Goal: Task Accomplishment & Management: Complete application form

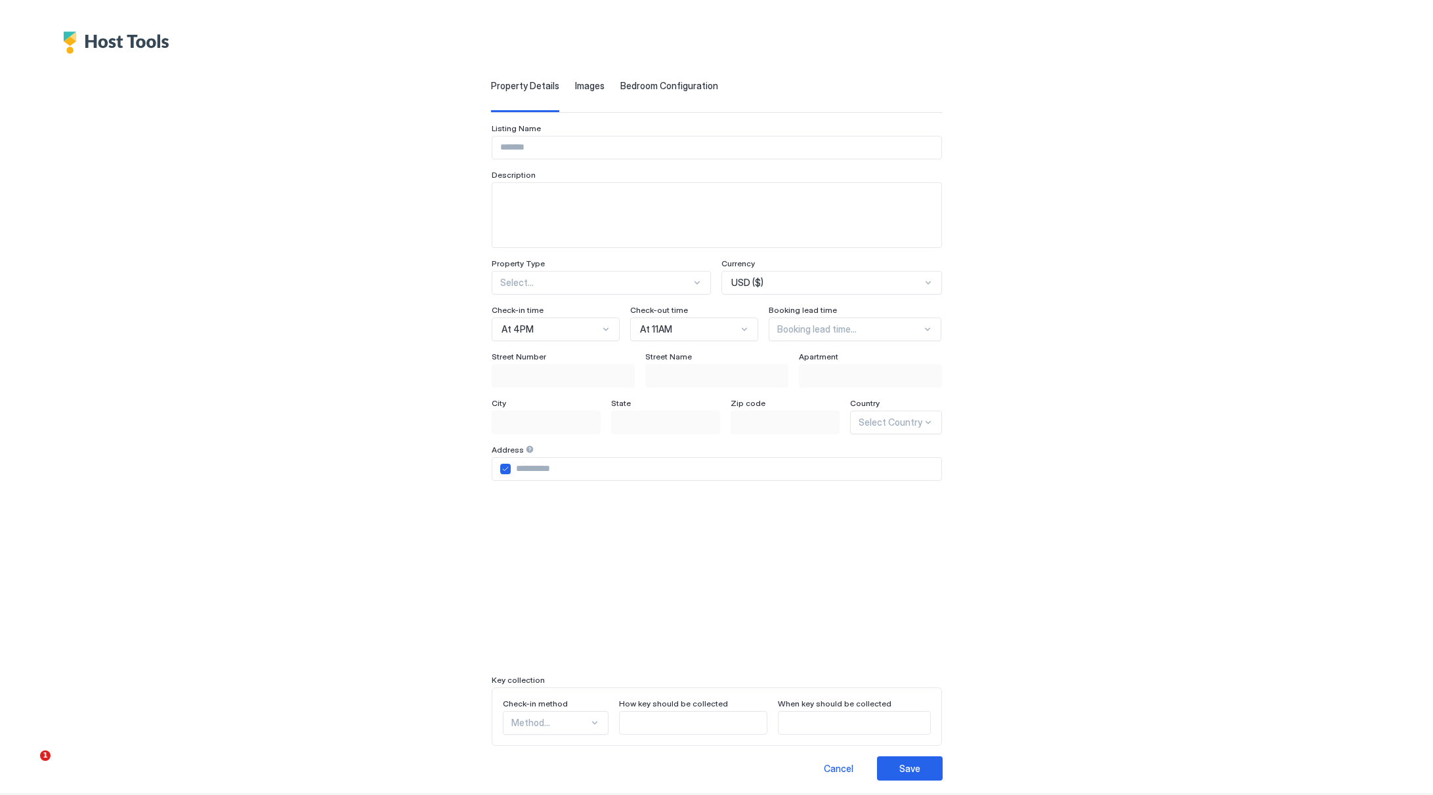
click at [596, 146] on input "Input Field" at bounding box center [716, 148] width 449 height 22
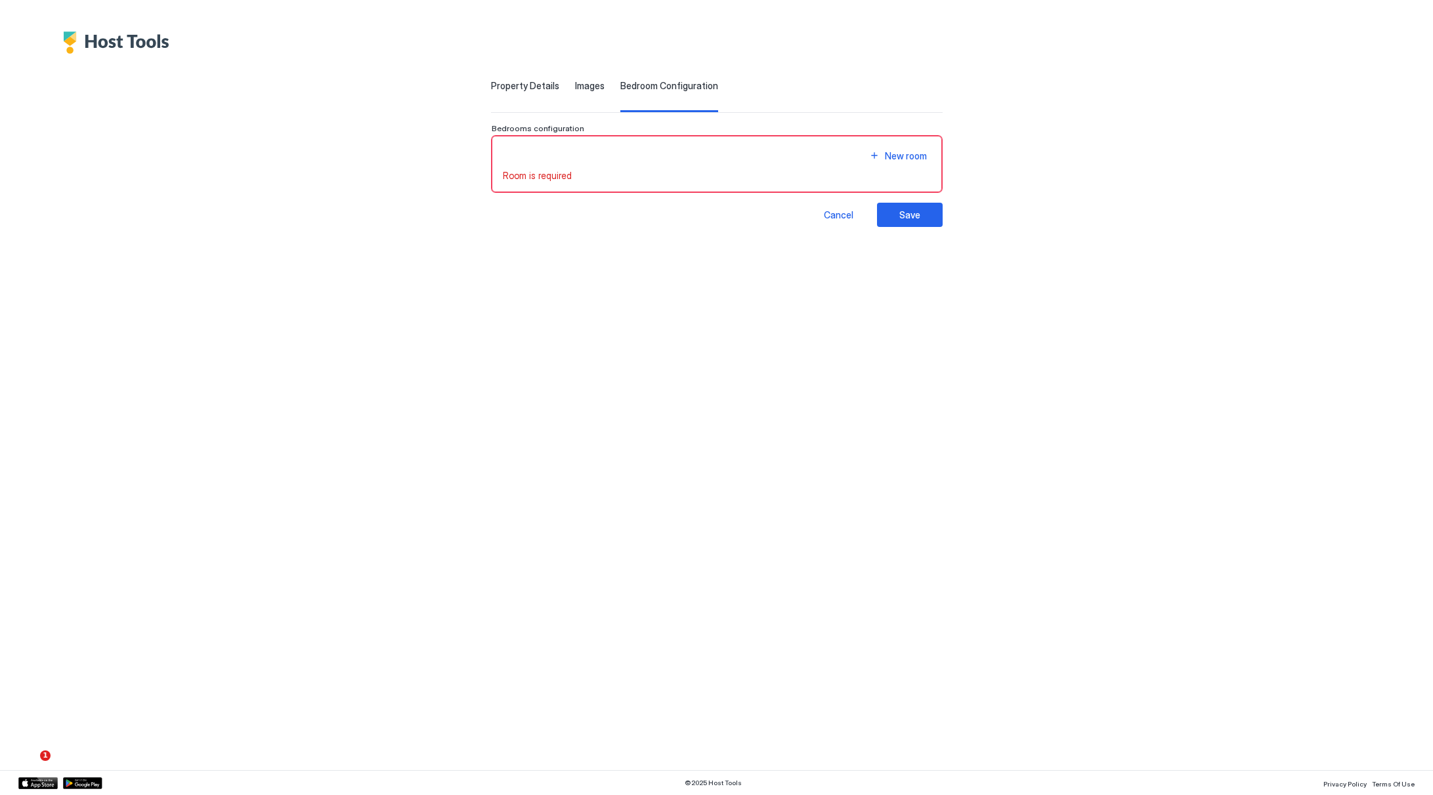
scroll to position [6, 0]
click at [491, 84] on span "Property Details" at bounding box center [525, 86] width 68 height 12
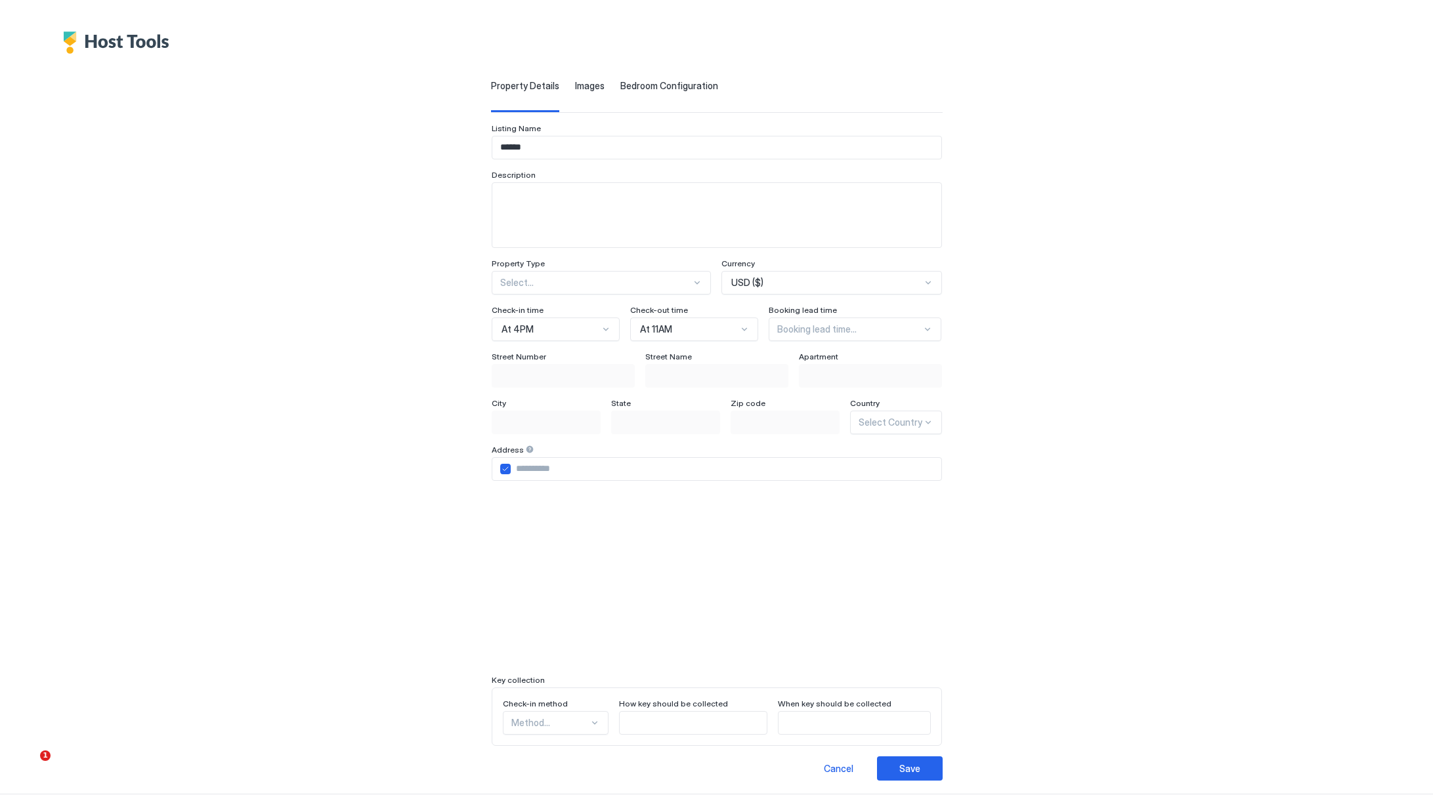
click at [532, 146] on input "******" at bounding box center [716, 148] width 449 height 22
type input "**********"
type textarea "**********"
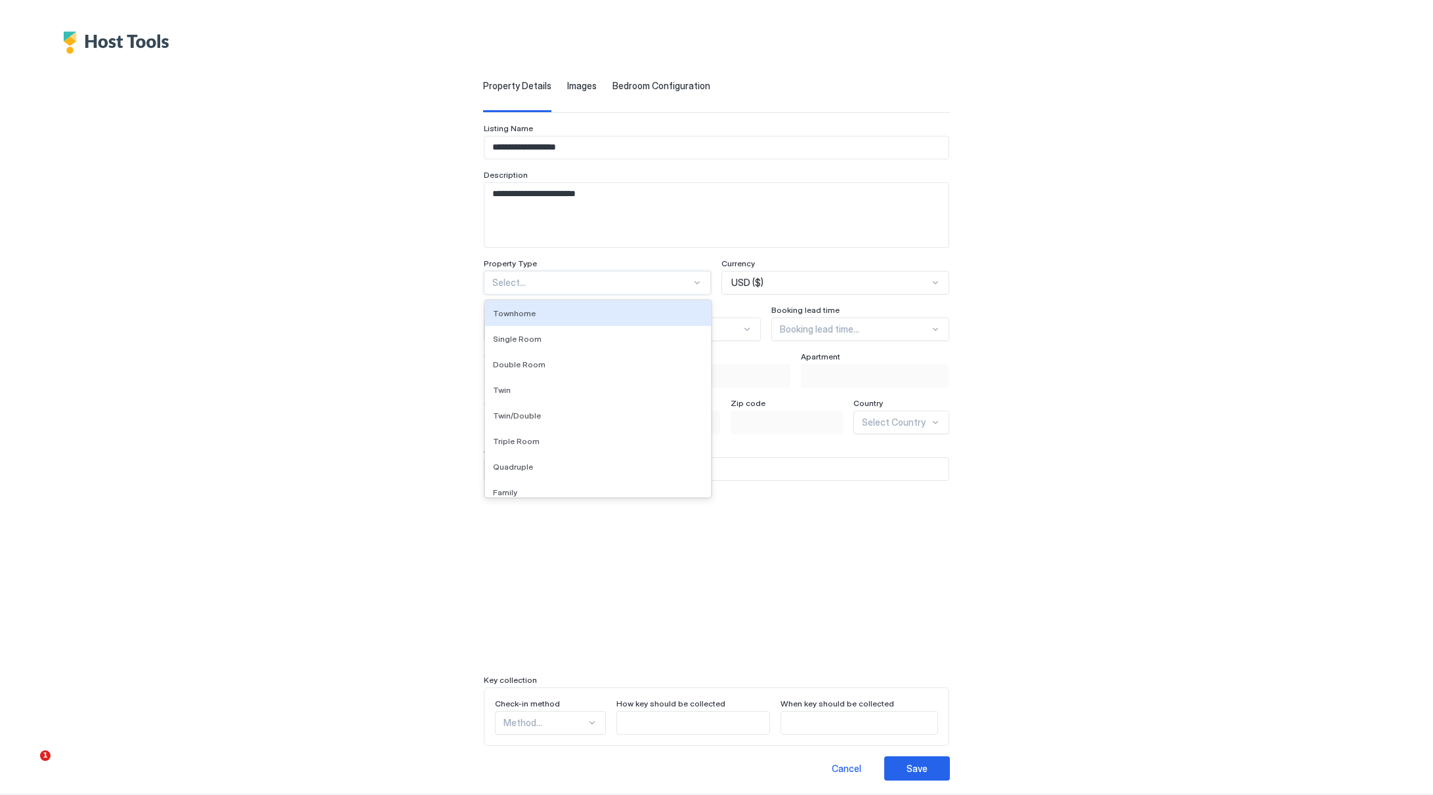
click at [551, 283] on div at bounding box center [591, 283] width 199 height 12
click at [579, 341] on div "Single Room" at bounding box center [598, 339] width 210 height 10
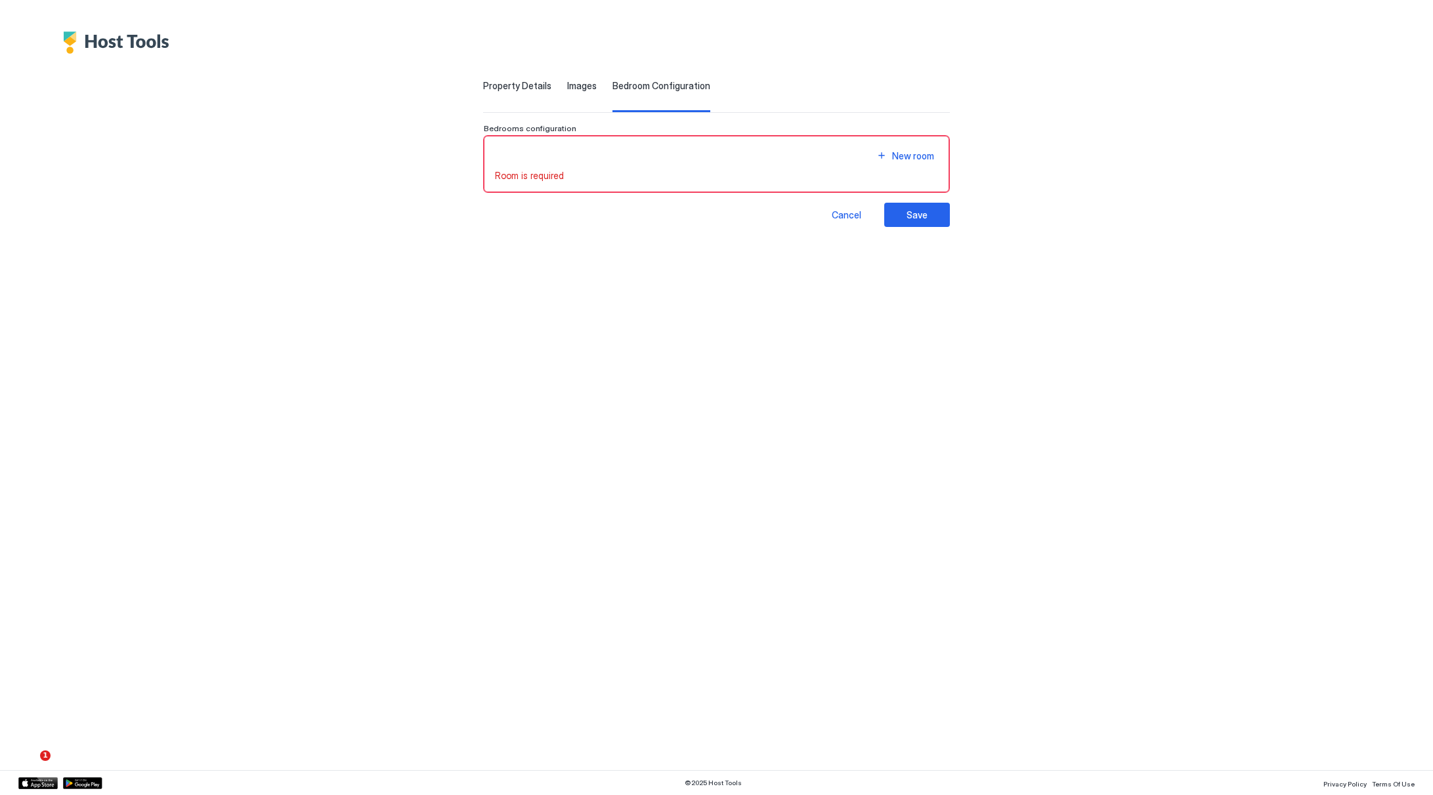
click at [530, 87] on span "Property Details" at bounding box center [517, 86] width 68 height 12
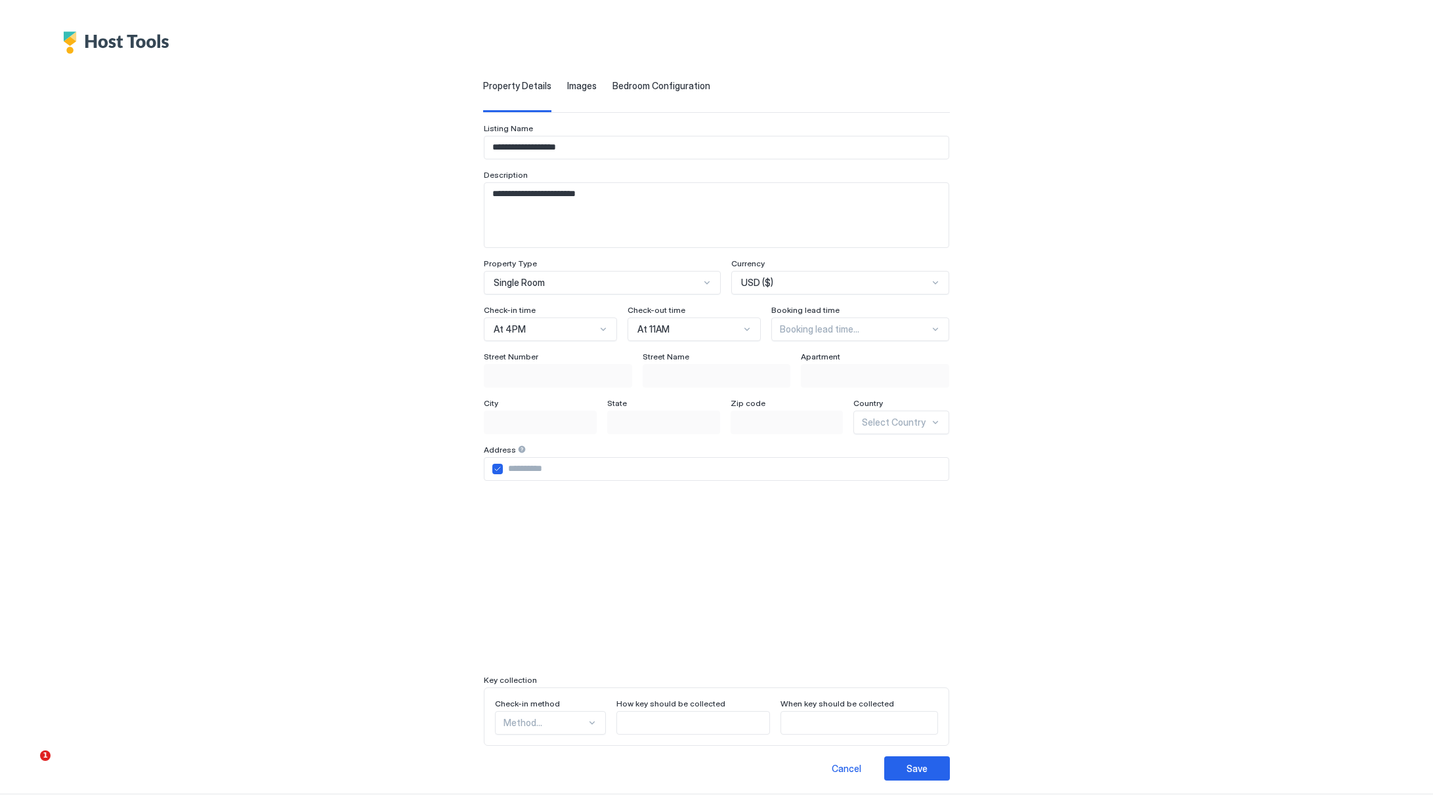
click at [798, 283] on div "USD ($)" at bounding box center [834, 283] width 187 height 12
type input "**"
click at [398, 383] on div "**********" at bounding box center [717, 417] width 908 height 727
click at [864, 335] on div "Booking lead time..." at bounding box center [860, 330] width 178 height 24
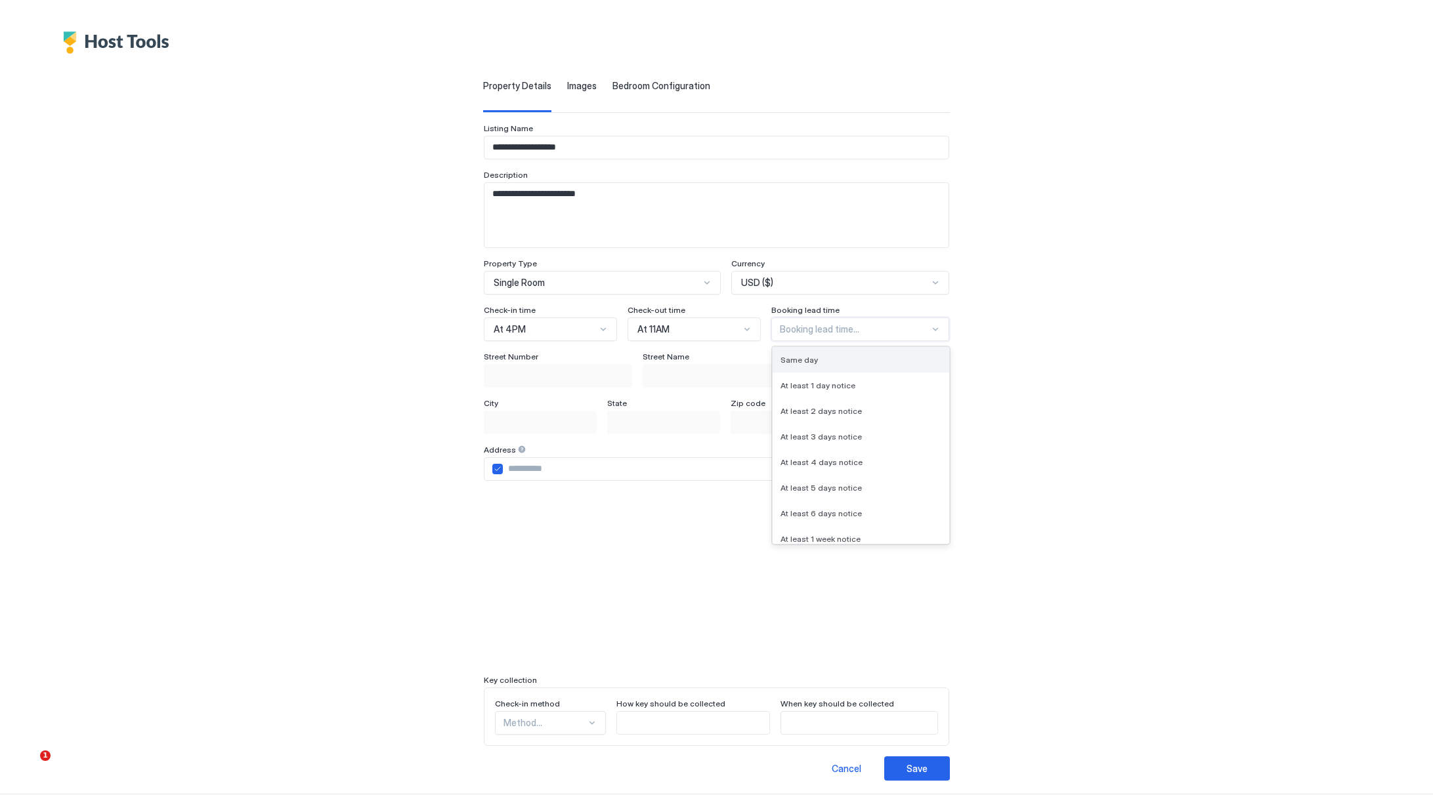
click at [876, 355] on div "Same day" at bounding box center [860, 360] width 161 height 10
click at [659, 81] on span "Bedroom Configuration" at bounding box center [661, 86] width 98 height 12
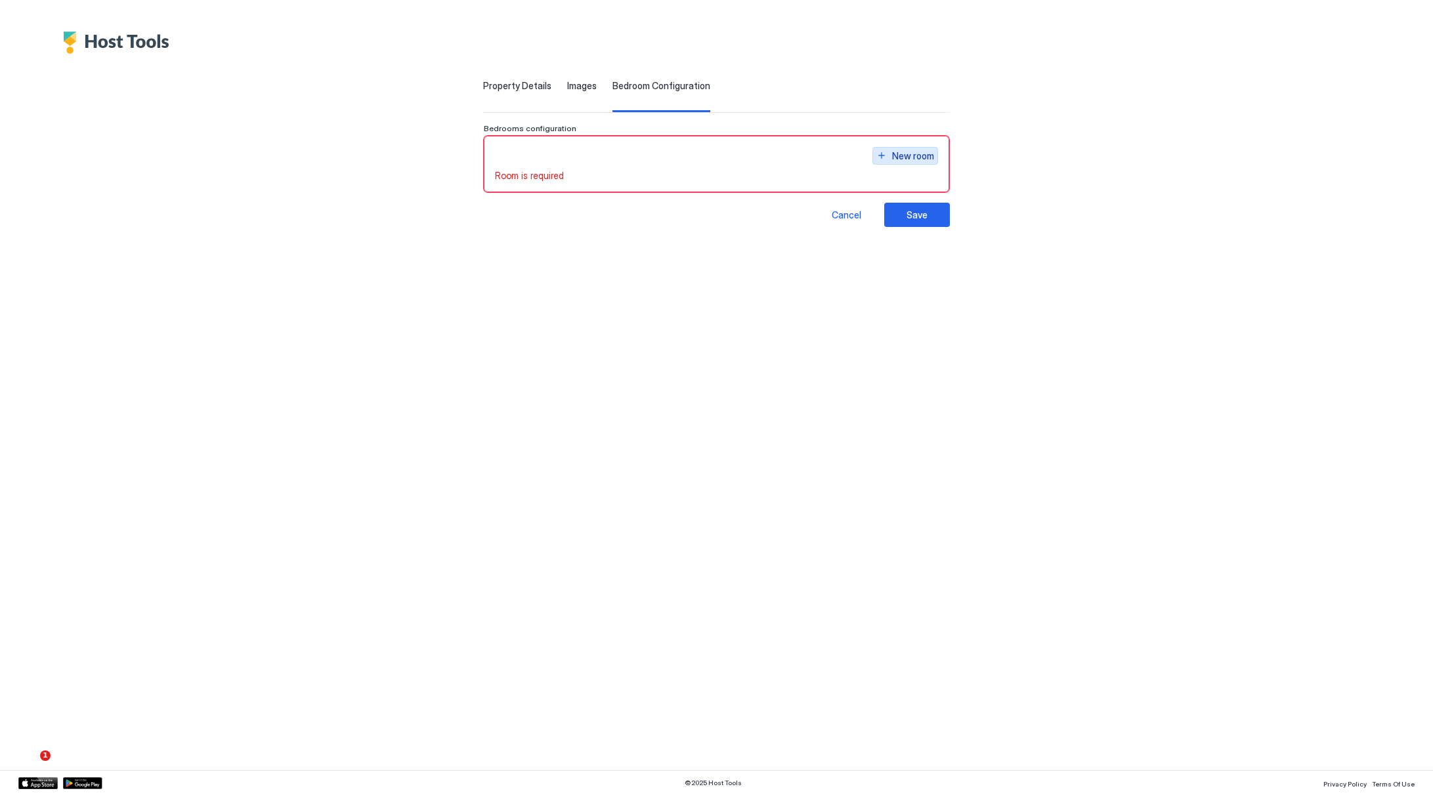
click at [901, 164] on button "New room" at bounding box center [905, 156] width 66 height 18
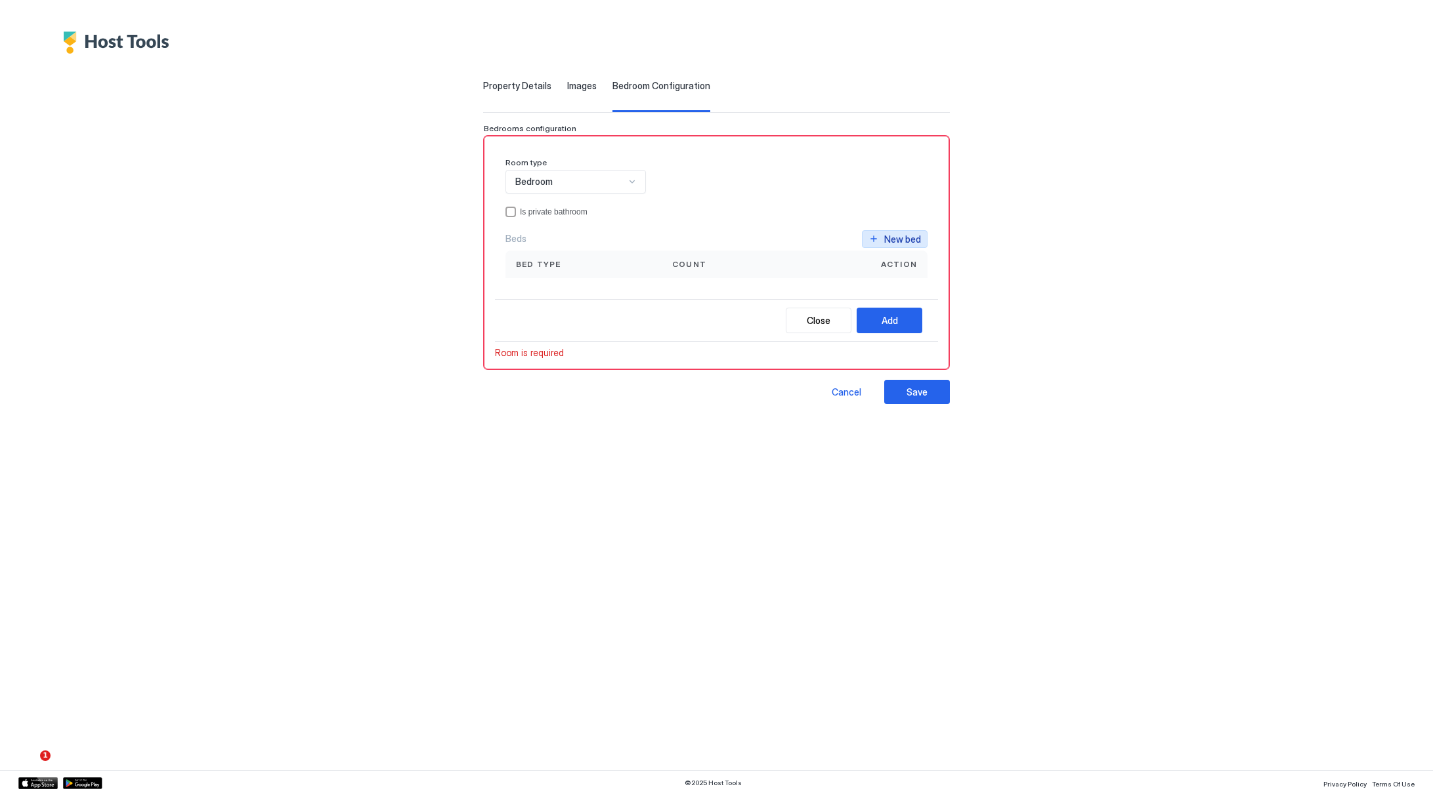
click at [905, 238] on div "New bed" at bounding box center [902, 239] width 37 height 14
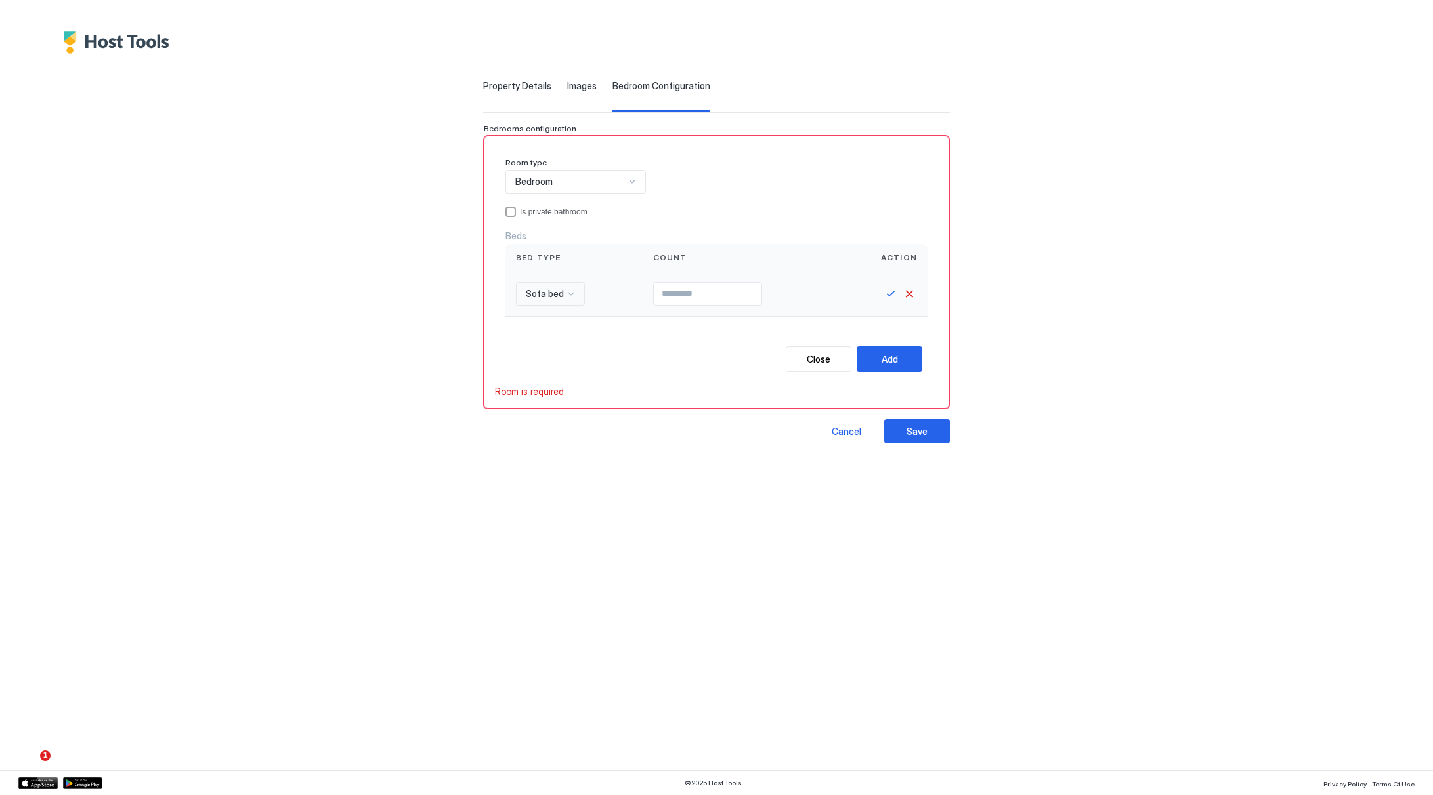
click at [560, 293] on span "Sofa bed" at bounding box center [545, 294] width 38 height 12
click at [566, 323] on div "King bed" at bounding box center [567, 325] width 85 height 10
click at [679, 300] on input "Input Field" at bounding box center [706, 294] width 108 height 22
type input "*"
click at [870, 355] on button "Add" at bounding box center [889, 360] width 66 height 26
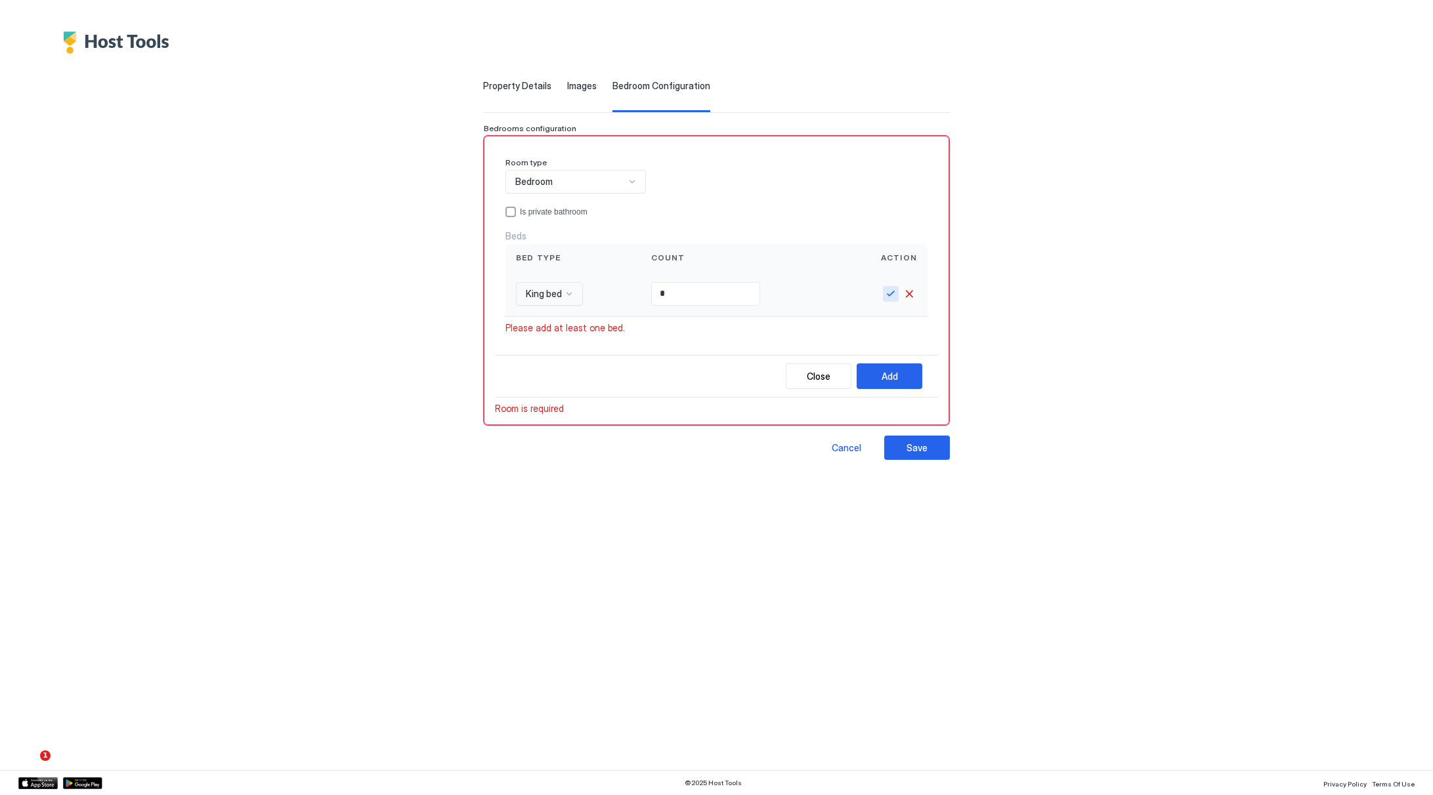
click at [894, 293] on button "Save" at bounding box center [891, 294] width 16 height 16
click at [920, 238] on div "New bed" at bounding box center [902, 239] width 37 height 14
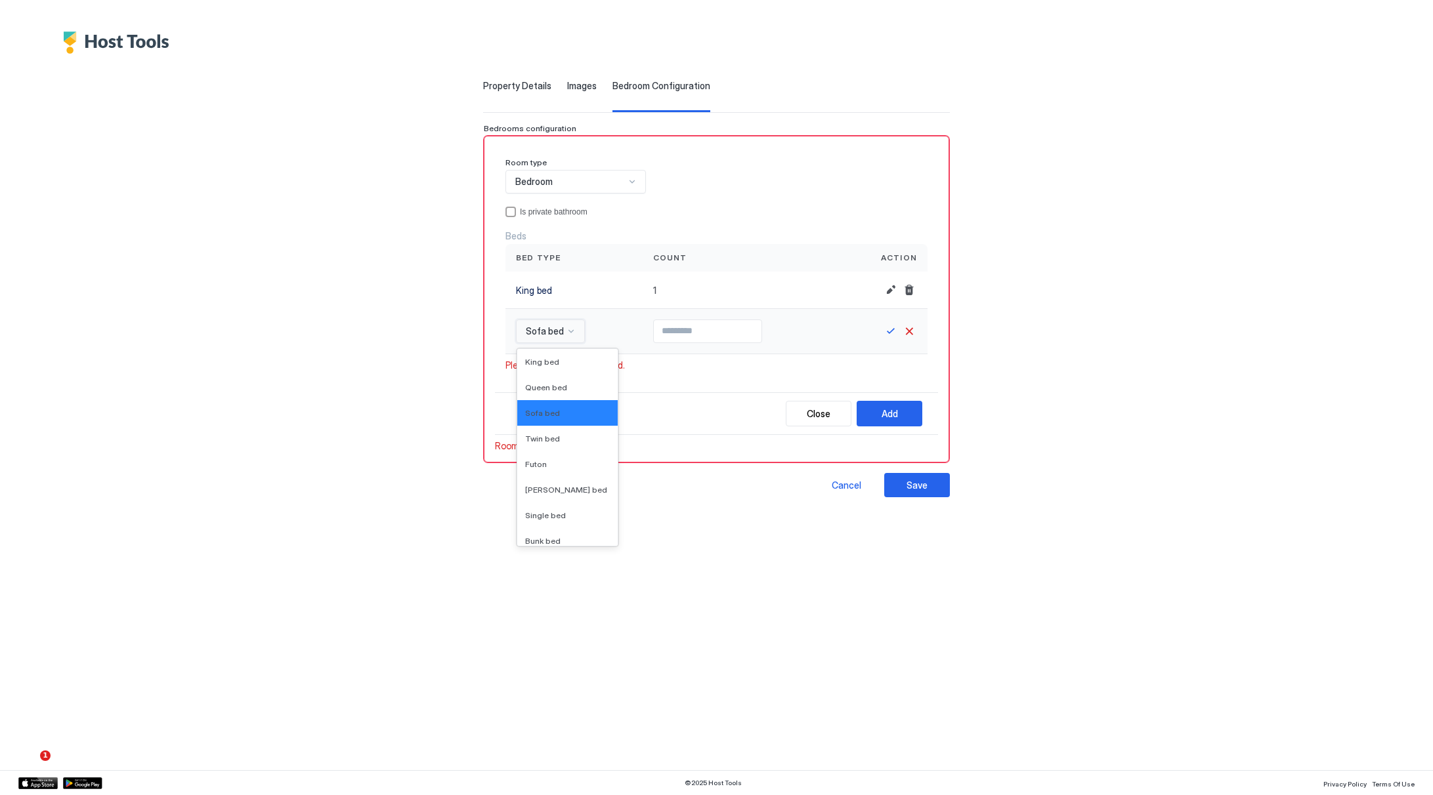
click at [566, 326] on div at bounding box center [571, 331] width 11 height 11
click at [716, 379] on div "Room type Bedroom Is private bathroom Beds Bed type Count Action King bed 1 Sof…" at bounding box center [716, 269] width 443 height 245
click at [824, 412] on div "Close" at bounding box center [819, 414] width 24 height 14
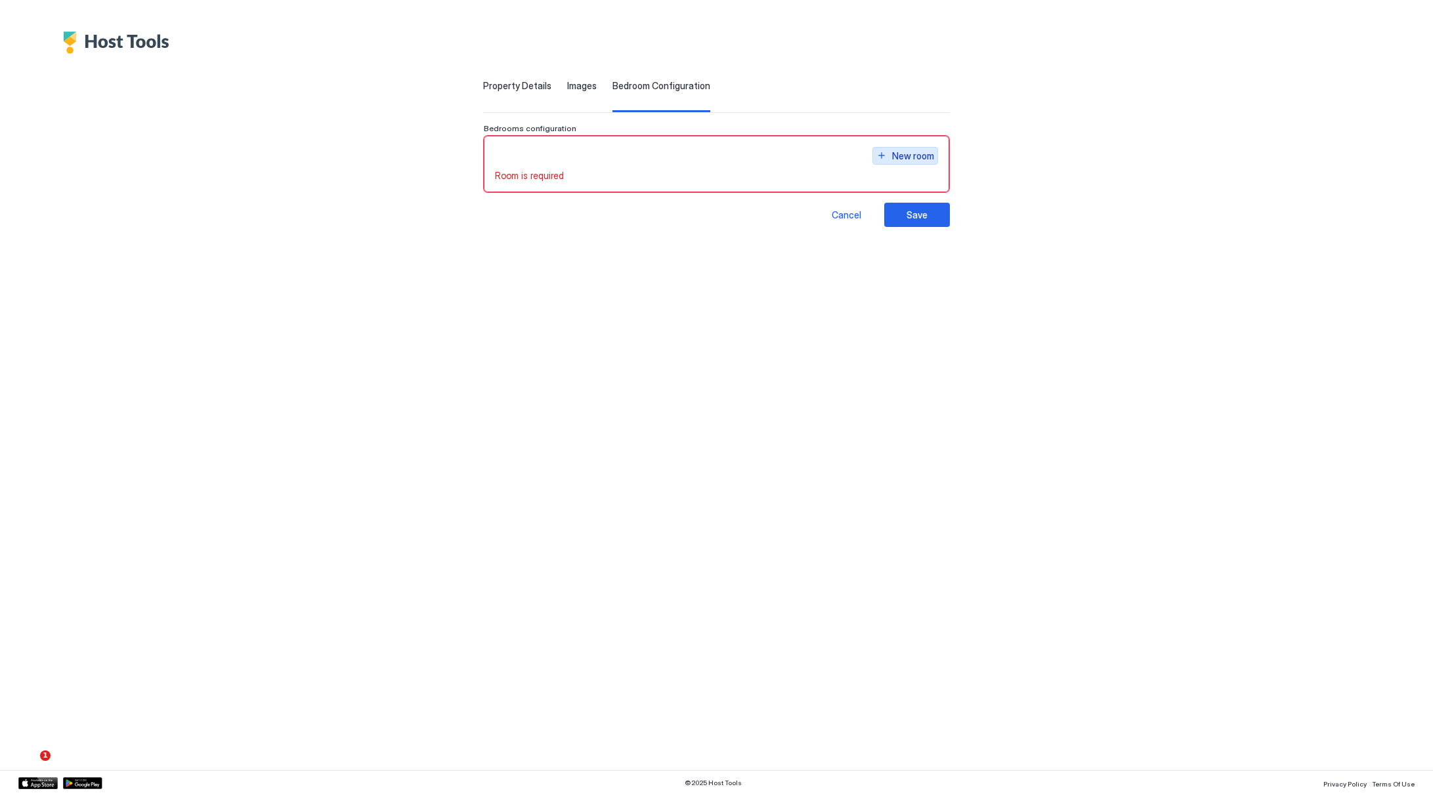
click at [902, 157] on div "New room" at bounding box center [913, 156] width 42 height 14
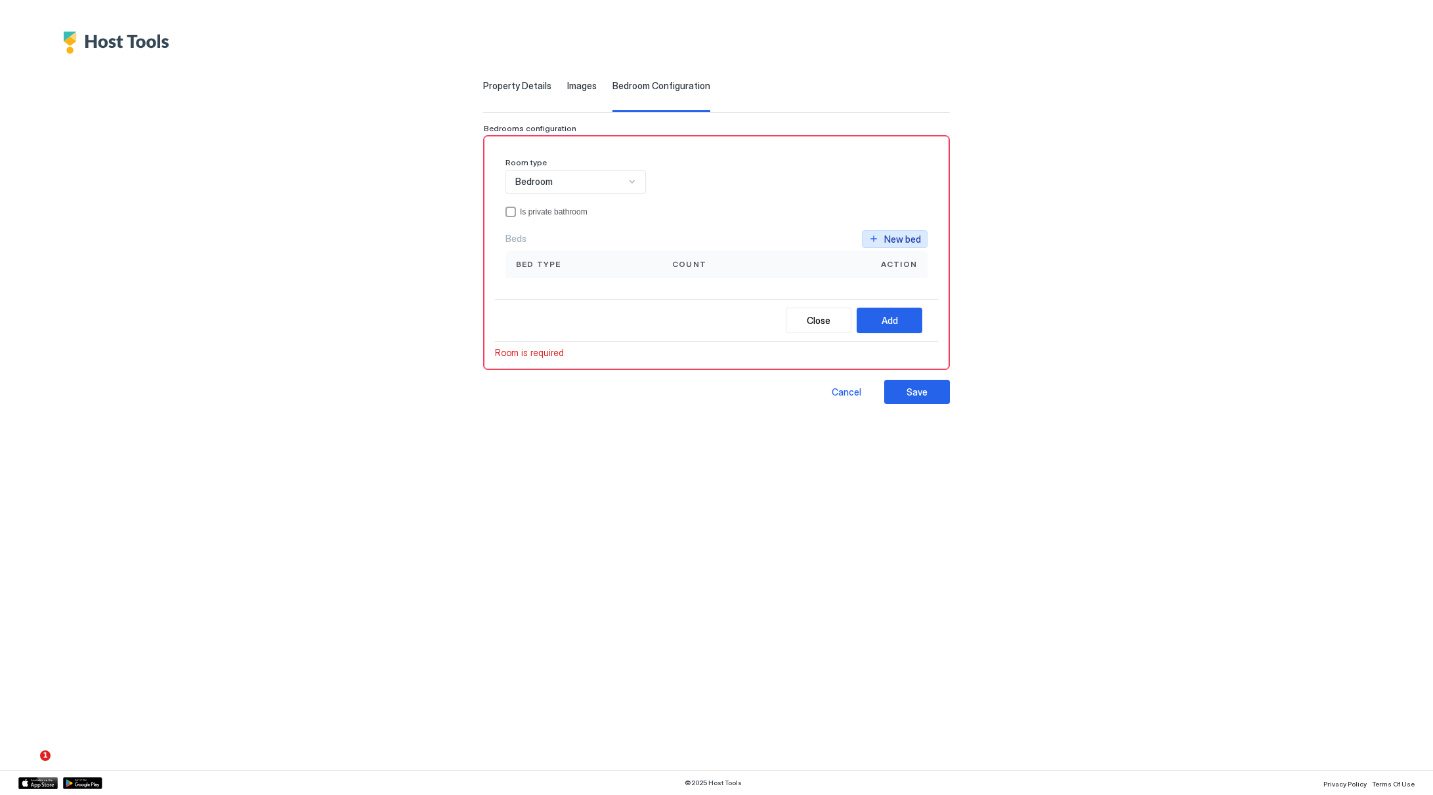
click at [898, 247] on button "New bed" at bounding box center [895, 239] width 66 height 18
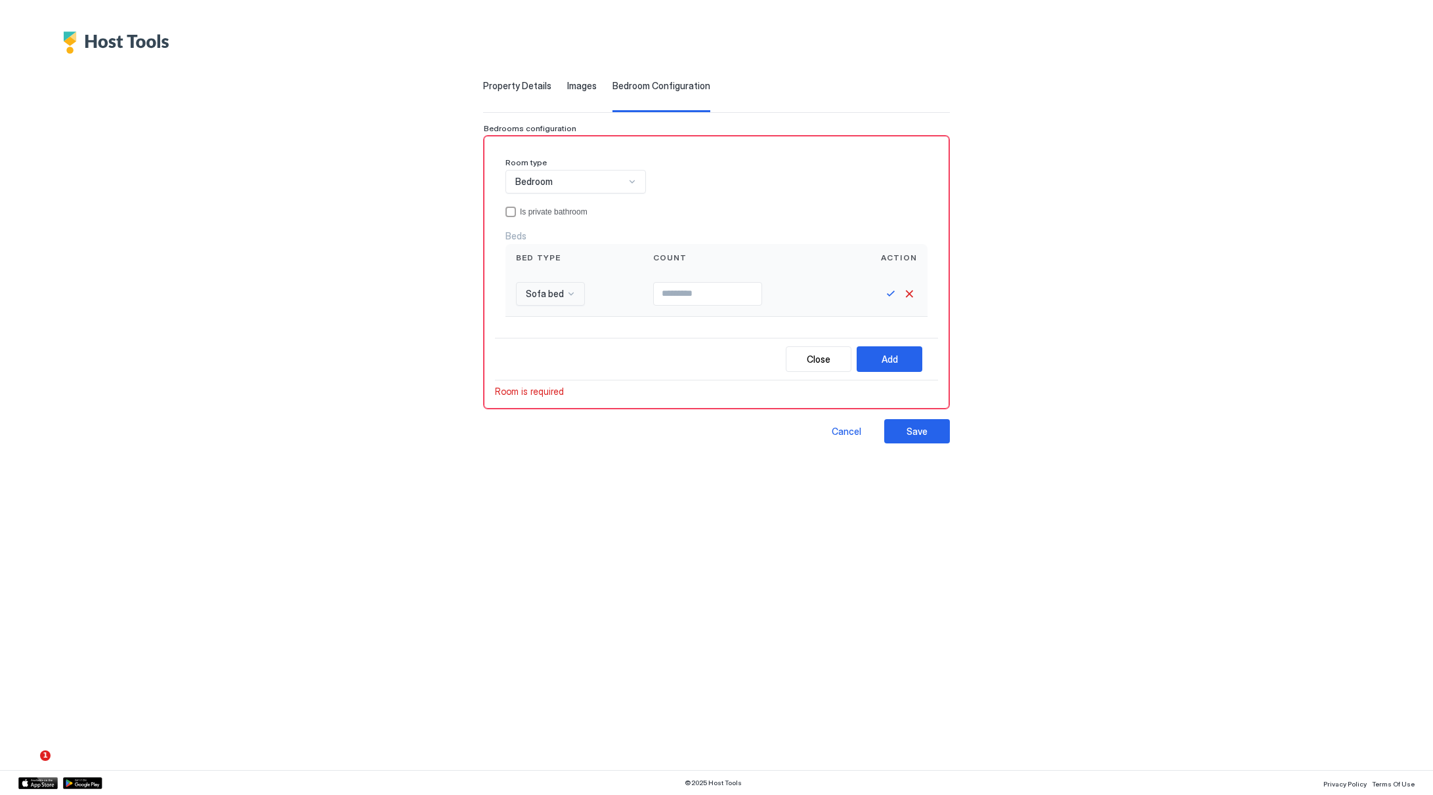
click at [579, 297] on div "Sofa bed" at bounding box center [550, 294] width 69 height 24
click at [565, 318] on div "King bed" at bounding box center [567, 325] width 100 height 26
click at [664, 301] on input "Input Field" at bounding box center [706, 294] width 108 height 22
type input "*"
click at [887, 297] on button "Save" at bounding box center [891, 294] width 16 height 16
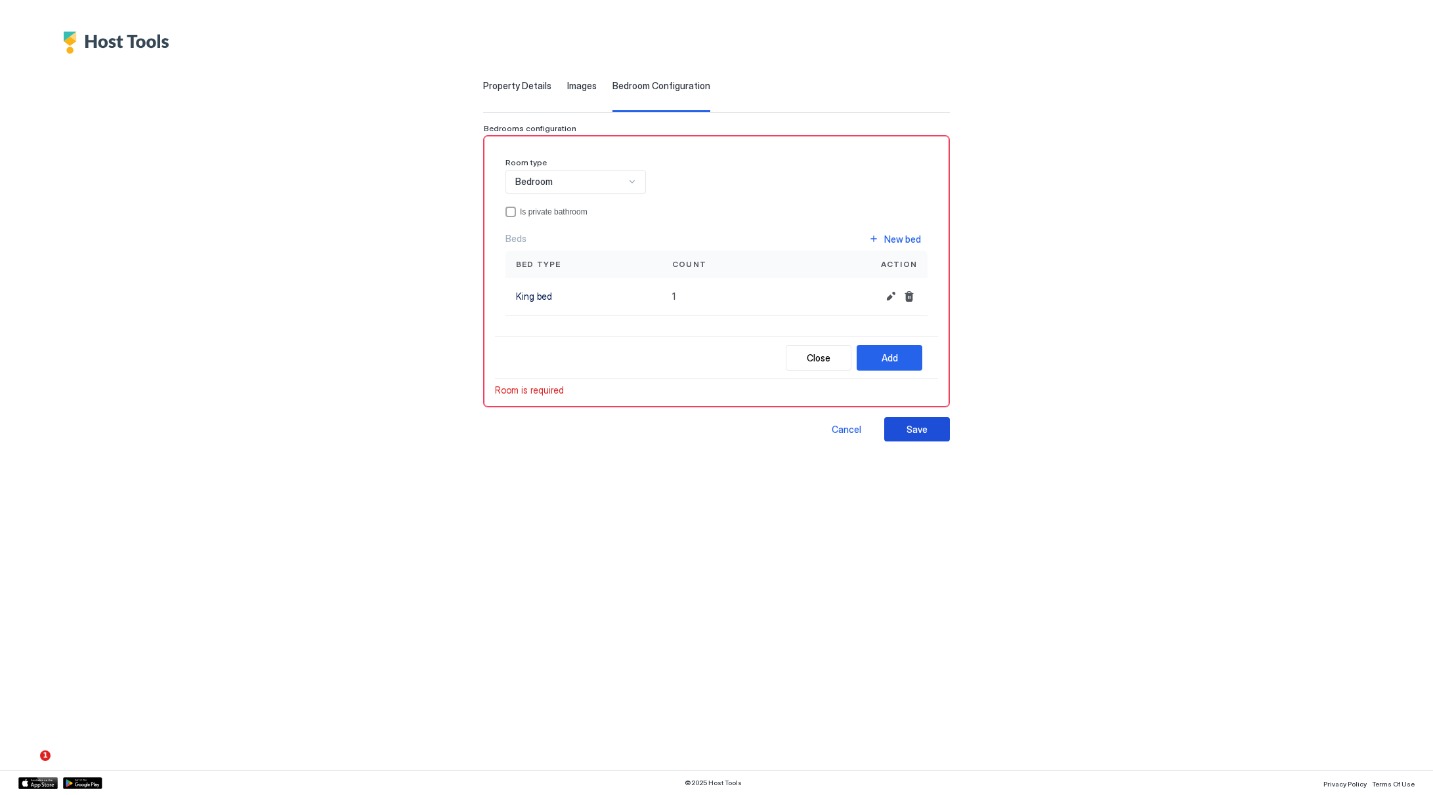
click at [922, 421] on button "Save" at bounding box center [917, 429] width 66 height 24
click at [873, 358] on button "Add" at bounding box center [889, 358] width 66 height 26
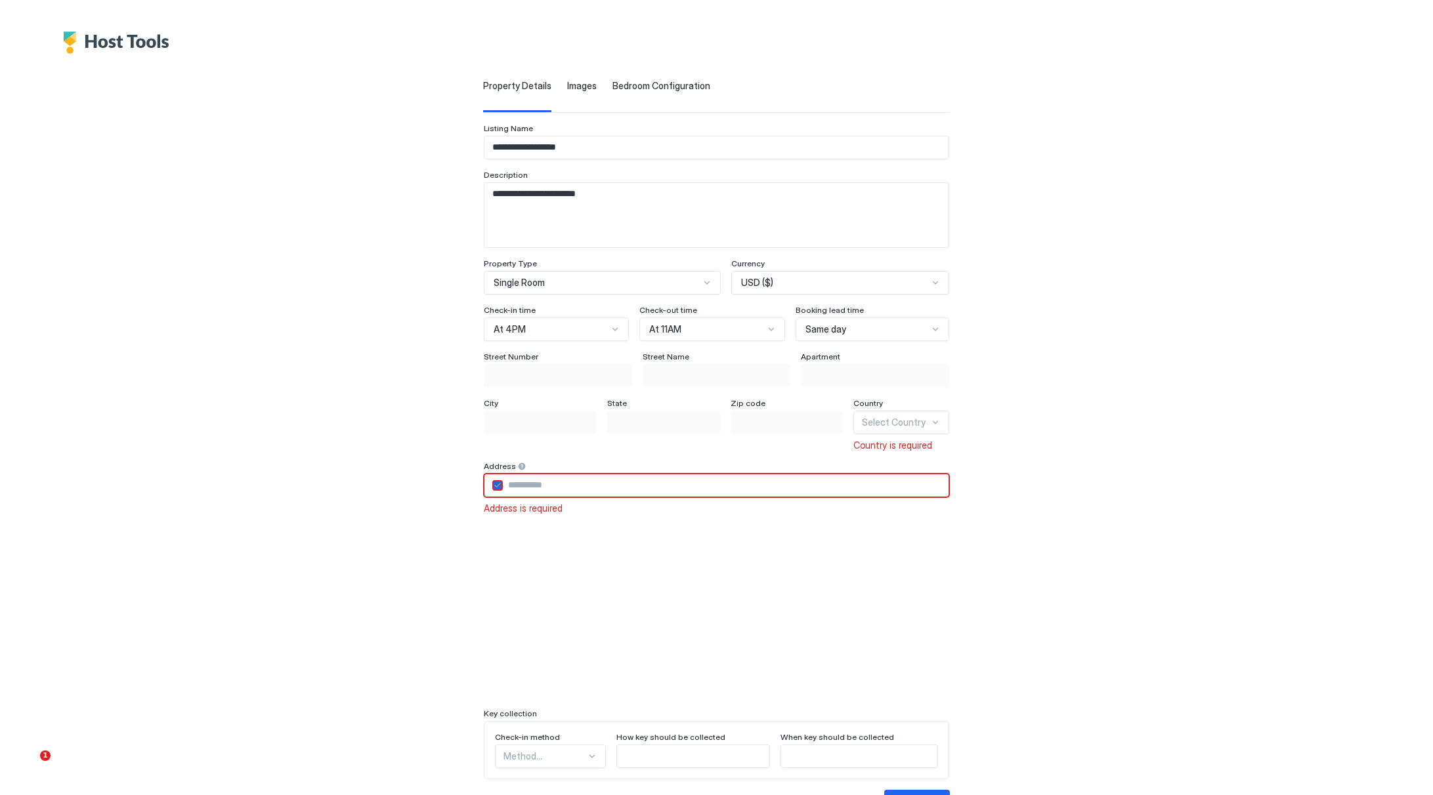
scroll to position [1, 0]
click at [641, 92] on div "Bedroom Configuration" at bounding box center [661, 95] width 98 height 32
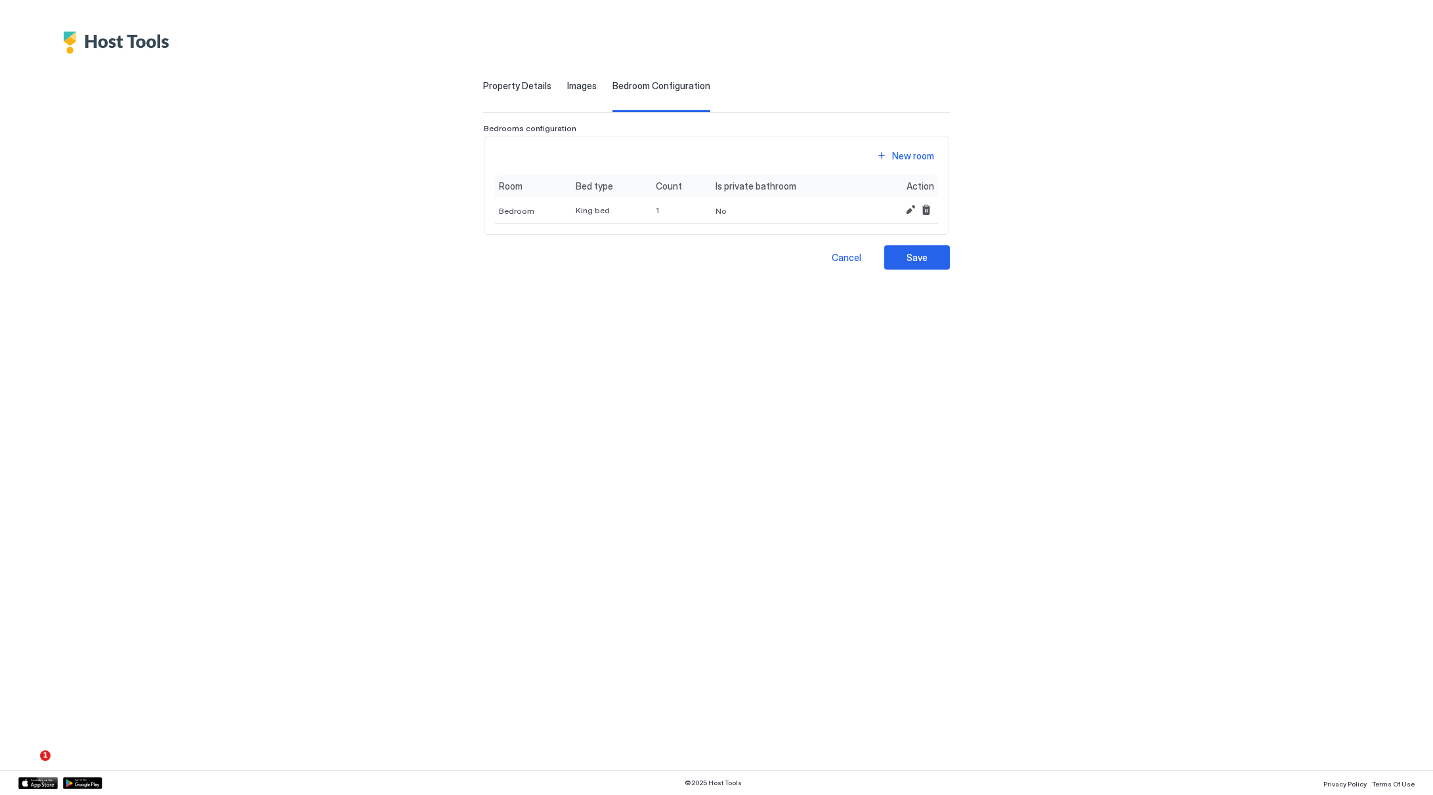
click at [570, 88] on span "Images" at bounding box center [582, 86] width 30 height 12
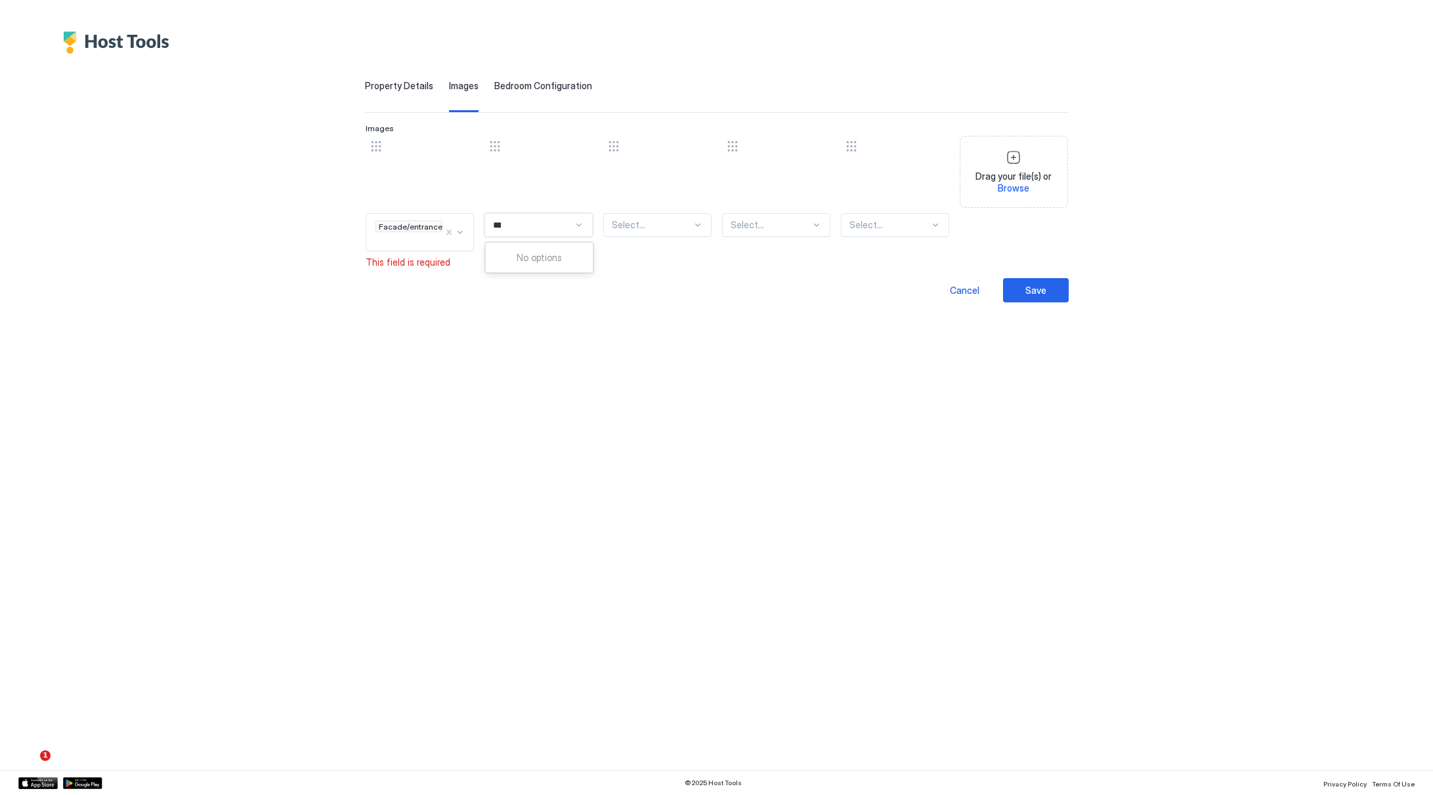
scroll to position [75, 0]
type input "***"
click at [526, 258] on span "Living room" at bounding box center [516, 258] width 44 height 10
click at [659, 232] on div "Select..." at bounding box center [657, 225] width 108 height 24
type input "**"
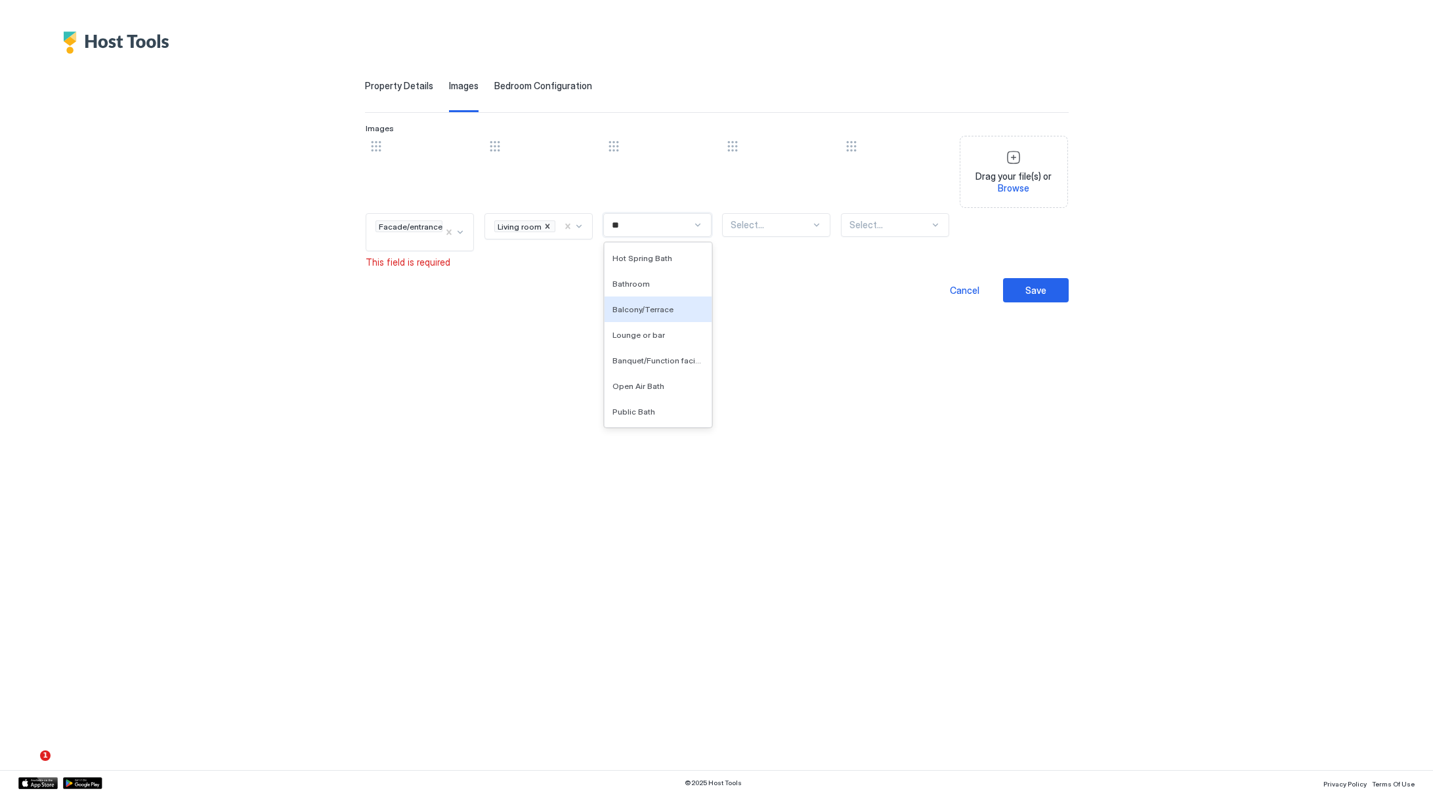
click at [662, 310] on span "Balcony/Terrace" at bounding box center [642, 310] width 61 height 10
click at [770, 227] on div at bounding box center [770, 225] width 80 height 12
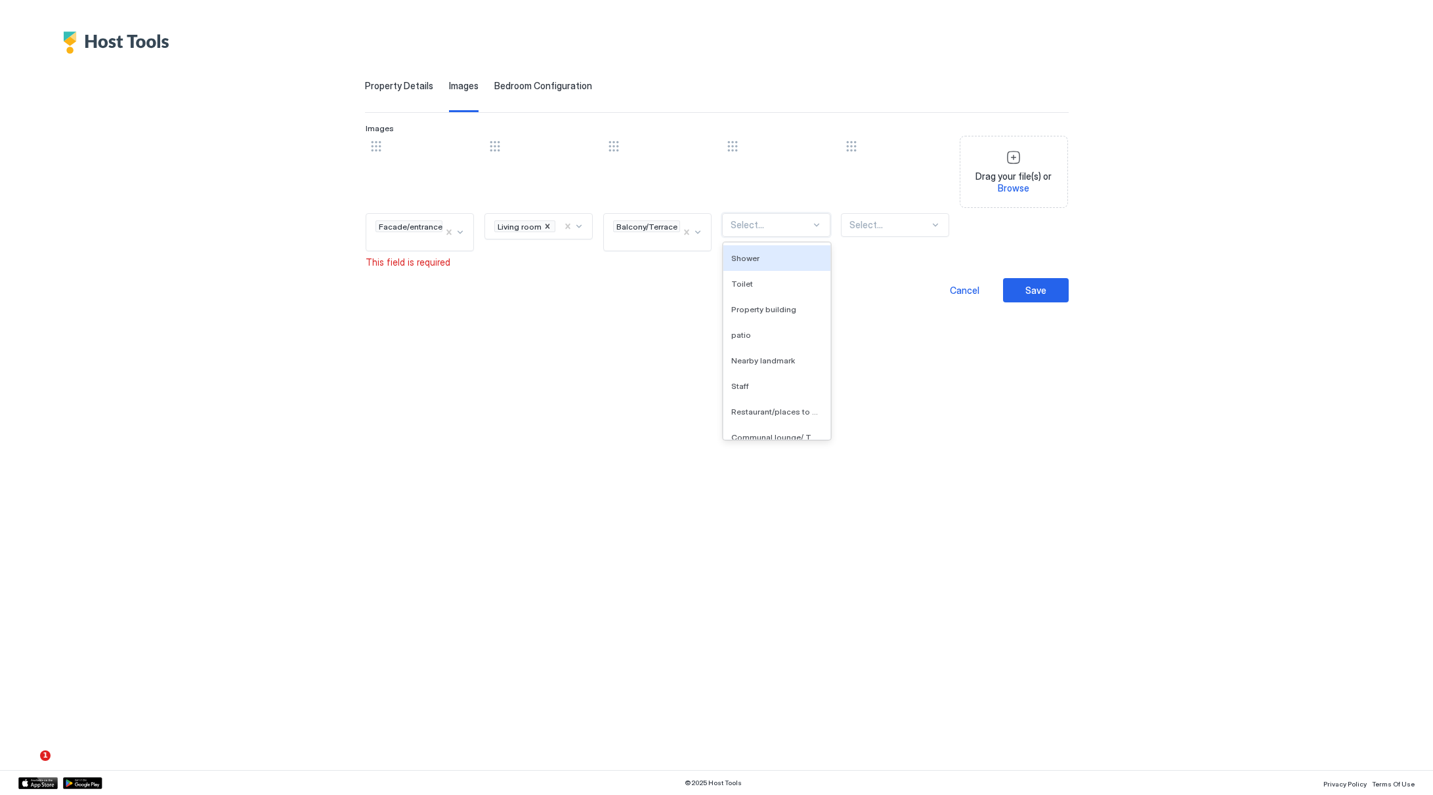
type input "*"
type input "****"
click at [785, 280] on div "Bathroom" at bounding box center [776, 284] width 91 height 10
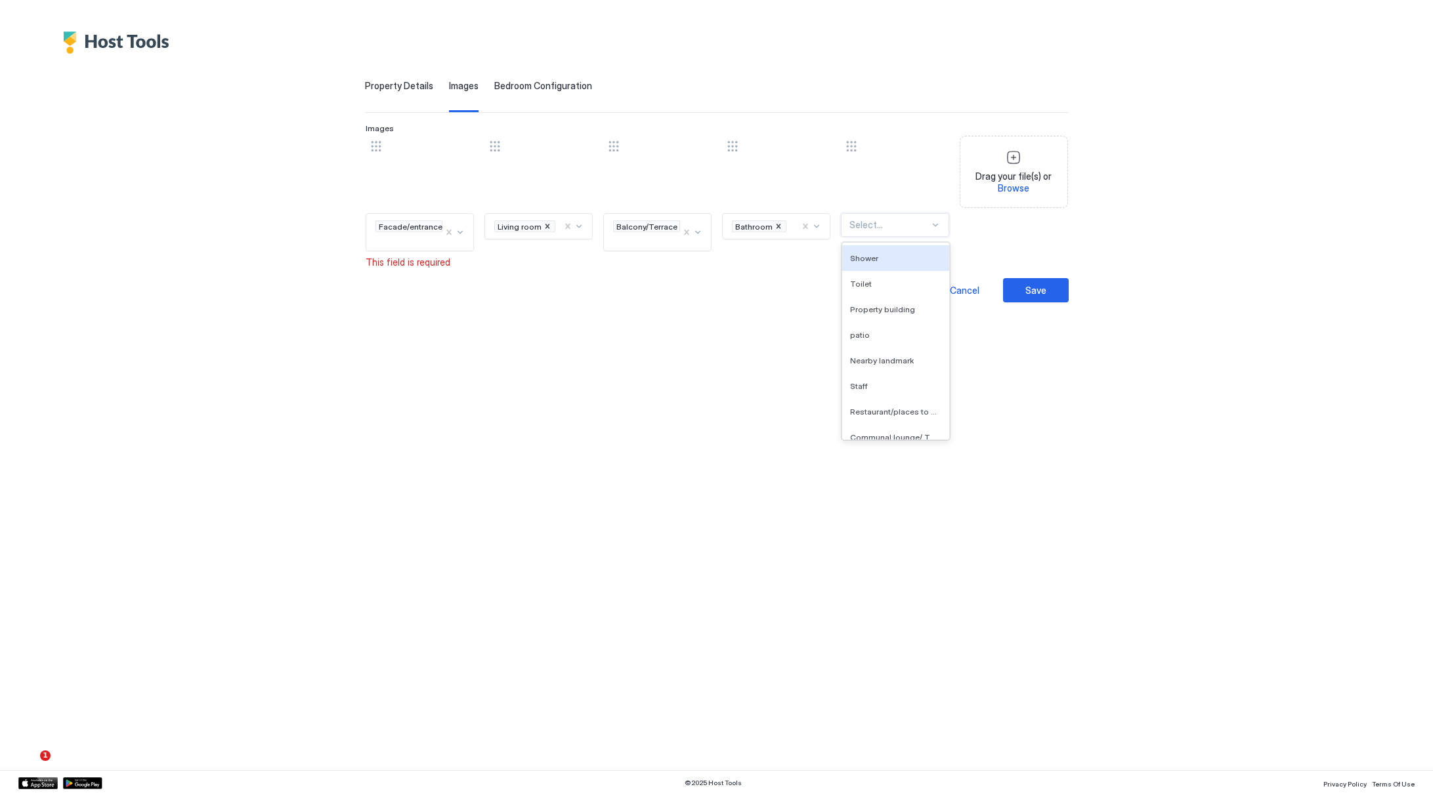
click at [877, 221] on div at bounding box center [889, 225] width 80 height 12
type input "****"
click at [876, 427] on span "Bedroom" at bounding box center [867, 430] width 35 height 10
click at [1035, 301] on button "Save" at bounding box center [1036, 290] width 66 height 24
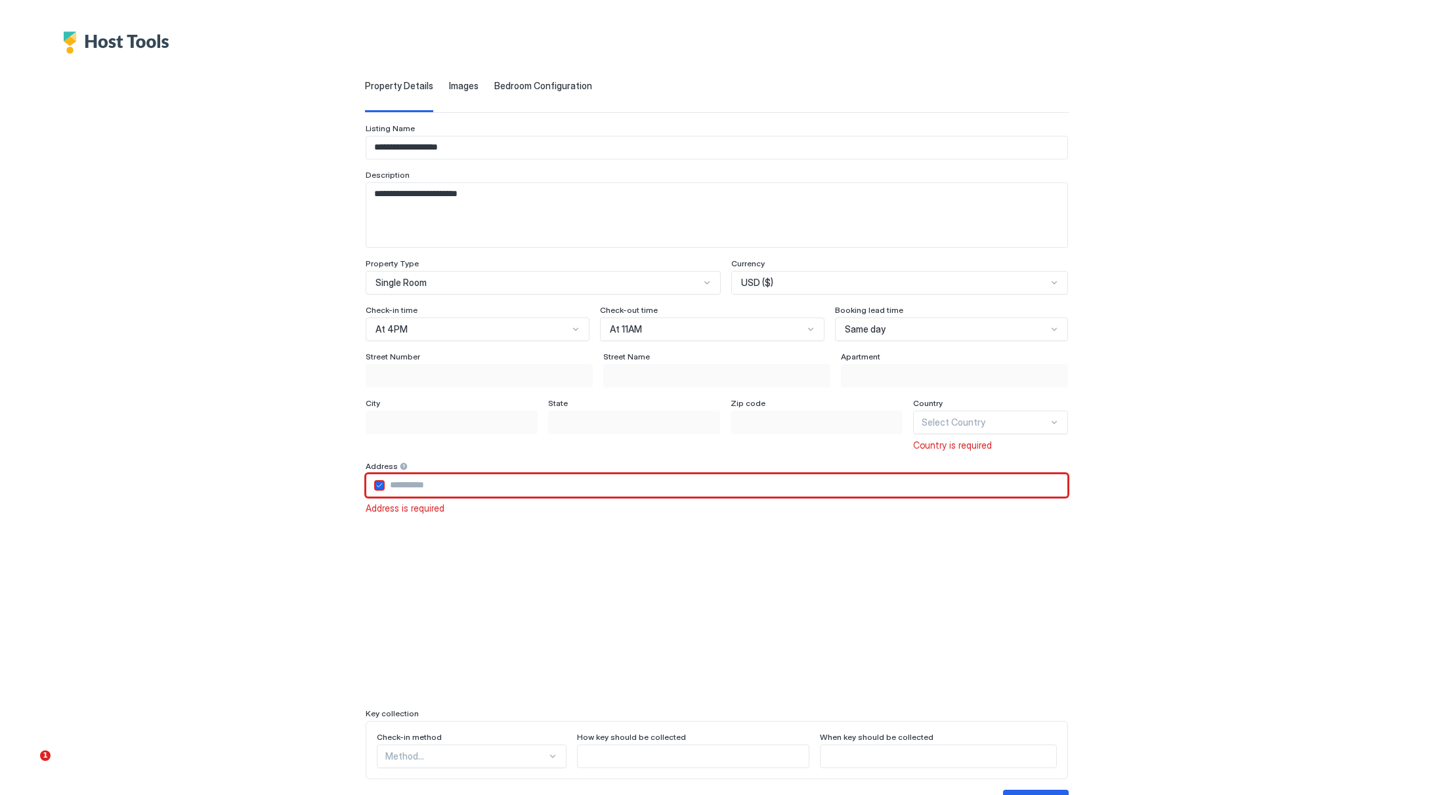
scroll to position [1, 0]
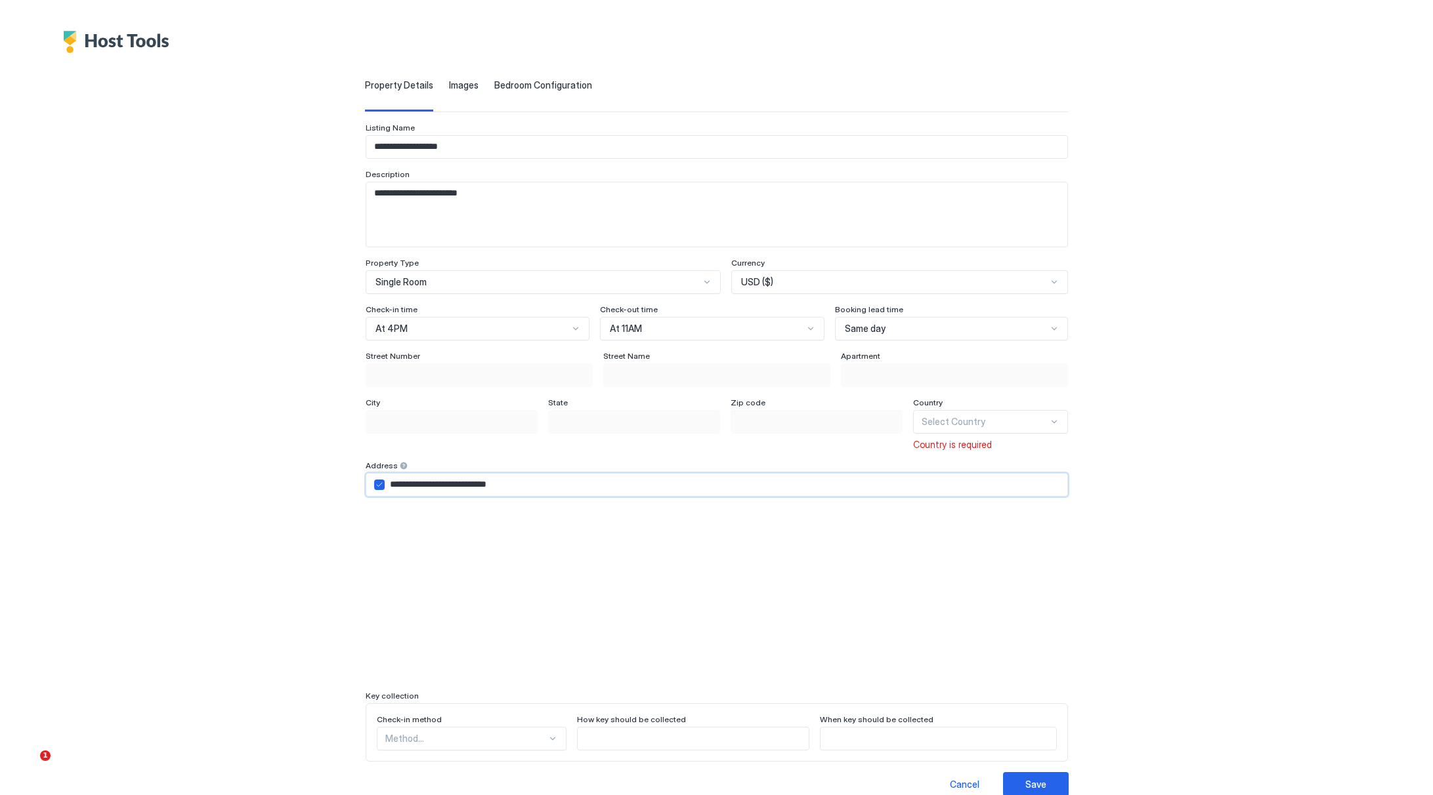
type input "**********"
click at [969, 419] on div at bounding box center [984, 422] width 127 height 12
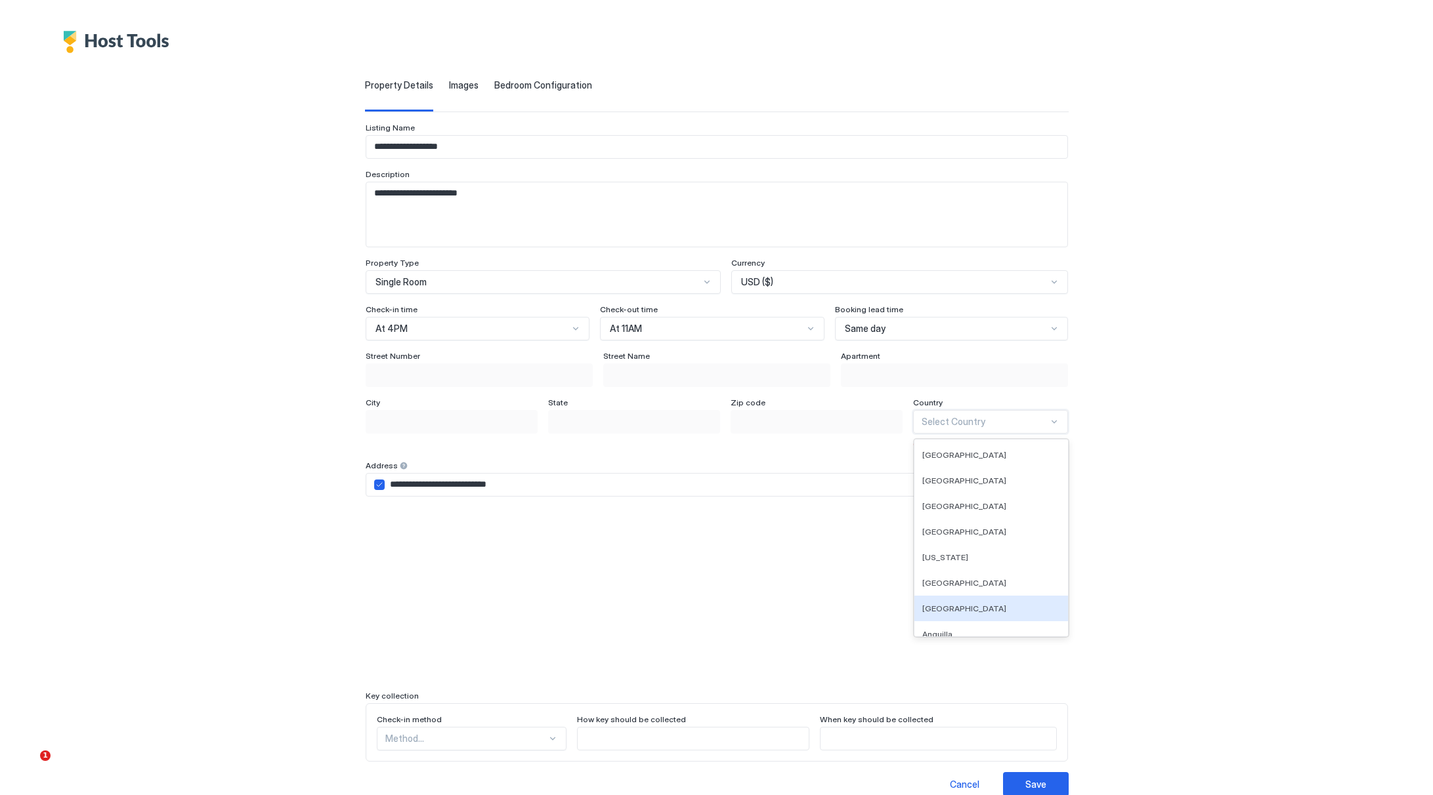
click at [981, 614] on div "[GEOGRAPHIC_DATA]" at bounding box center [991, 609] width 154 height 26
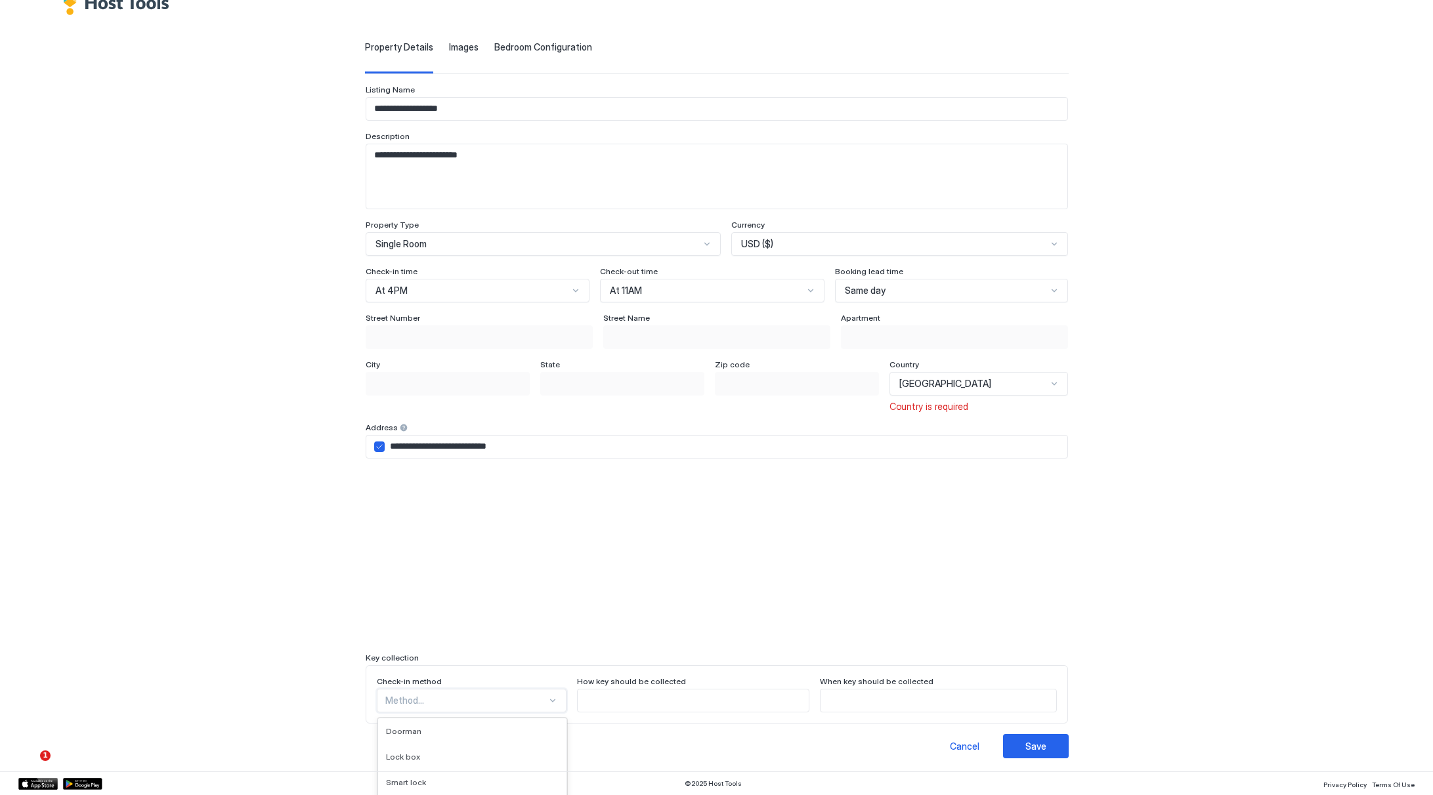
scroll to position [159, 0]
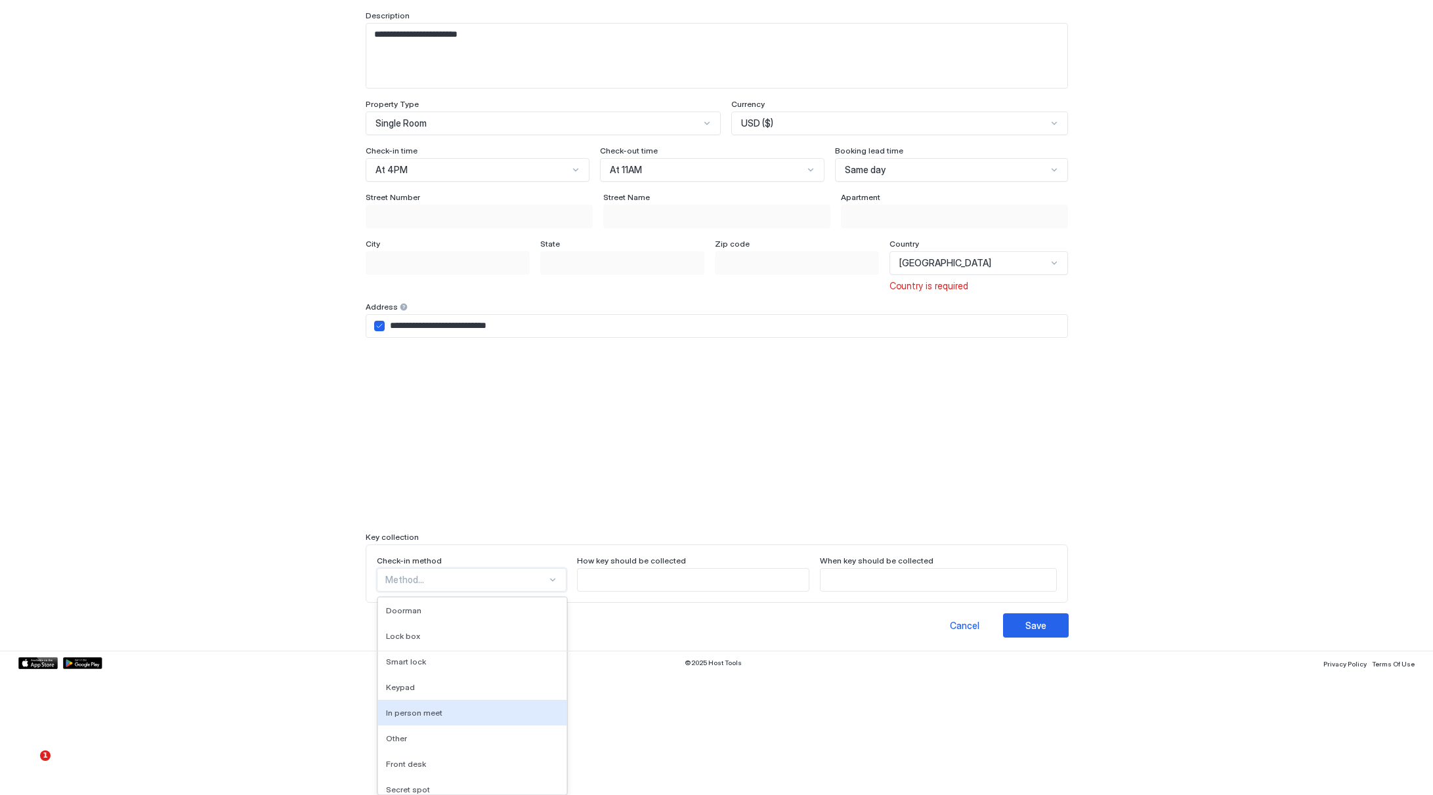
click at [412, 592] on div "In person meet, 5 of 9. 9 results available. Use Up and Down to choose options,…" at bounding box center [472, 580] width 190 height 24
click at [487, 606] on div "Doorman" at bounding box center [472, 611] width 173 height 10
click at [505, 592] on div "option Doorman, selected. In person meet, 5 of 9. 9 results available. Use Up a…" at bounding box center [473, 580] width 192 height 24
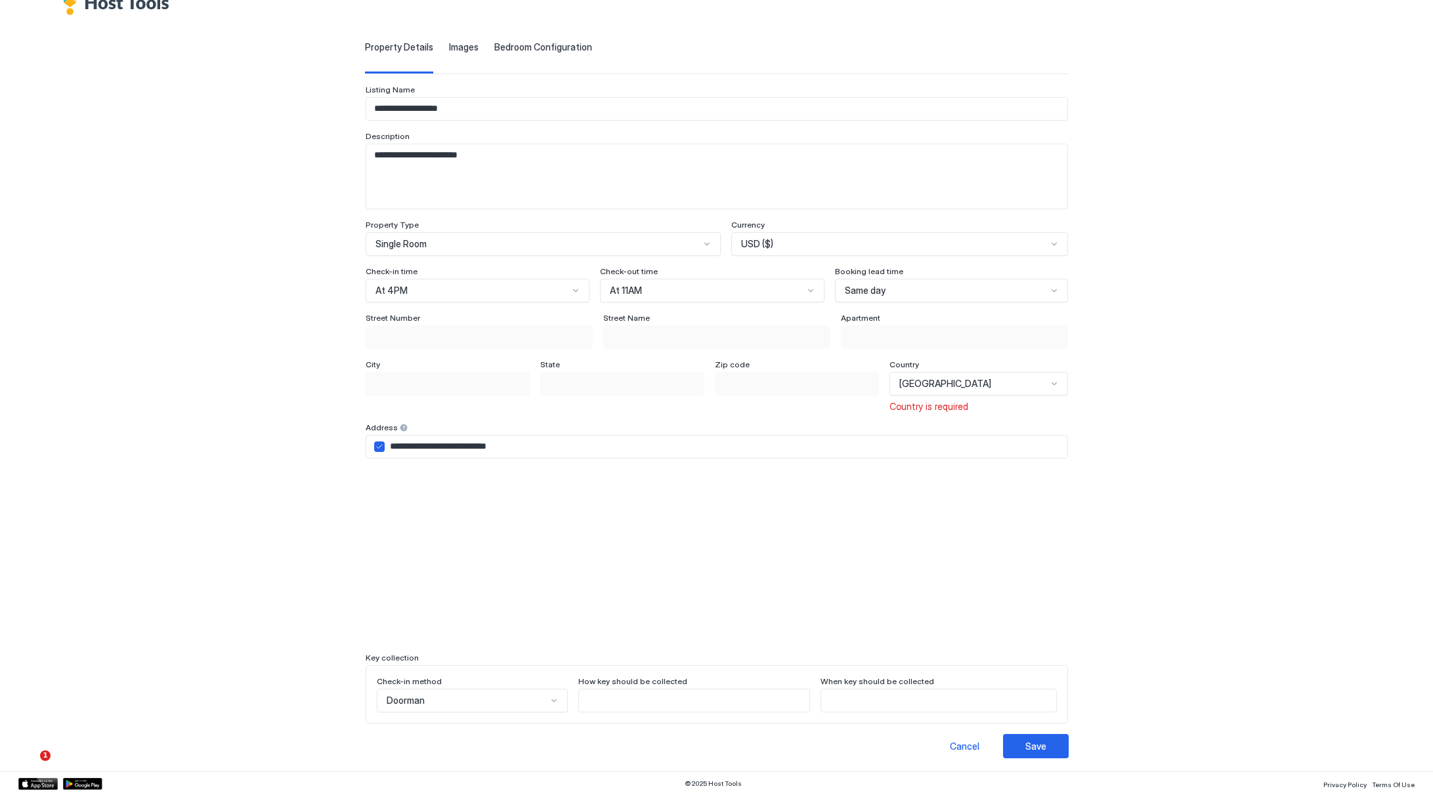
click at [504, 697] on div "Doorman" at bounding box center [473, 701] width 192 height 24
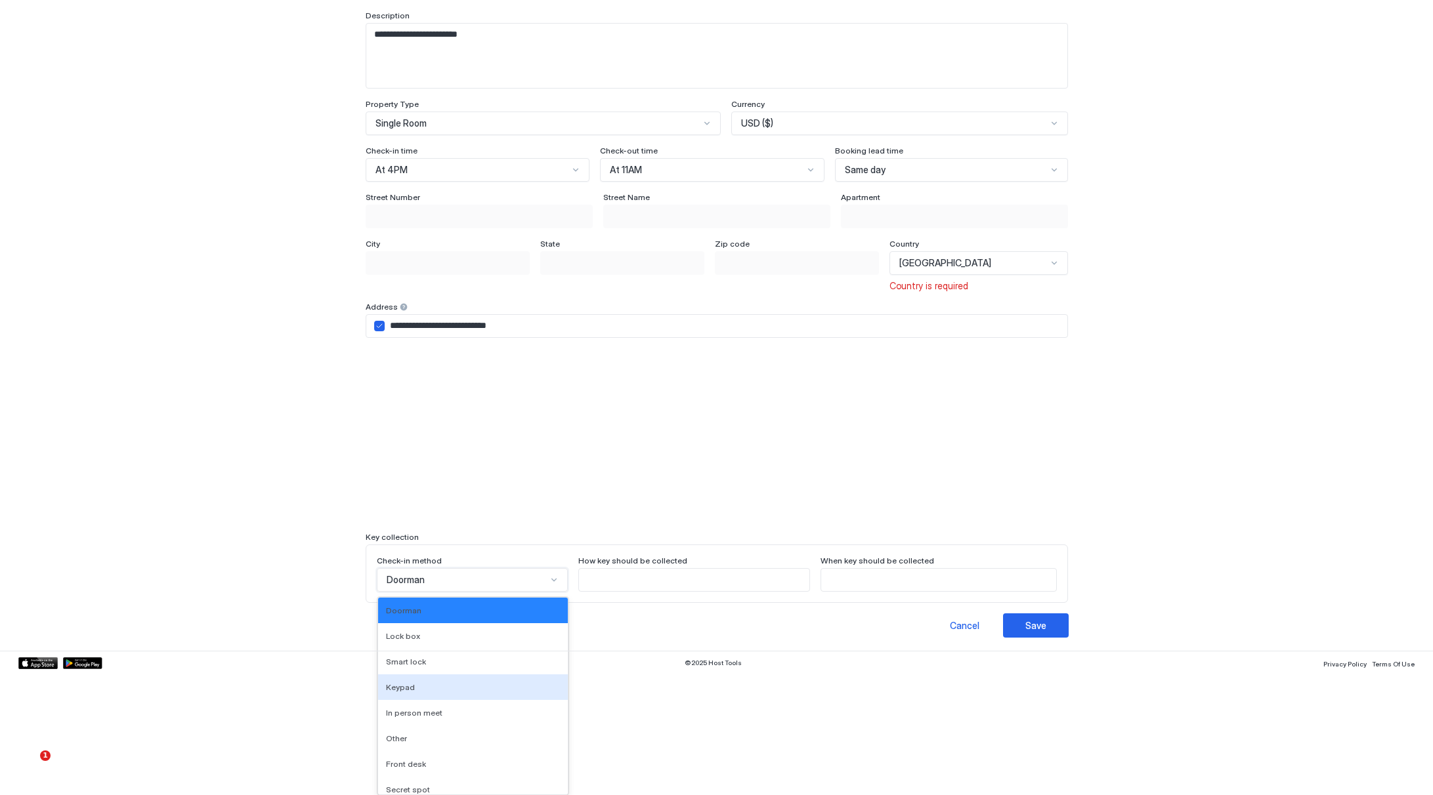
click at [505, 662] on div "**********" at bounding box center [716, 397] width 1433 height 795
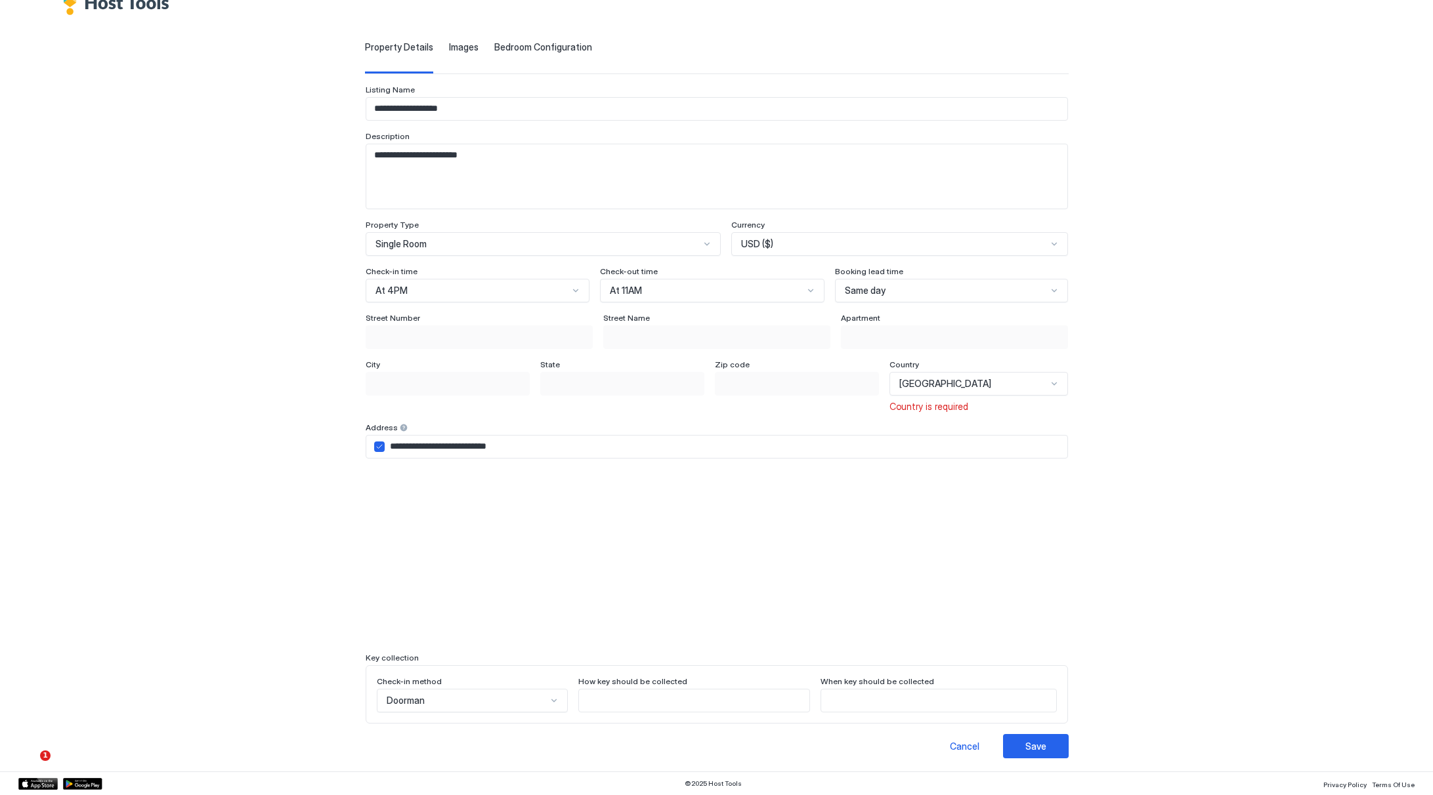
click at [501, 697] on div "Doorman" at bounding box center [473, 701] width 192 height 24
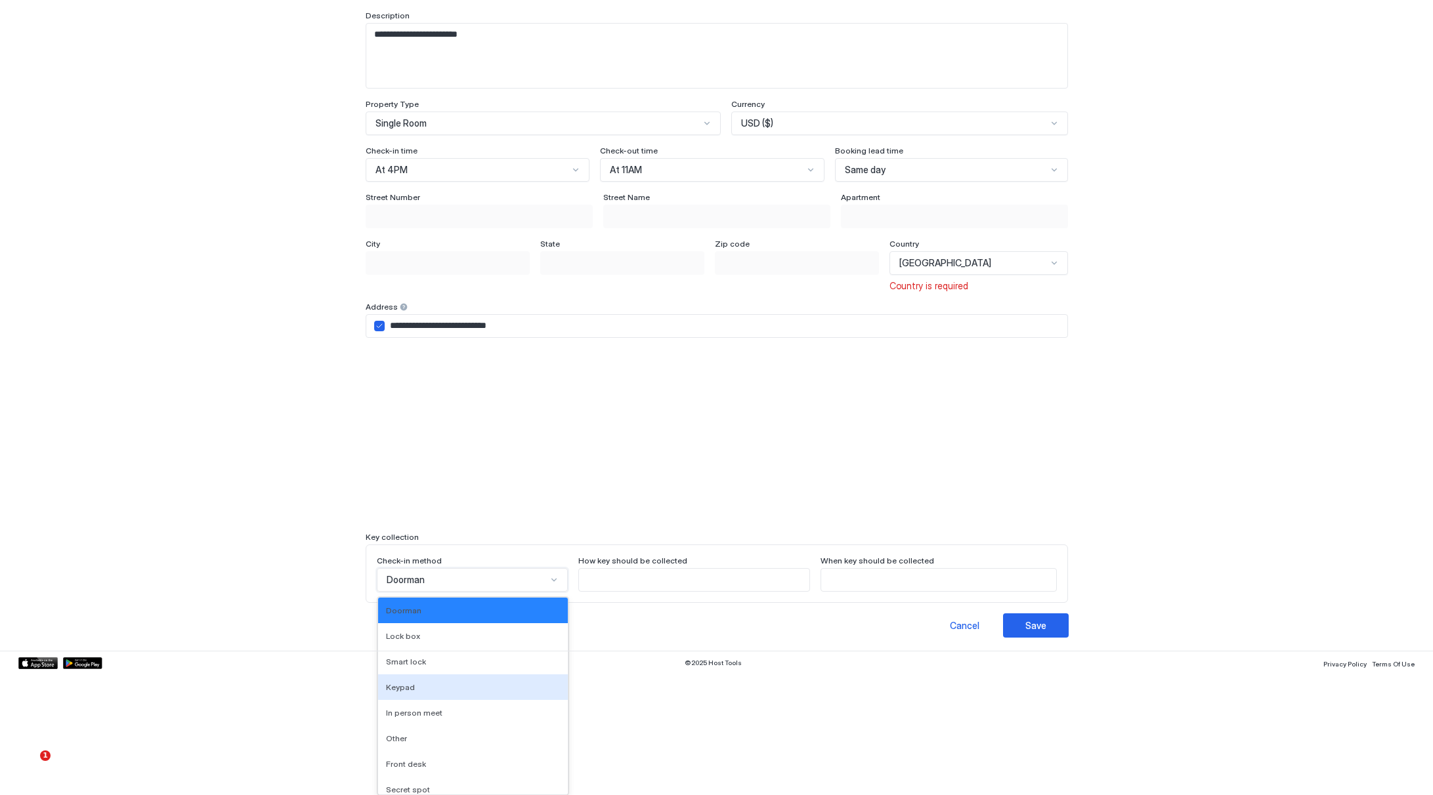
scroll to position [39, 0]
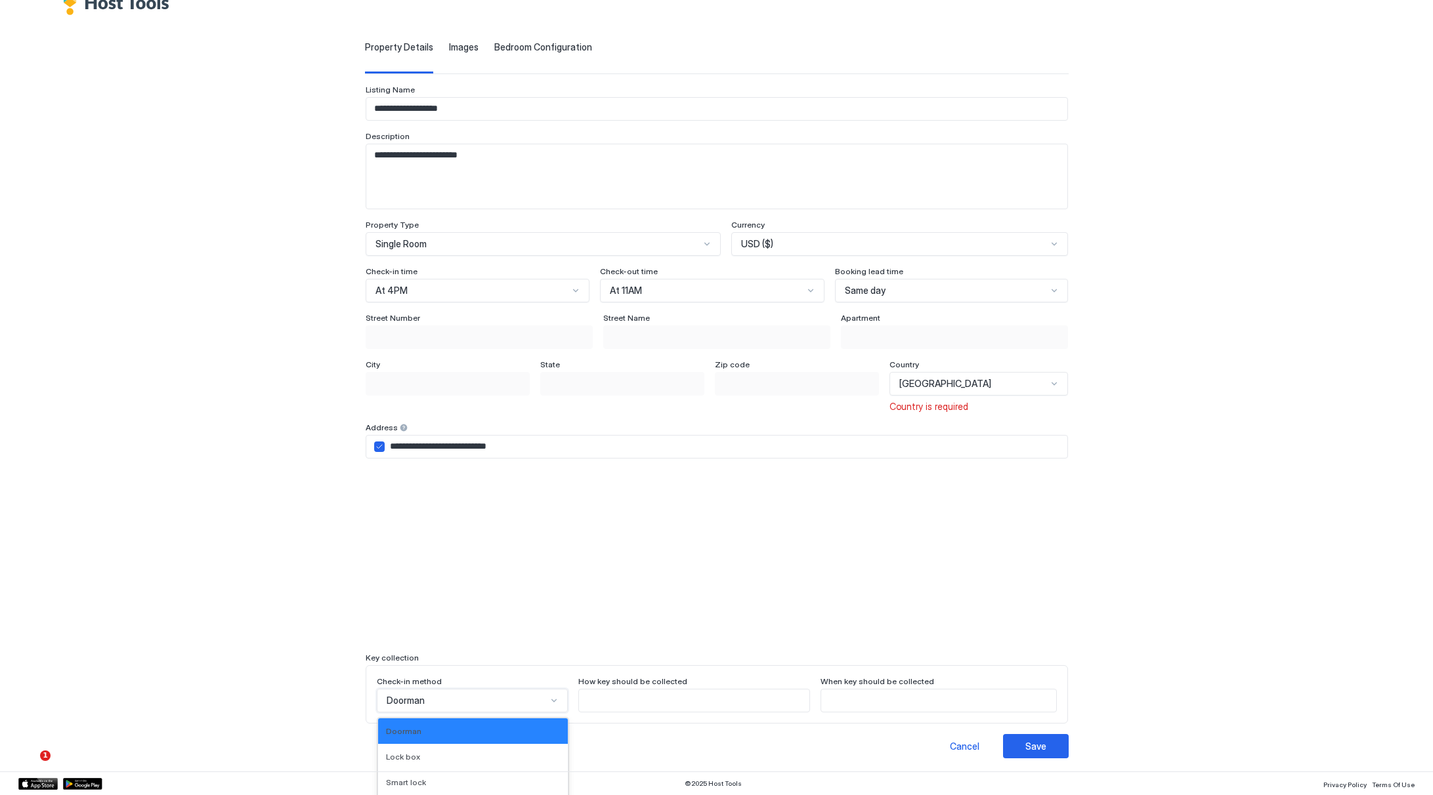
click at [405, 660] on div "**********" at bounding box center [716, 397] width 1433 height 795
click at [299, 648] on div "**********" at bounding box center [717, 387] width 908 height 744
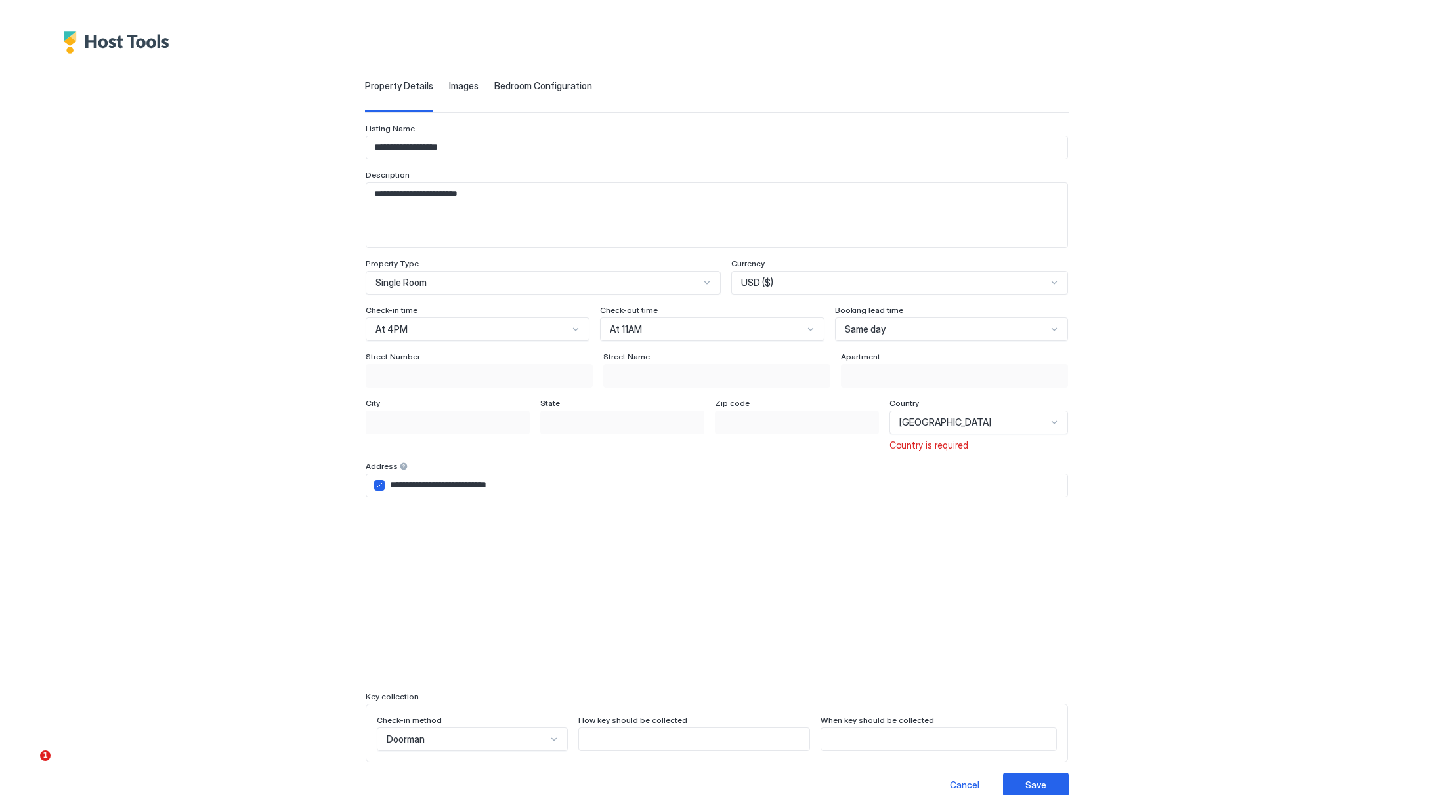
click at [506, 736] on div "Doorman" at bounding box center [473, 740] width 192 height 24
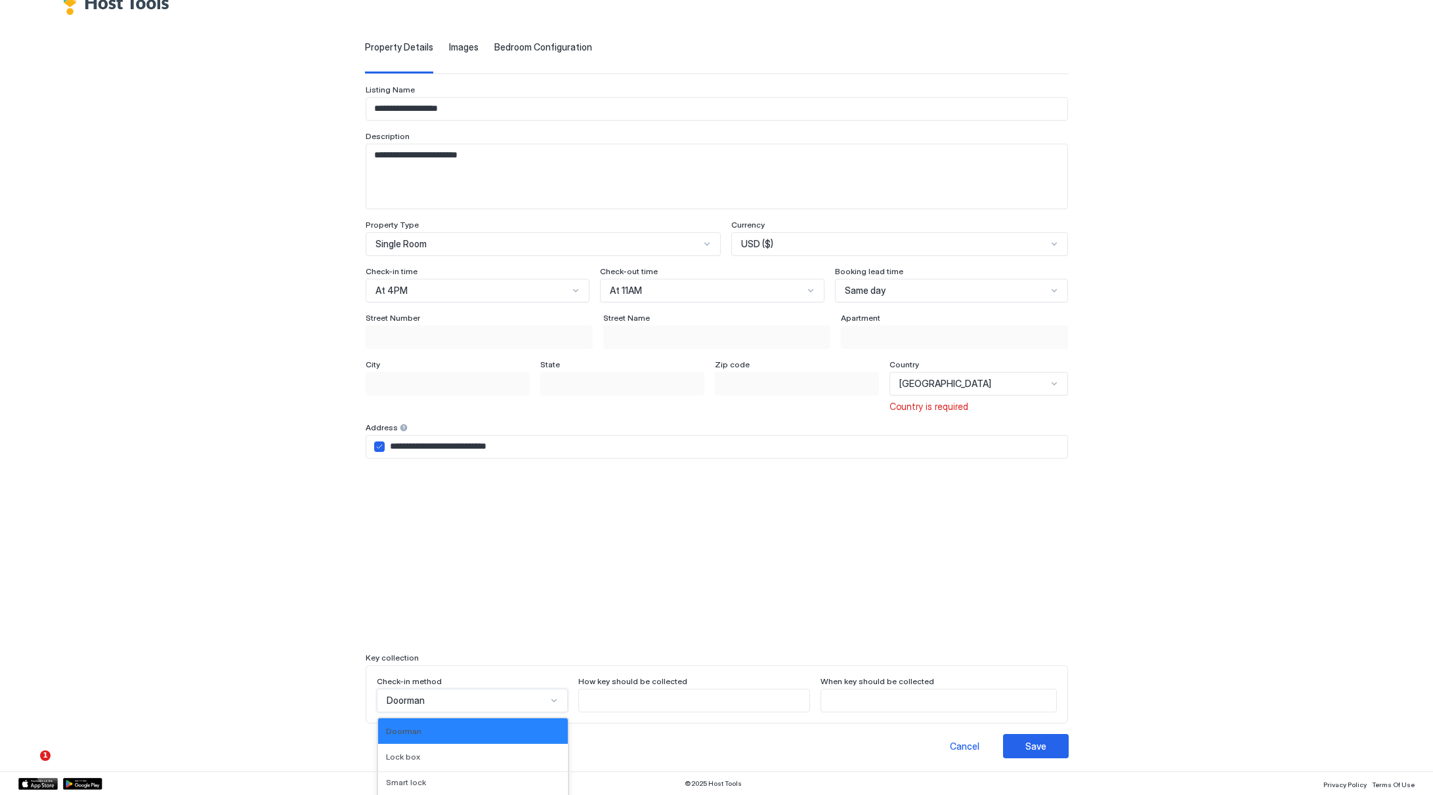
click at [415, 656] on div "**********" at bounding box center [716, 397] width 1433 height 795
click at [437, 694] on div "Keypad, 4 of 9. 9 results available. Use Up and Down to choose options, press E…" at bounding box center [473, 701] width 192 height 24
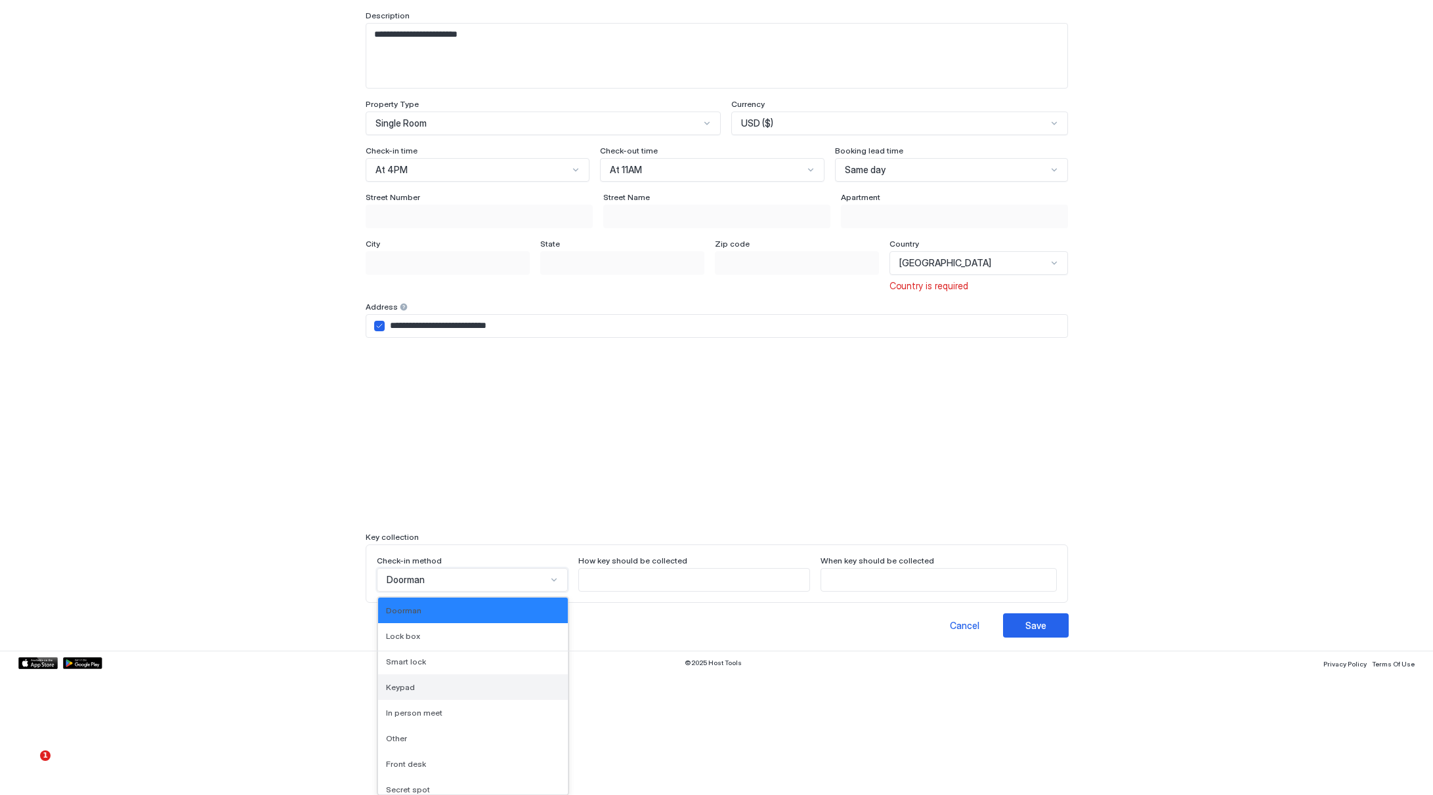
click at [432, 679] on div "Keypad" at bounding box center [473, 688] width 190 height 26
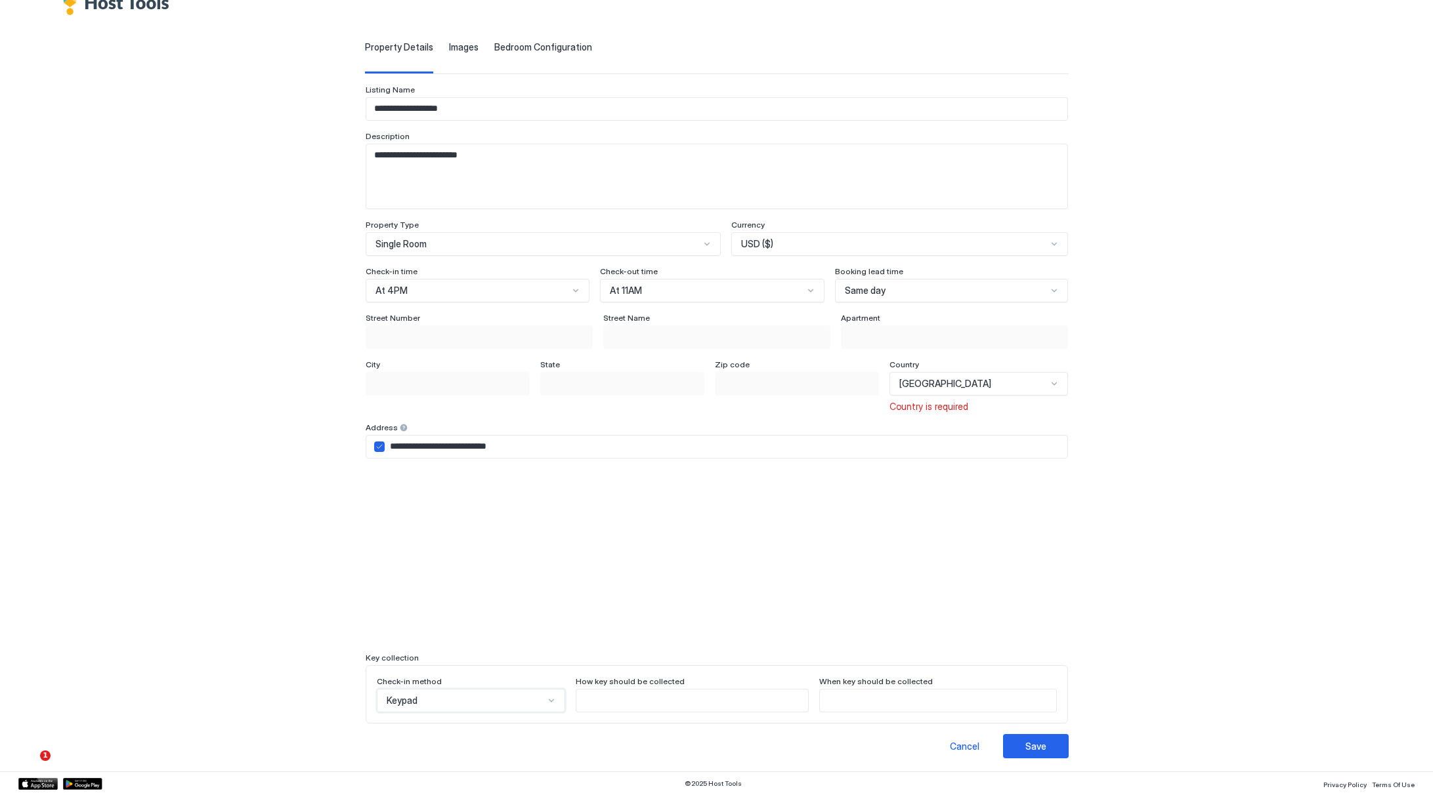
click at [465, 695] on div "option Keypad, selected. Keypad" at bounding box center [471, 701] width 189 height 24
click at [416, 656] on div "**********" at bounding box center [716, 397] width 1433 height 795
click at [524, 696] on div "Keypad selected, 4 of 9. 9 results available. Use Up and Down to choose options…" at bounding box center [471, 701] width 189 height 24
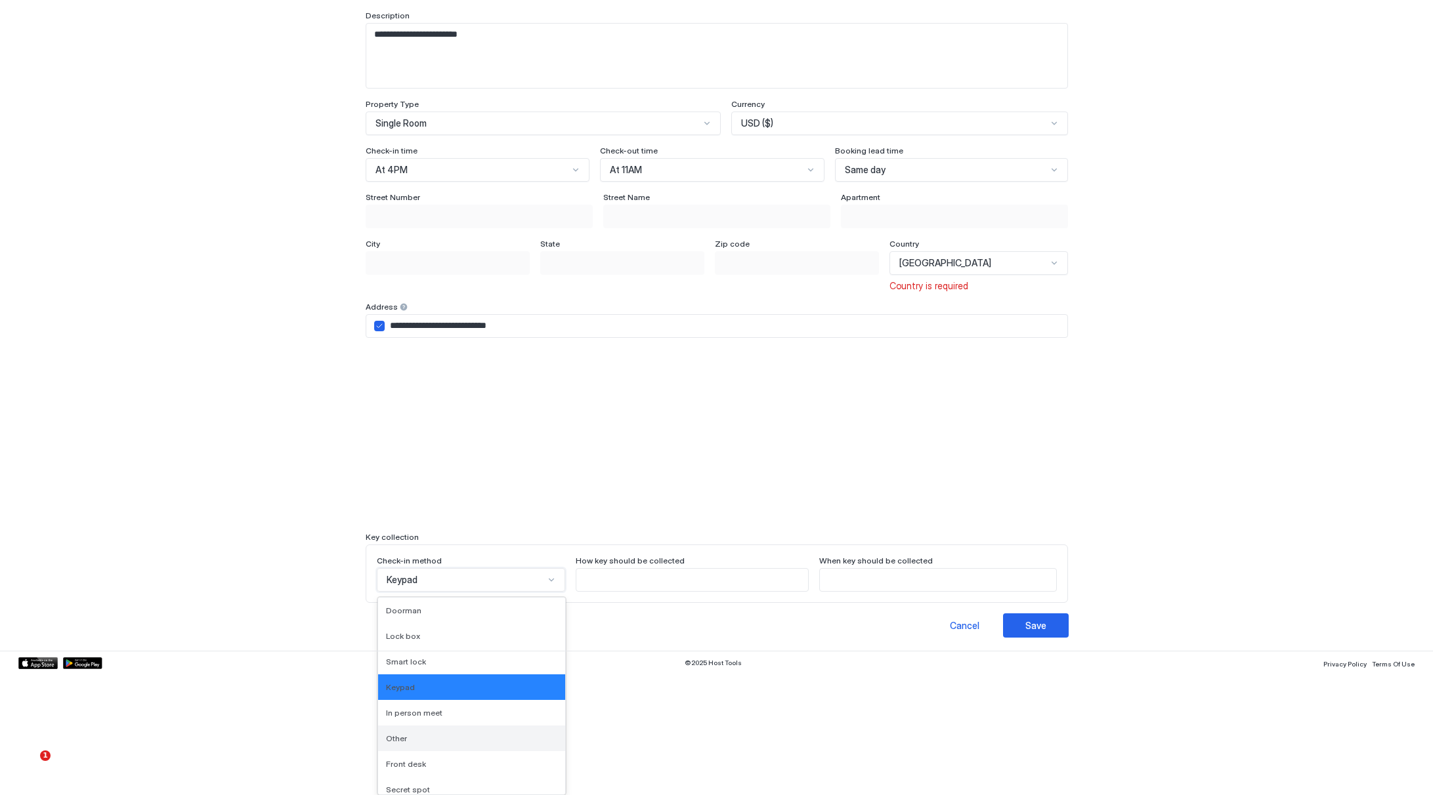
scroll to position [33, 0]
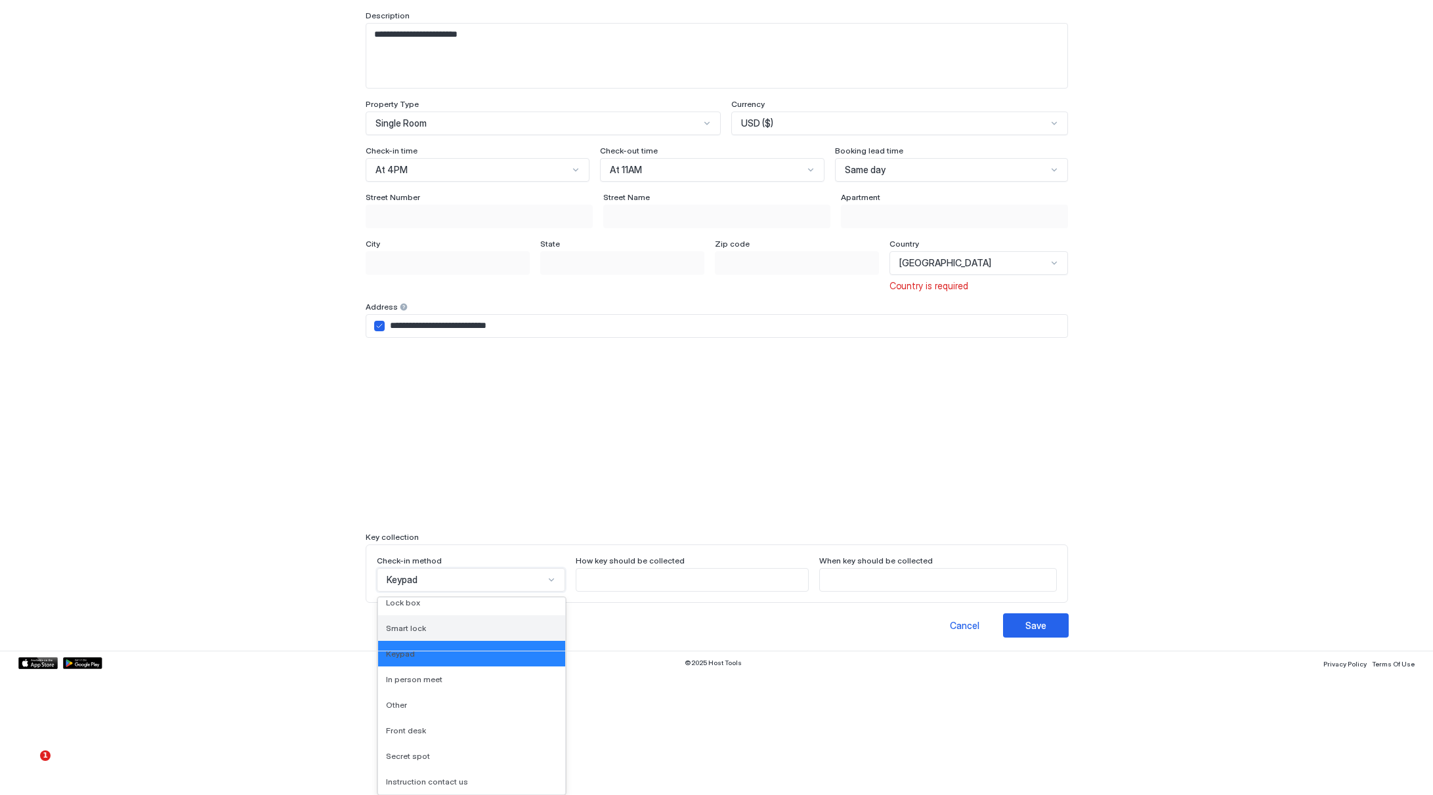
click at [404, 627] on span "Smart lock" at bounding box center [406, 628] width 40 height 10
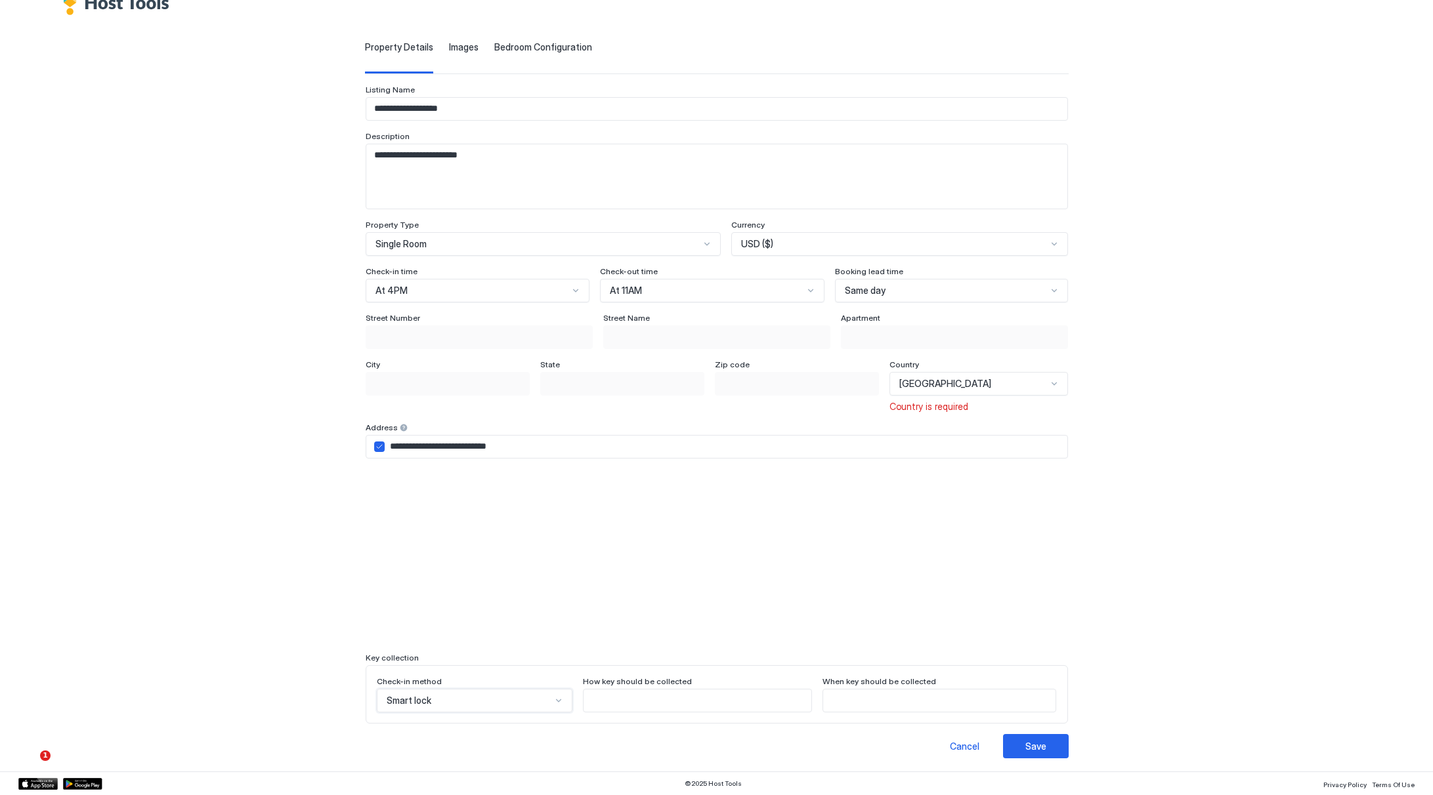
click at [327, 362] on div "**********" at bounding box center [717, 387] width 908 height 744
click at [1025, 742] on div "Save" at bounding box center [1035, 747] width 21 height 14
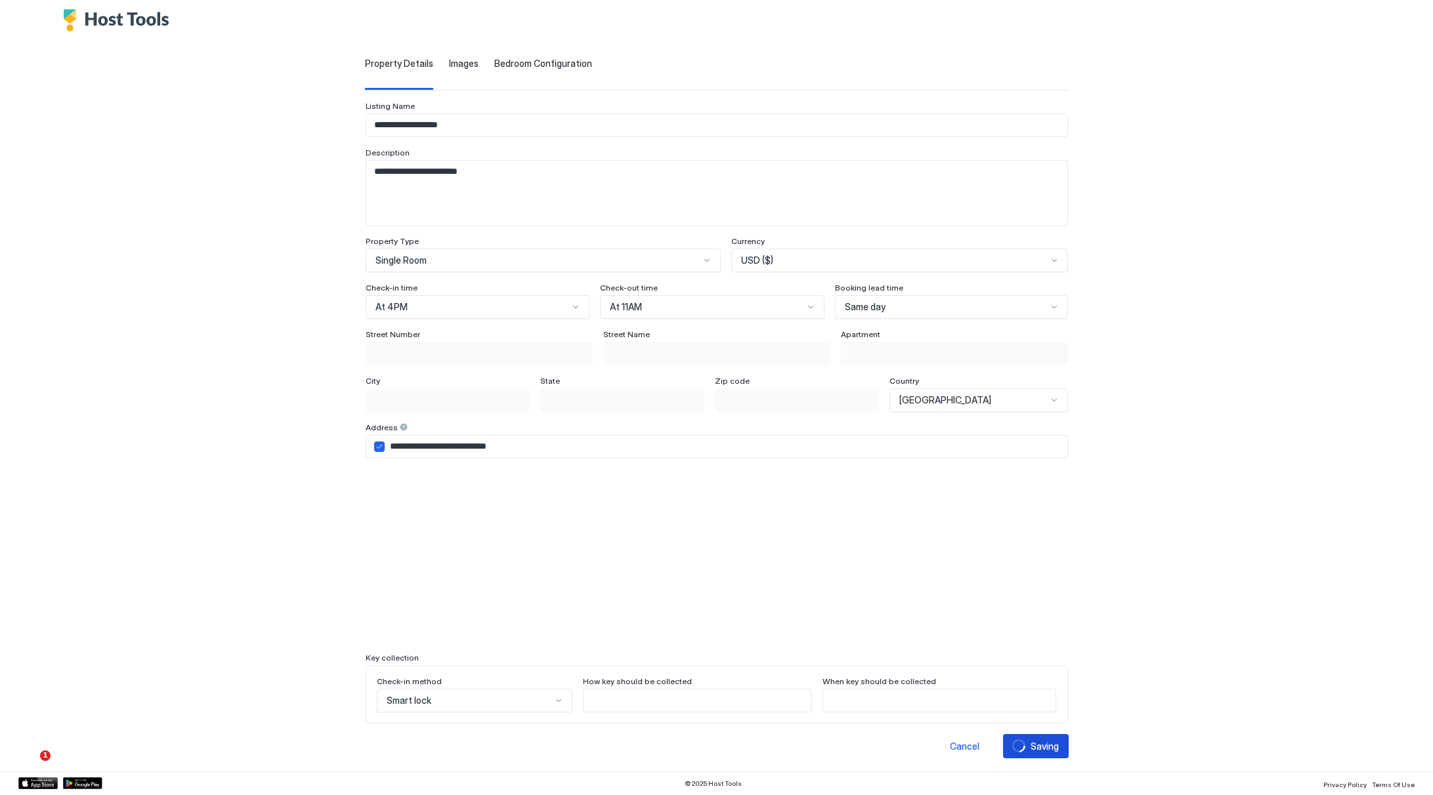
scroll to position [1, 0]
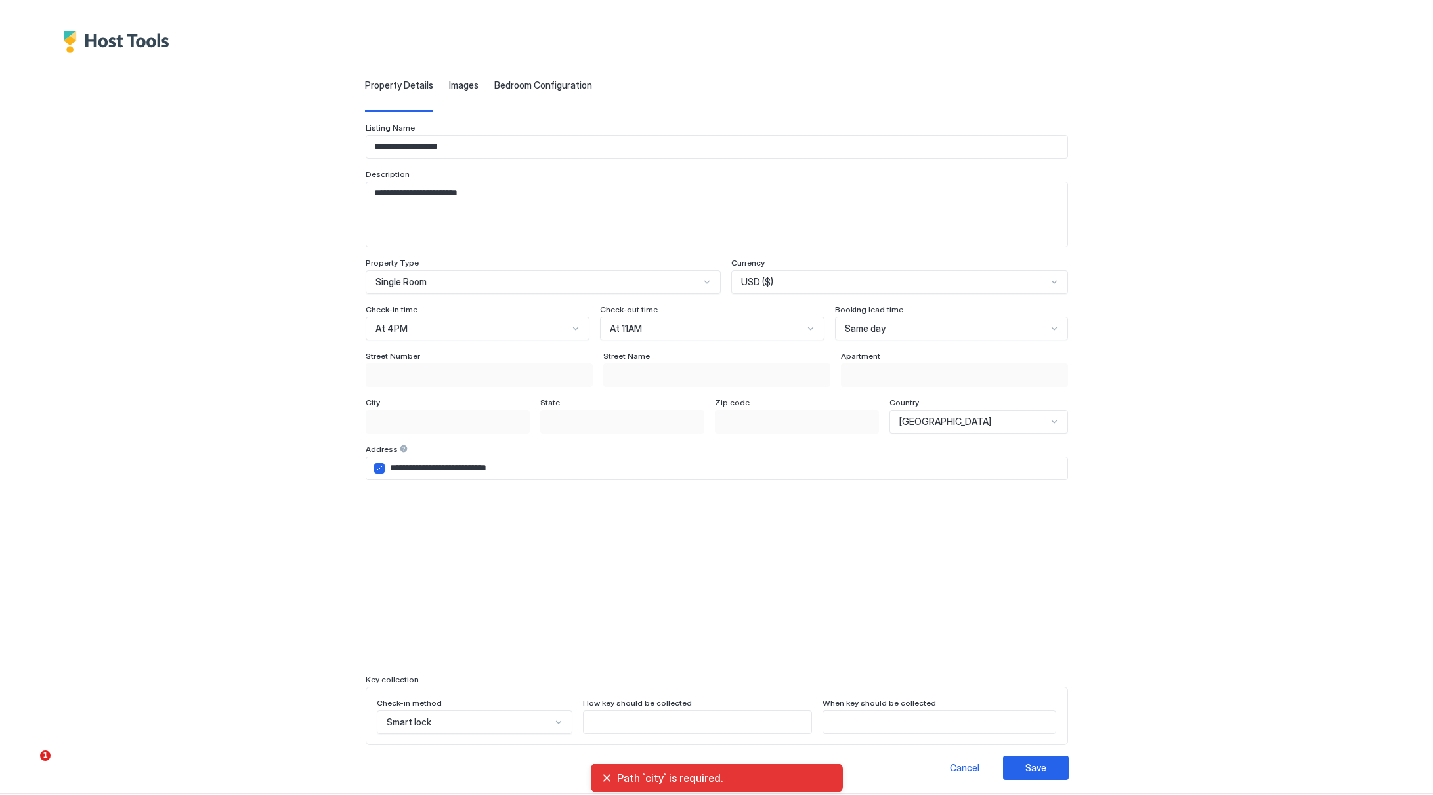
click at [440, 408] on div "City" at bounding box center [448, 404] width 164 height 12
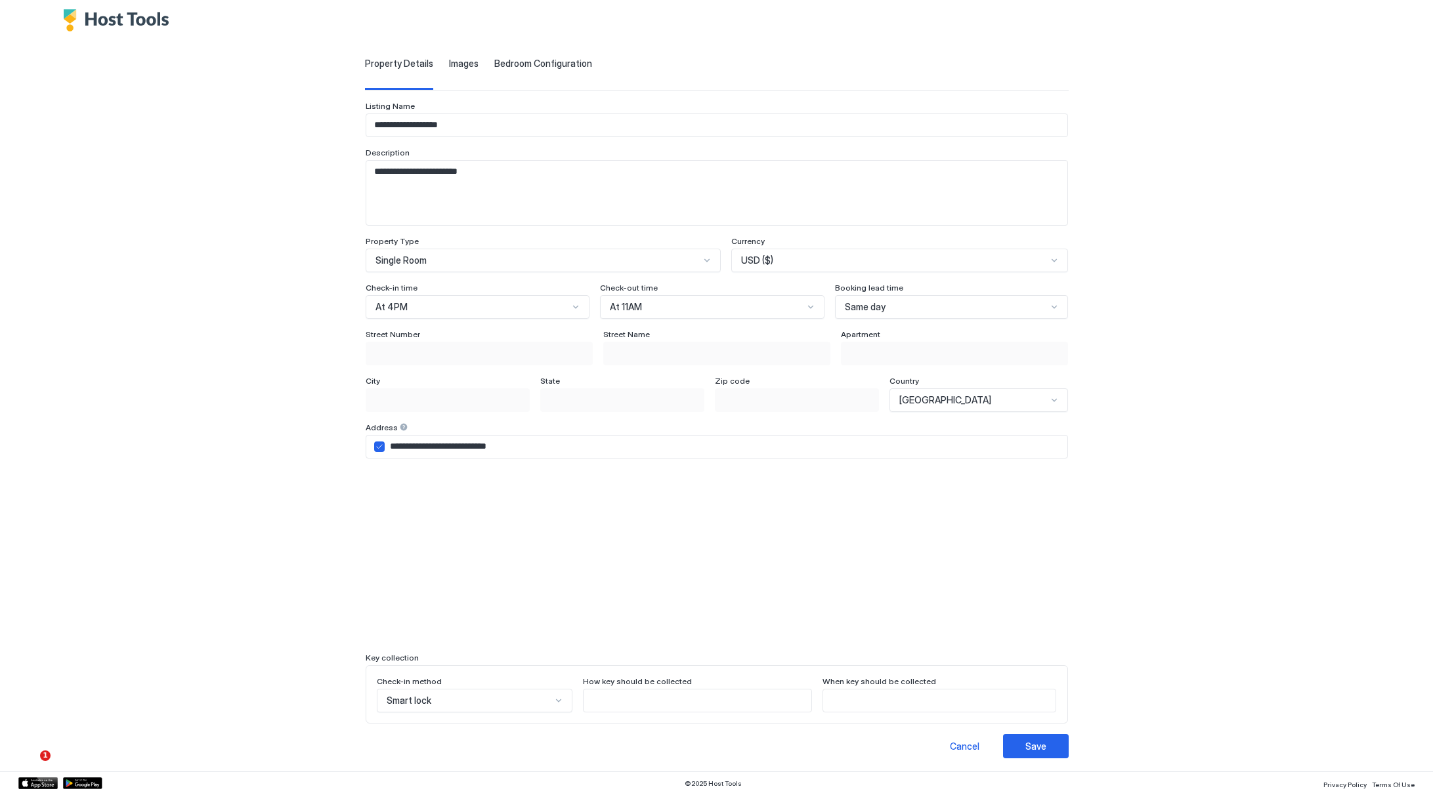
click at [708, 703] on input "Input Field" at bounding box center [697, 701] width 228 height 22
type input "**********"
click at [803, 249] on div "USD ($)" at bounding box center [899, 261] width 337 height 24
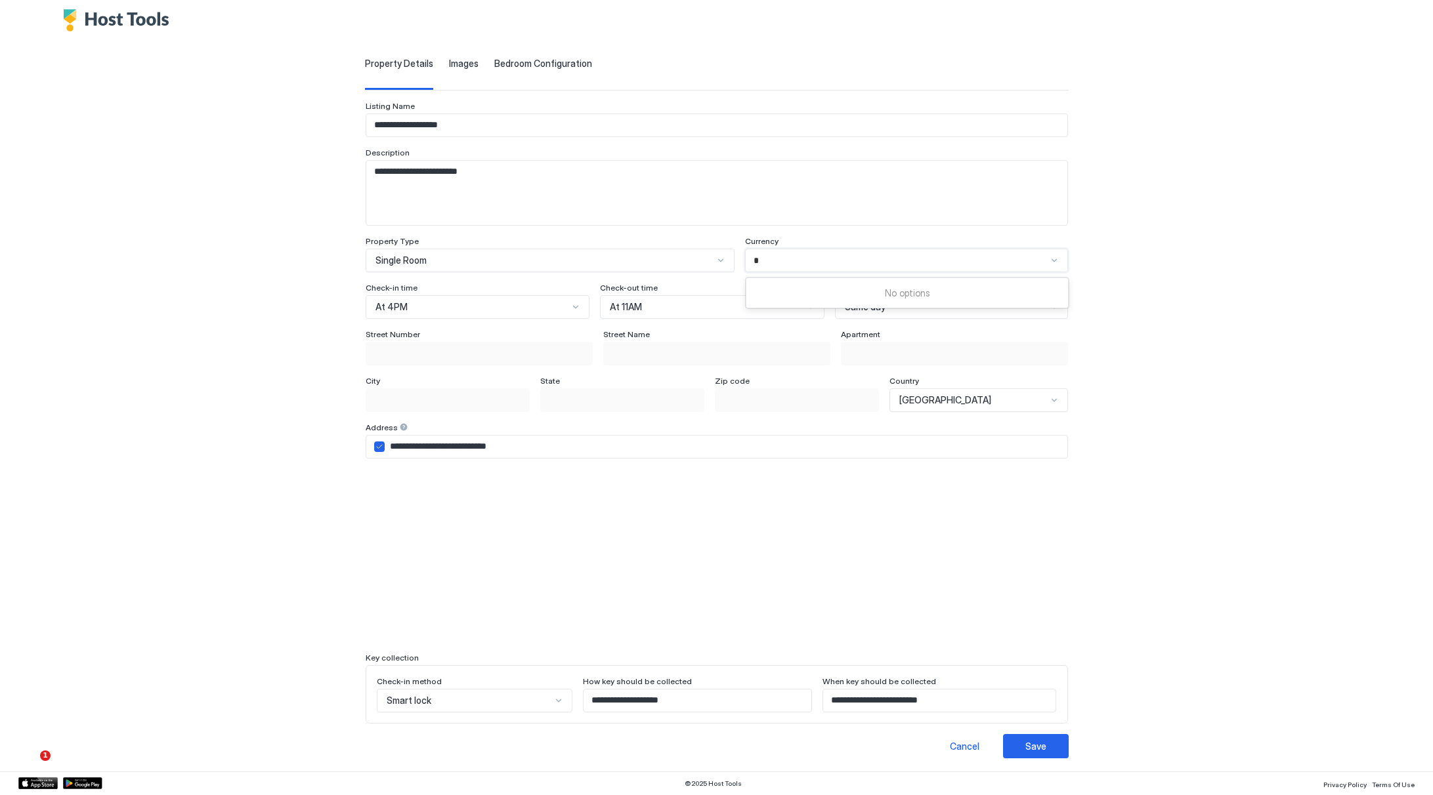
type input "**"
click at [811, 249] on div "USD ($)" at bounding box center [899, 261] width 337 height 24
click at [786, 268] on div "USD ($)" at bounding box center [899, 261] width 337 height 24
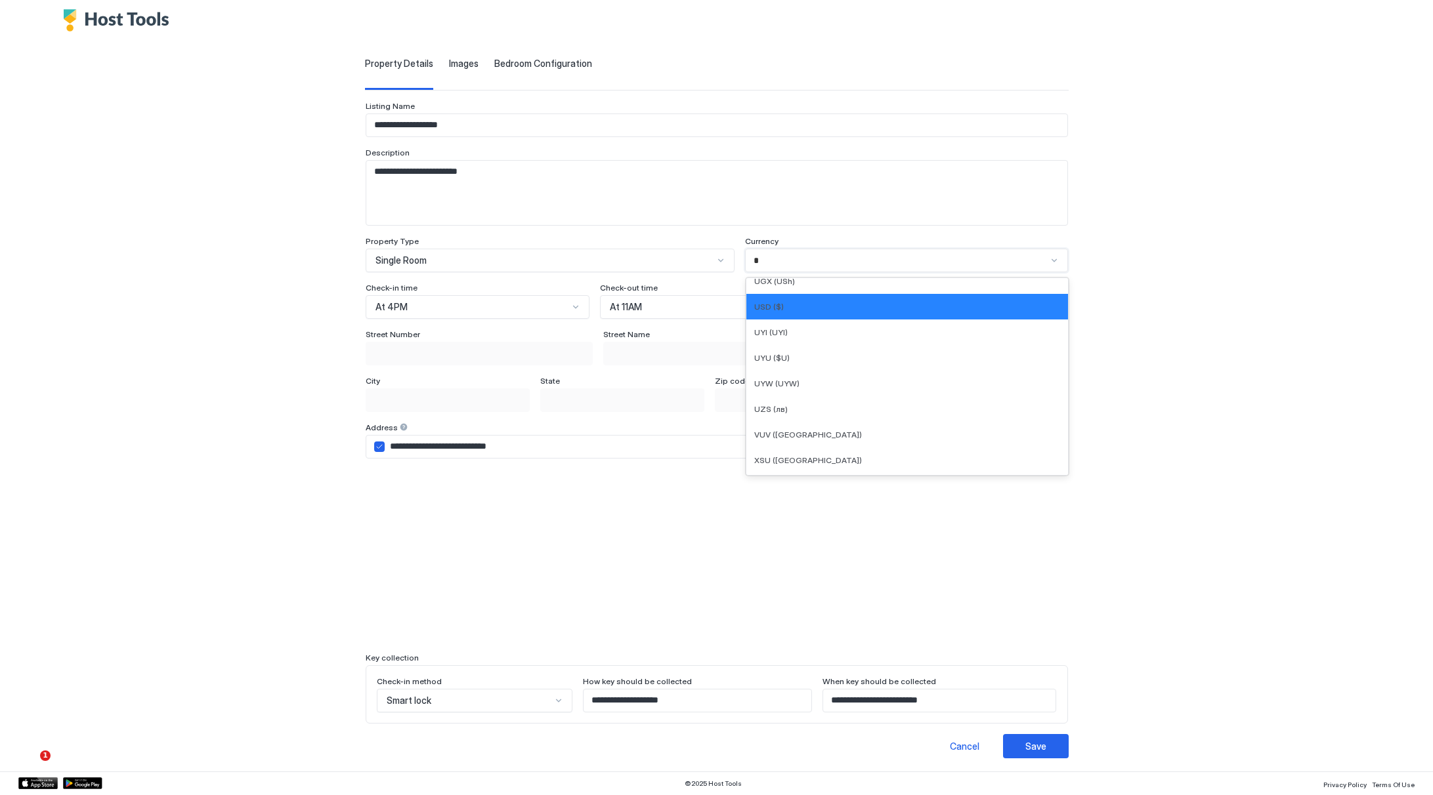
scroll to position [304, 0]
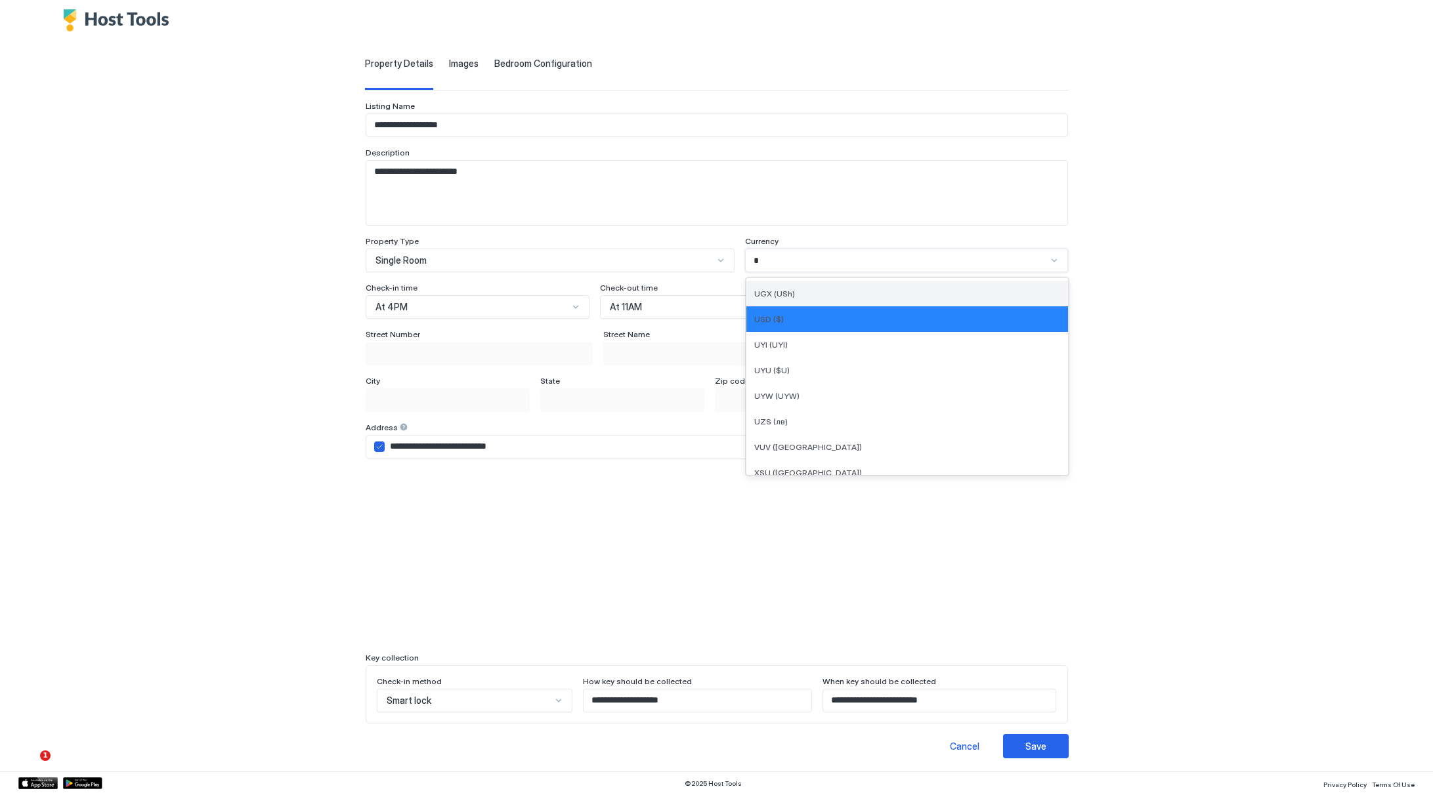
type input "**"
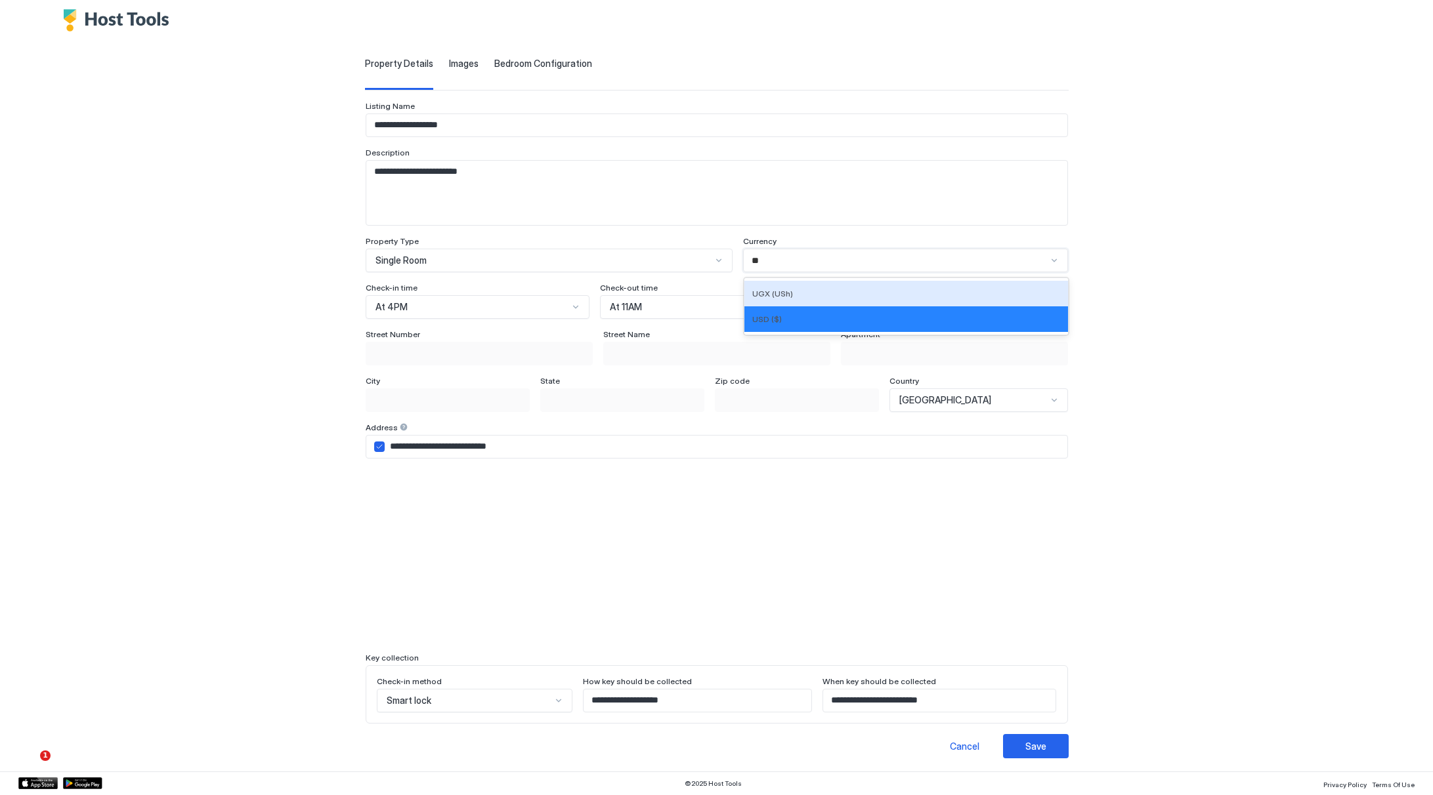
scroll to position [0, 0]
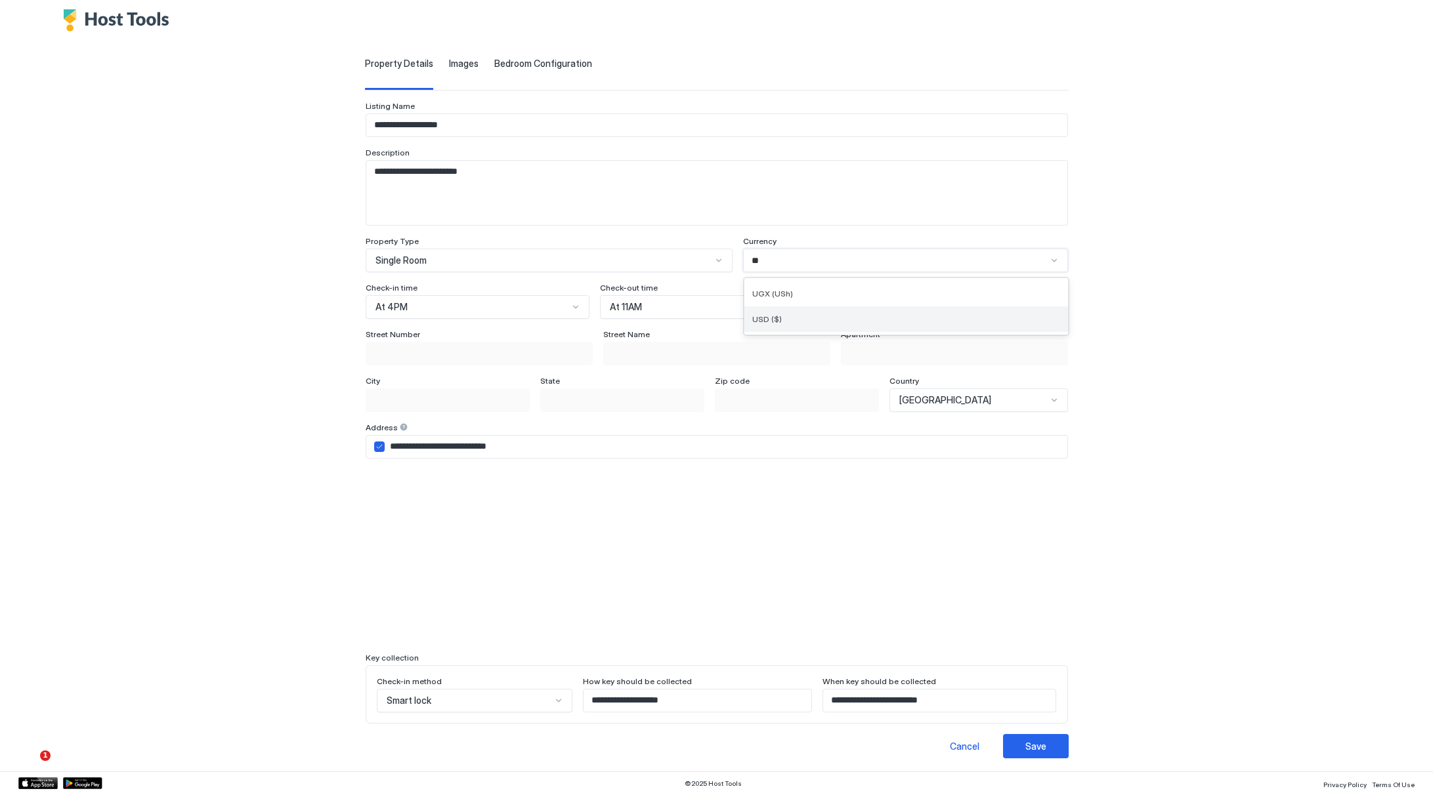
click at [798, 320] on div "USD ($)" at bounding box center [906, 319] width 308 height 10
click at [459, 308] on div "At 4PM" at bounding box center [472, 307] width 194 height 12
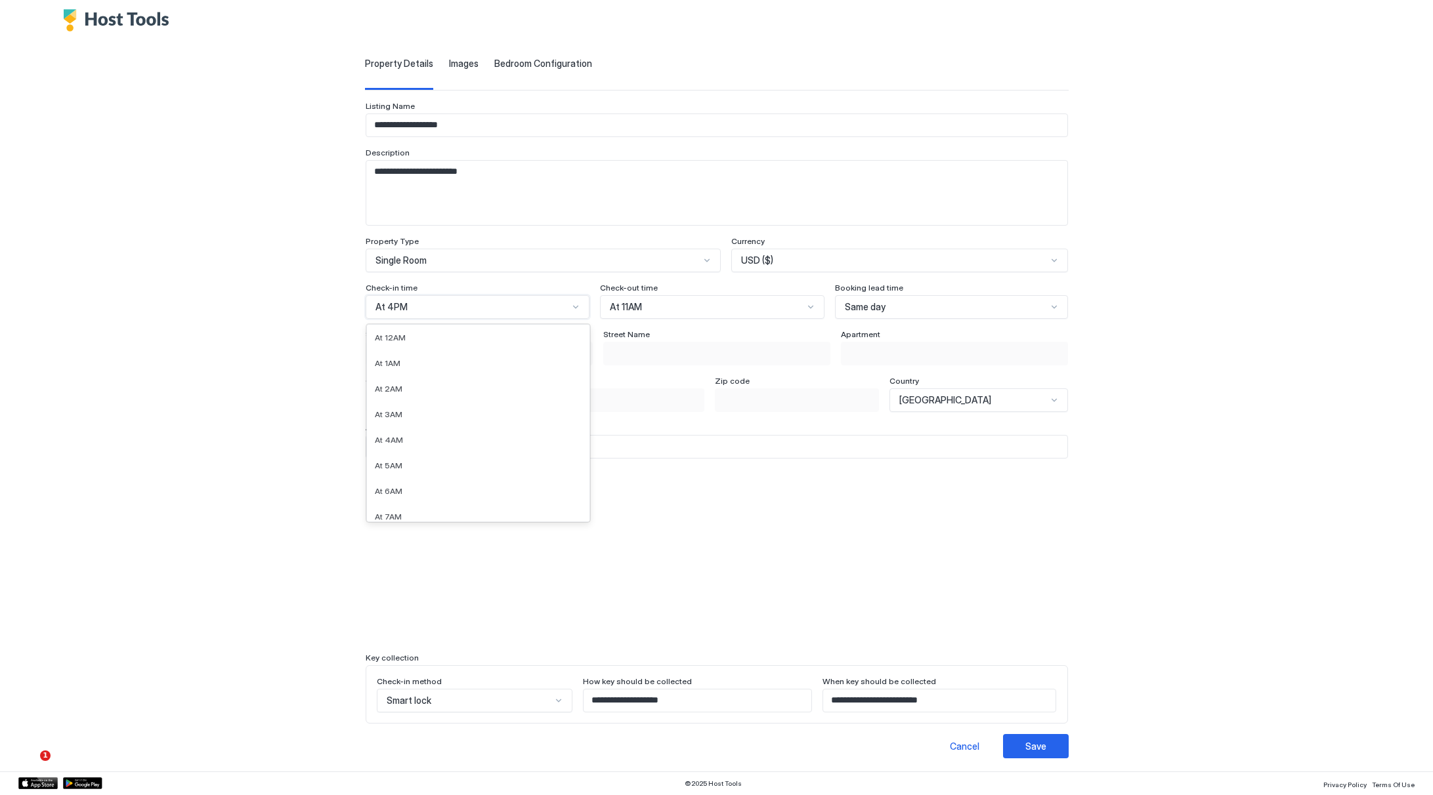
scroll to position [247, 0]
click at [459, 308] on div "At 4PM" at bounding box center [472, 307] width 194 height 12
click at [449, 85] on div "Images" at bounding box center [464, 74] width 30 height 32
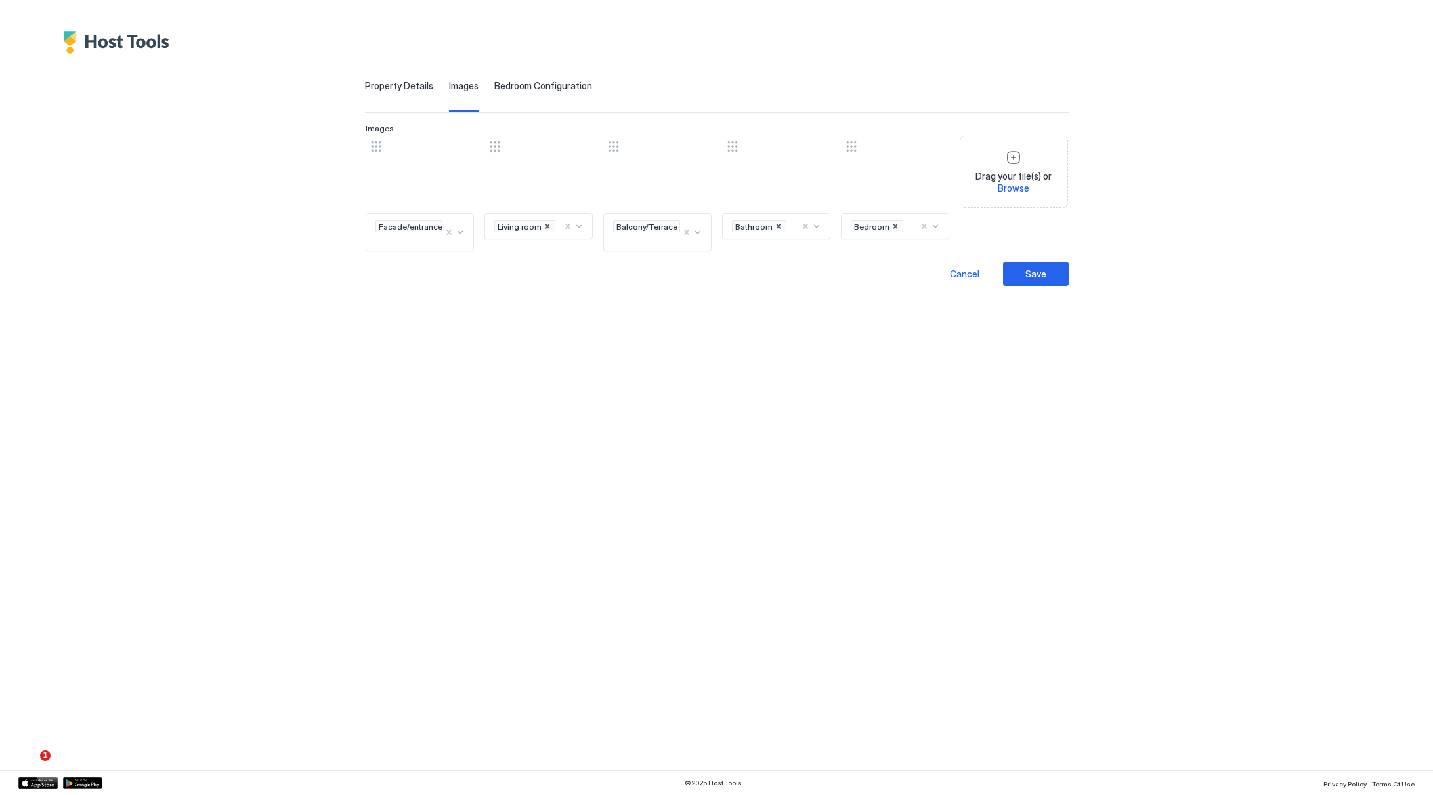
scroll to position [0, 0]
click at [526, 95] on div "Bedroom Configuration" at bounding box center [543, 96] width 98 height 32
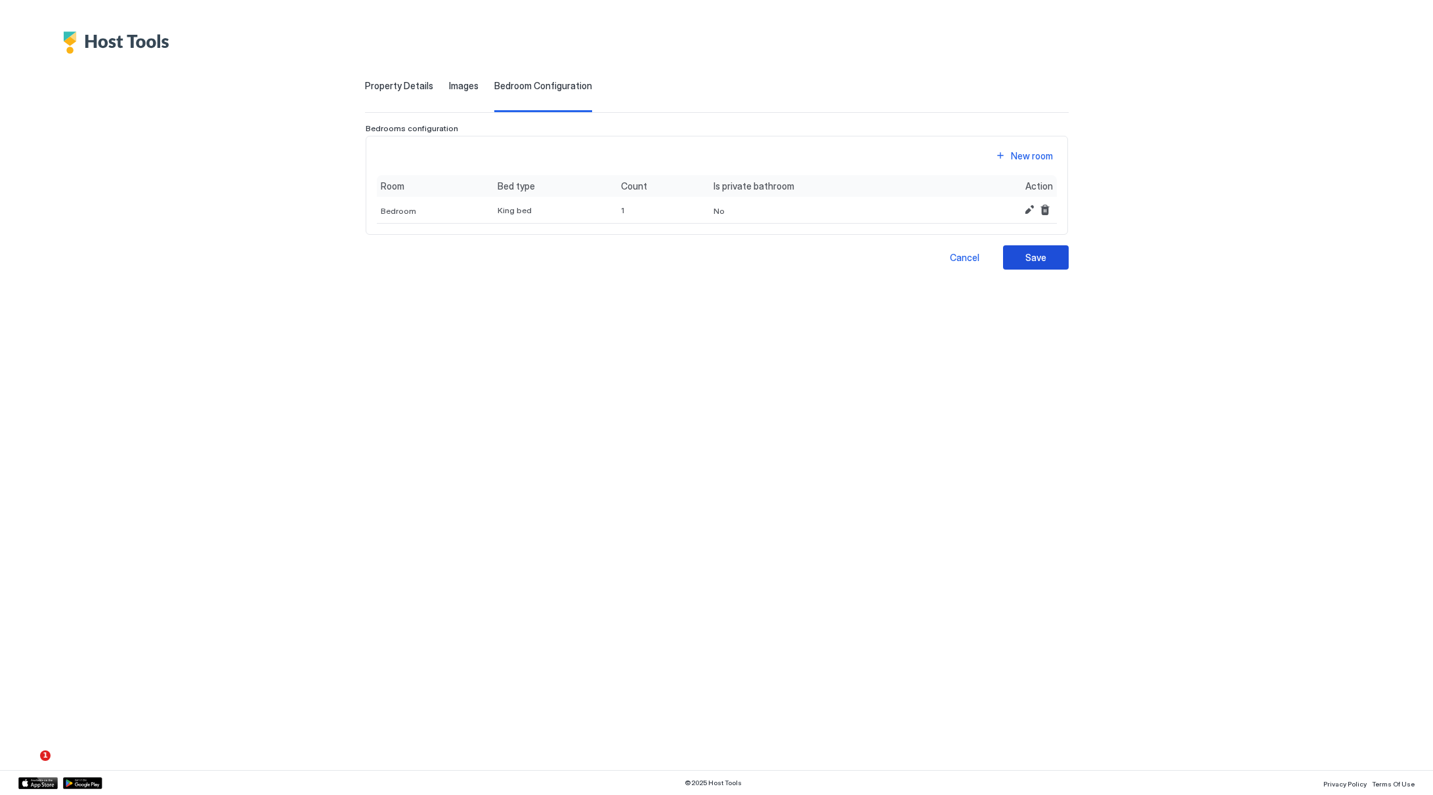
click at [1027, 255] on div "Save" at bounding box center [1035, 258] width 21 height 14
click at [394, 83] on span "Property Details" at bounding box center [399, 86] width 68 height 12
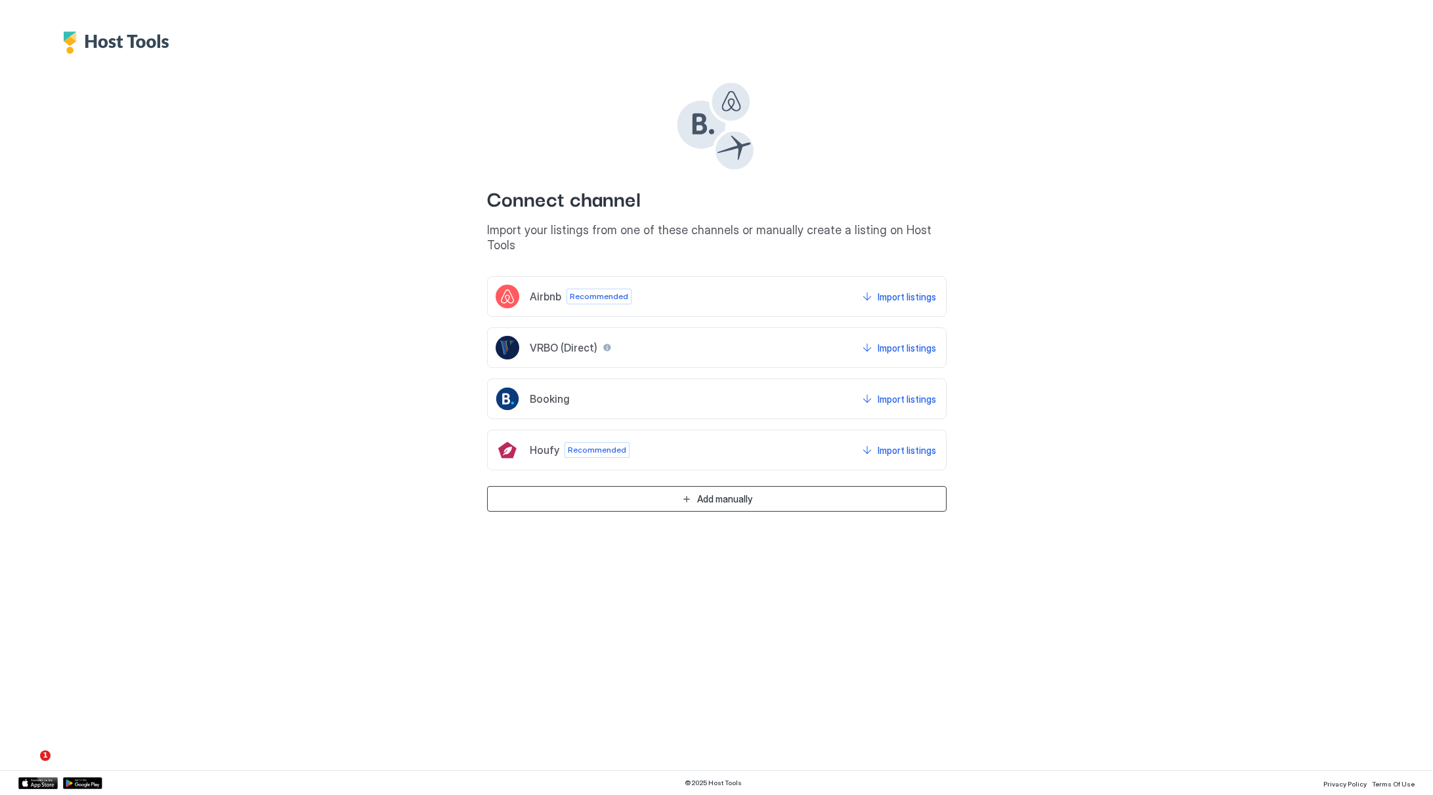
click at [749, 493] on button "Add manually" at bounding box center [716, 499] width 459 height 26
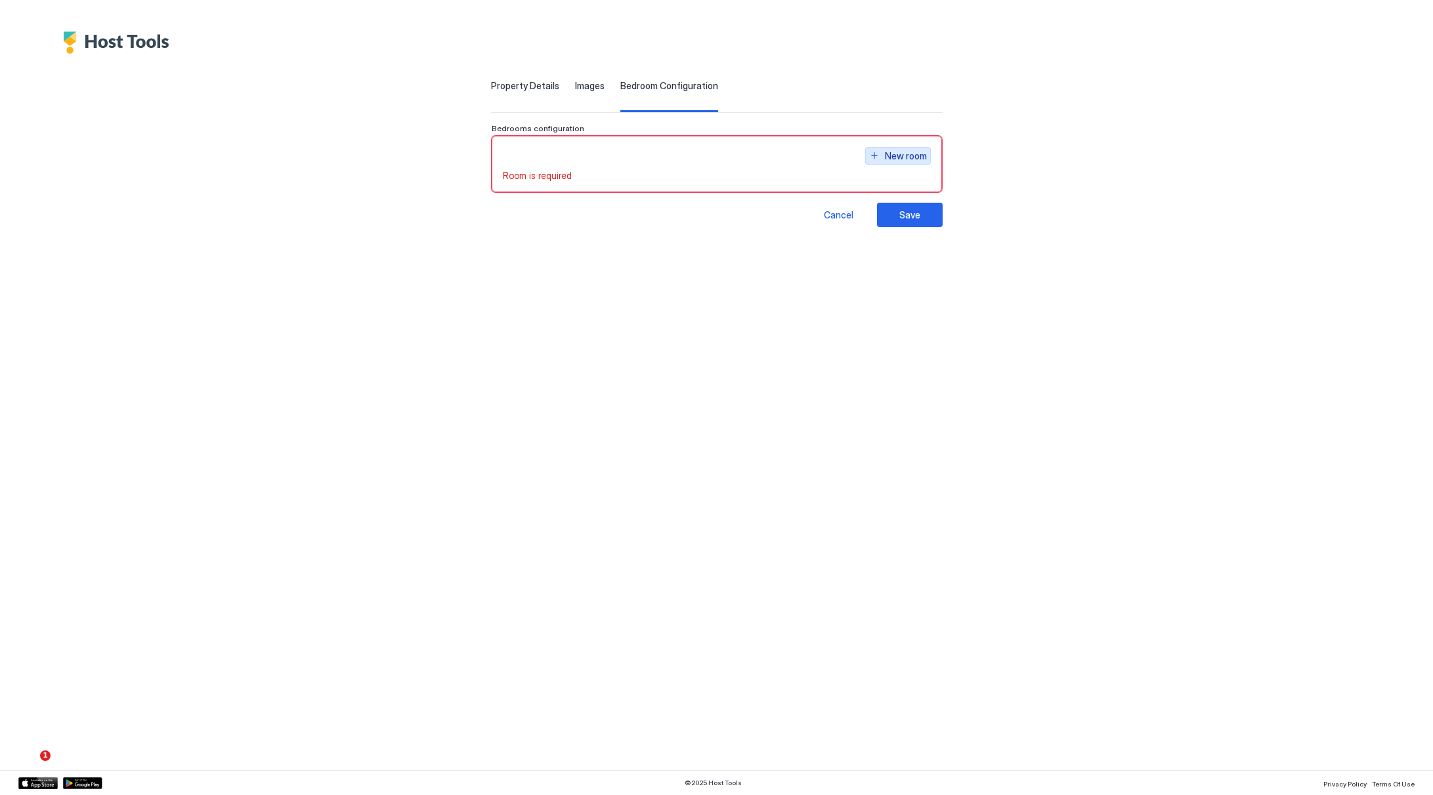
click at [889, 152] on button "New room" at bounding box center [898, 156] width 66 height 18
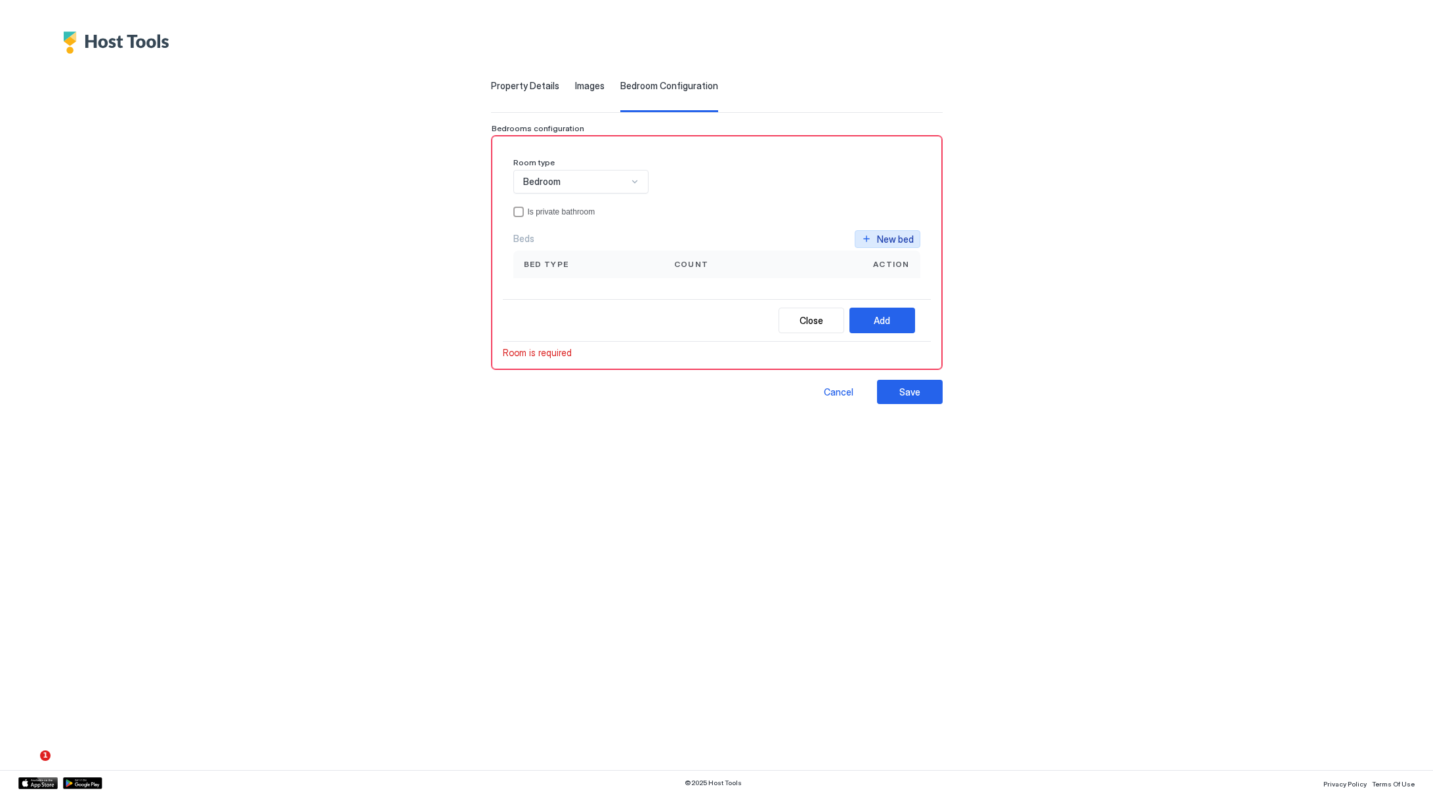
click at [906, 235] on div "New bed" at bounding box center [895, 239] width 37 height 14
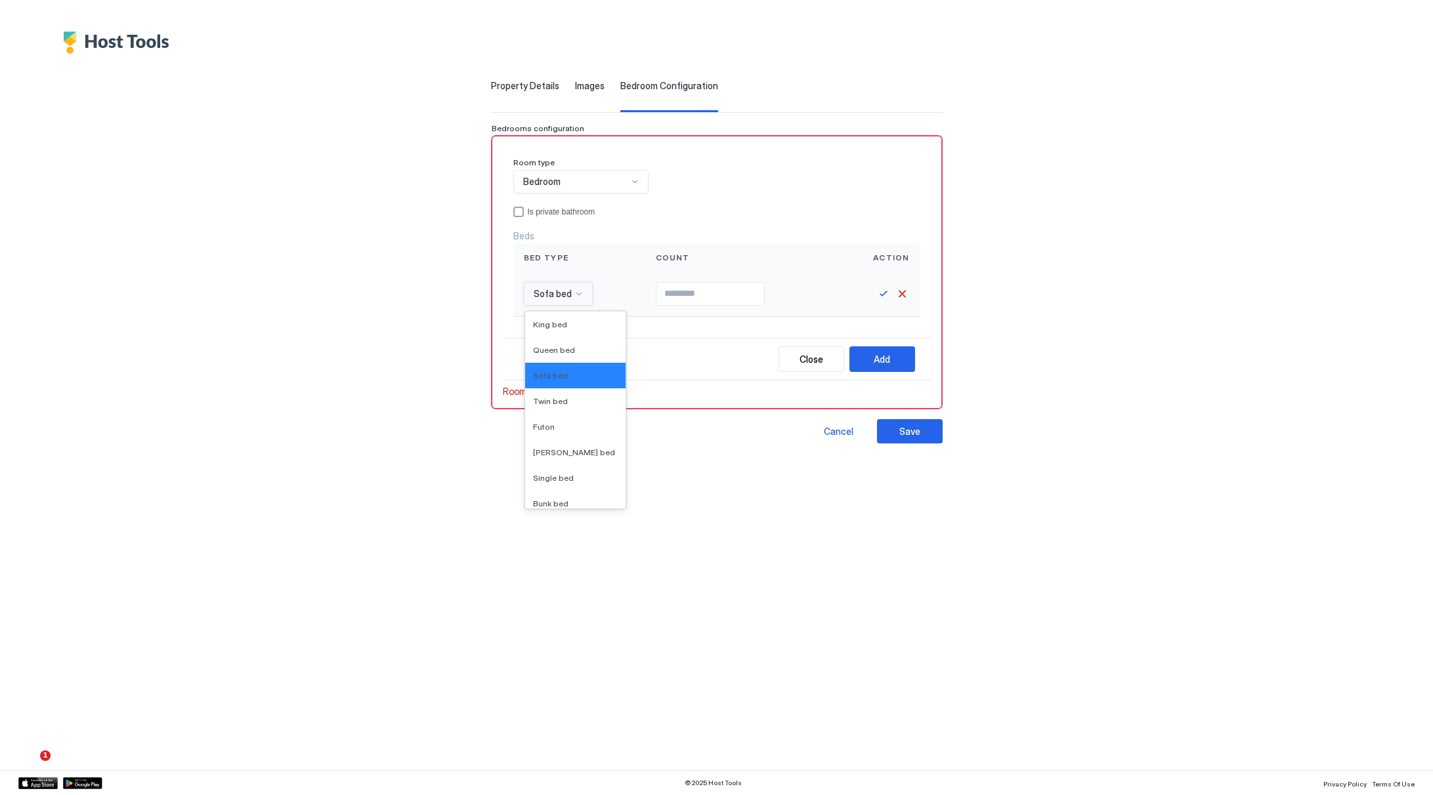
click at [555, 300] on div "Sofa bed" at bounding box center [558, 294] width 69 height 24
click at [568, 324] on div "King bed" at bounding box center [575, 325] width 85 height 10
click at [676, 299] on input "Input Field" at bounding box center [708, 294] width 108 height 22
type input "*"
click at [891, 291] on button "Save" at bounding box center [884, 294] width 16 height 16
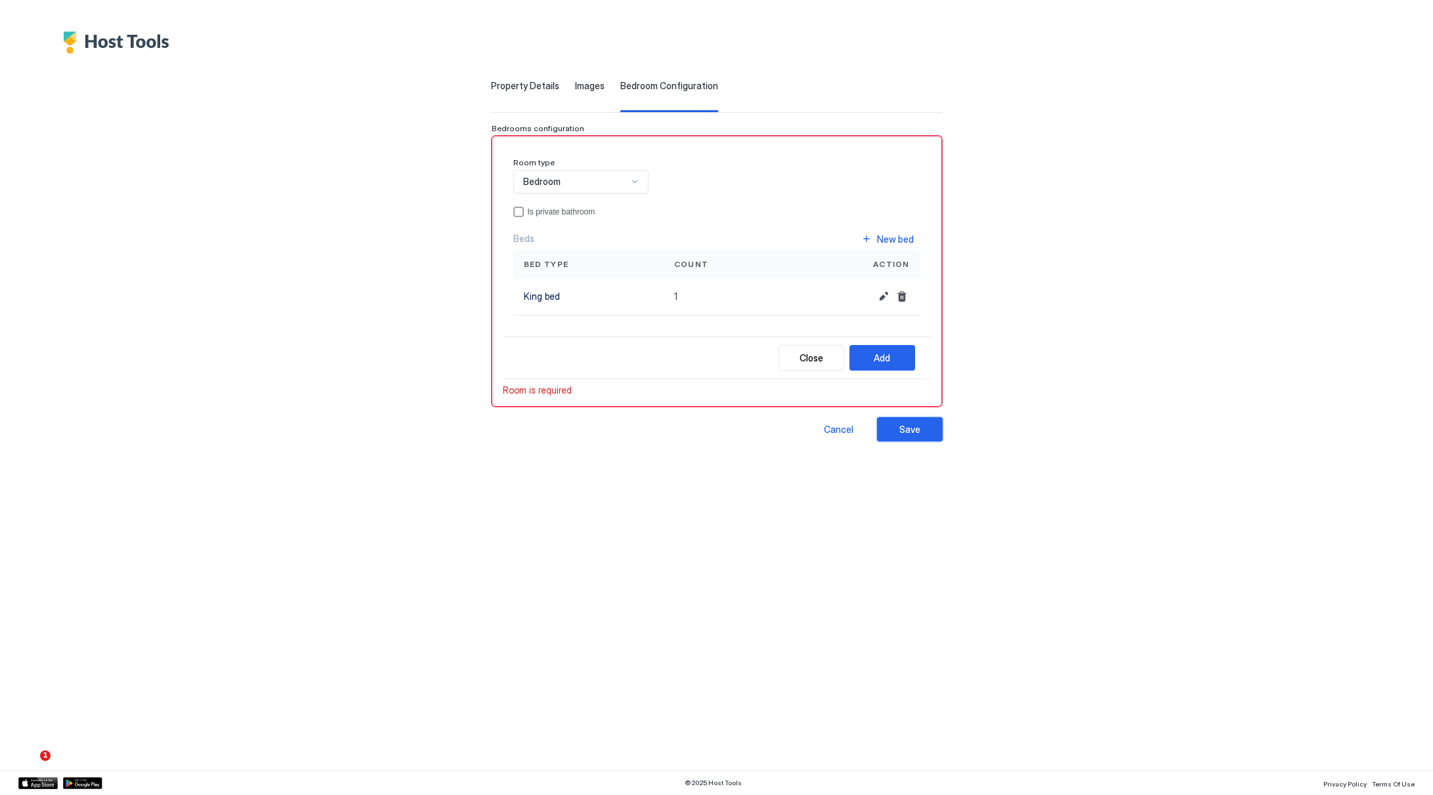
click at [913, 426] on div "Save" at bounding box center [909, 430] width 21 height 14
click at [822, 348] on div "Close Add" at bounding box center [846, 358] width 137 height 26
click at [821, 352] on div "Close" at bounding box center [811, 358] width 24 height 14
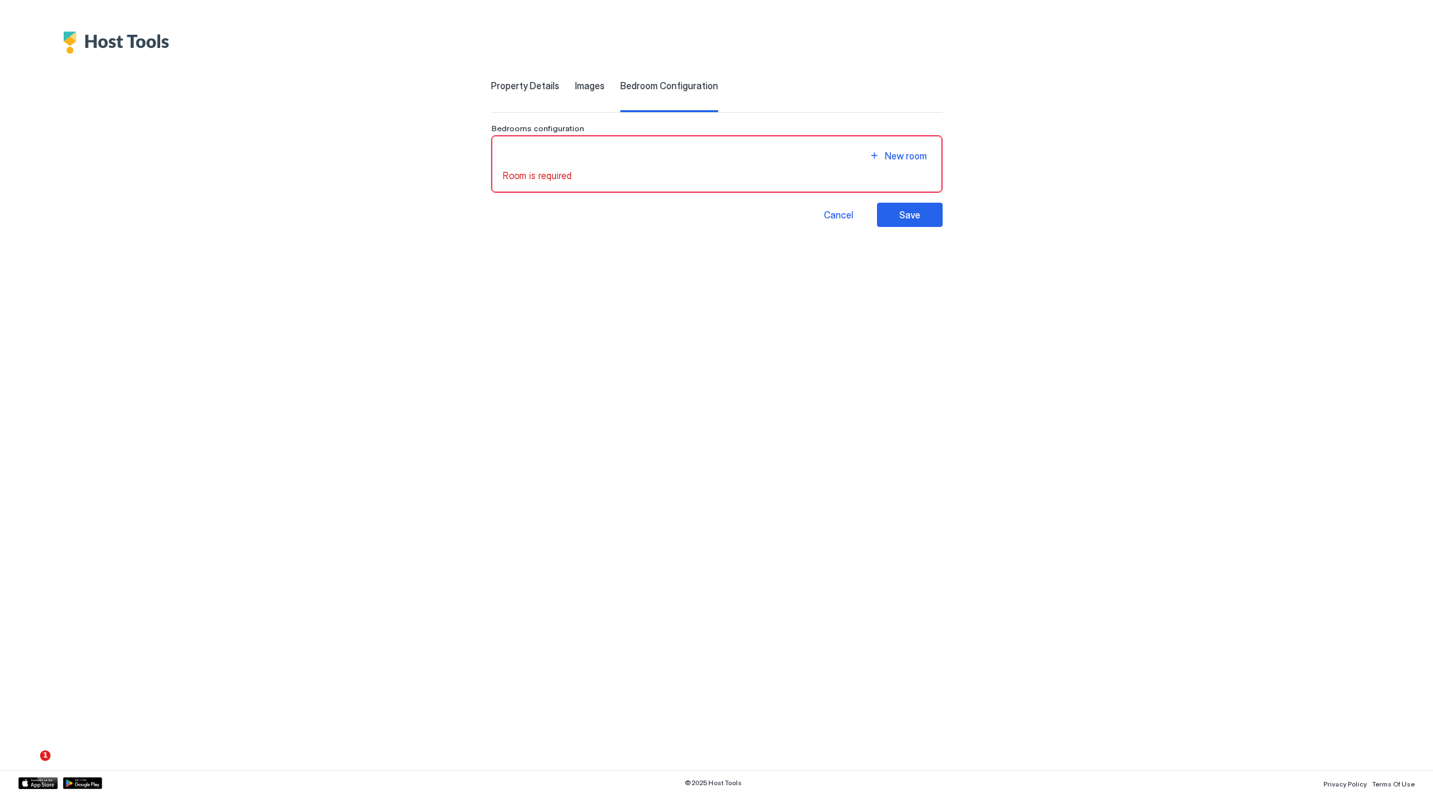
click at [903, 165] on div "New room Room is required" at bounding box center [717, 164] width 428 height 35
click at [906, 146] on div "New room Room is required" at bounding box center [717, 164] width 450 height 57
click at [904, 157] on div "New room" at bounding box center [906, 156] width 42 height 14
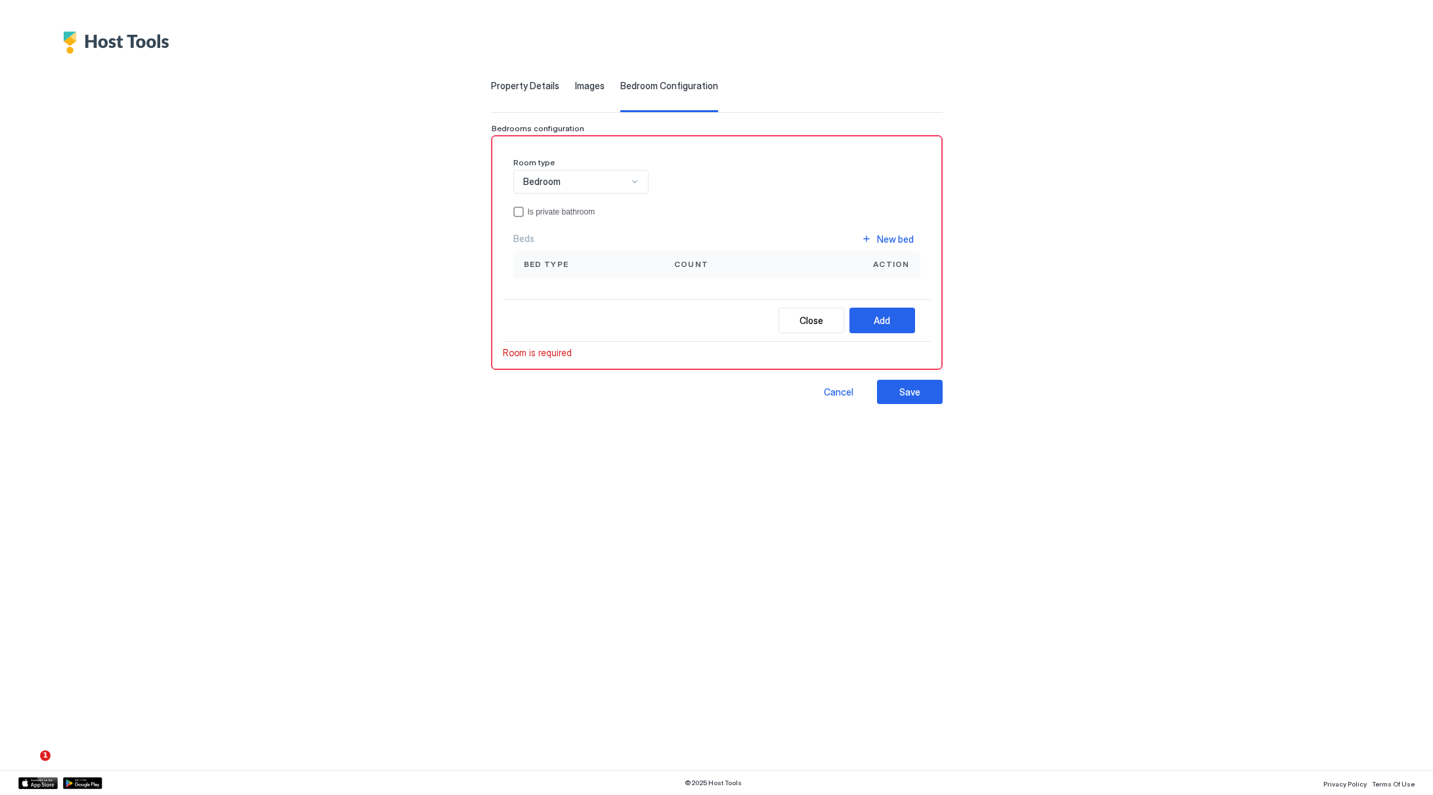
click at [903, 228] on div "Room type Bedroom Is private bathroom Beds New bed Bed type Count Action" at bounding box center [716, 218] width 407 height 121
click at [899, 236] on div "New bed" at bounding box center [895, 239] width 37 height 14
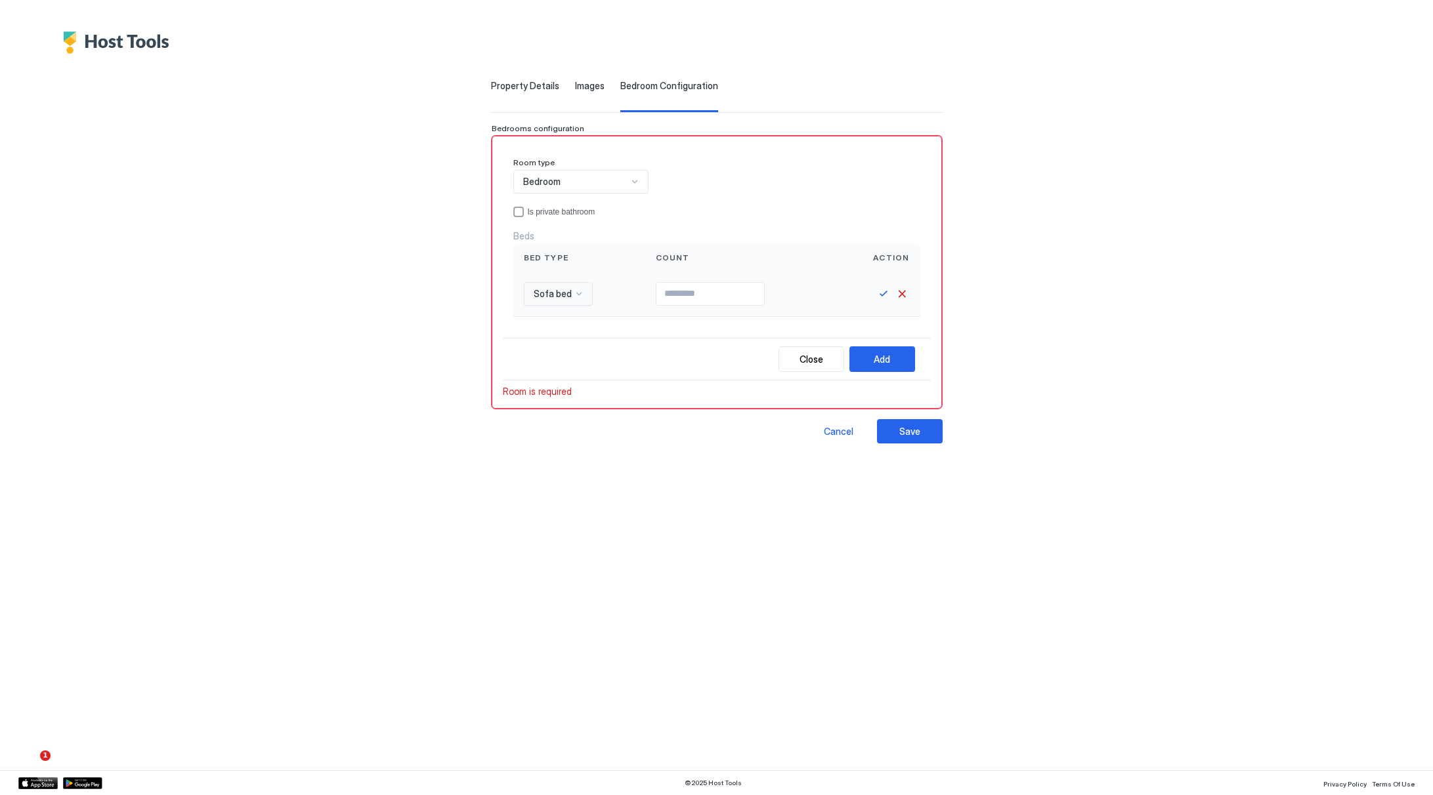
click at [546, 285] on div "Sofa bed" at bounding box center [558, 294] width 69 height 24
click at [549, 318] on div "King bed" at bounding box center [575, 325] width 100 height 26
click at [664, 287] on input "Input Field" at bounding box center [708, 294] width 108 height 22
type input "*"
click at [889, 289] on button "Save" at bounding box center [884, 294] width 16 height 16
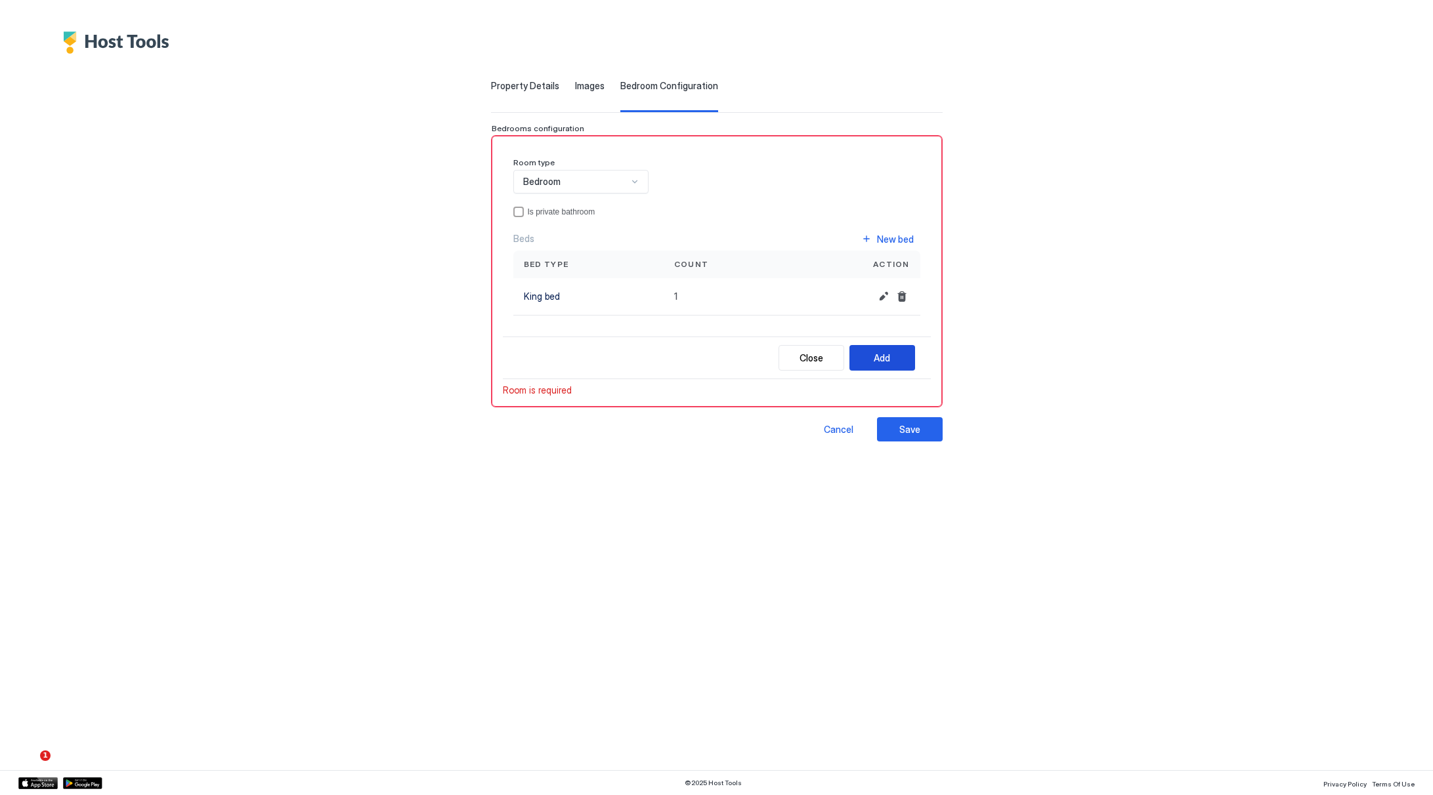
click at [870, 355] on button "Add" at bounding box center [882, 358] width 66 height 26
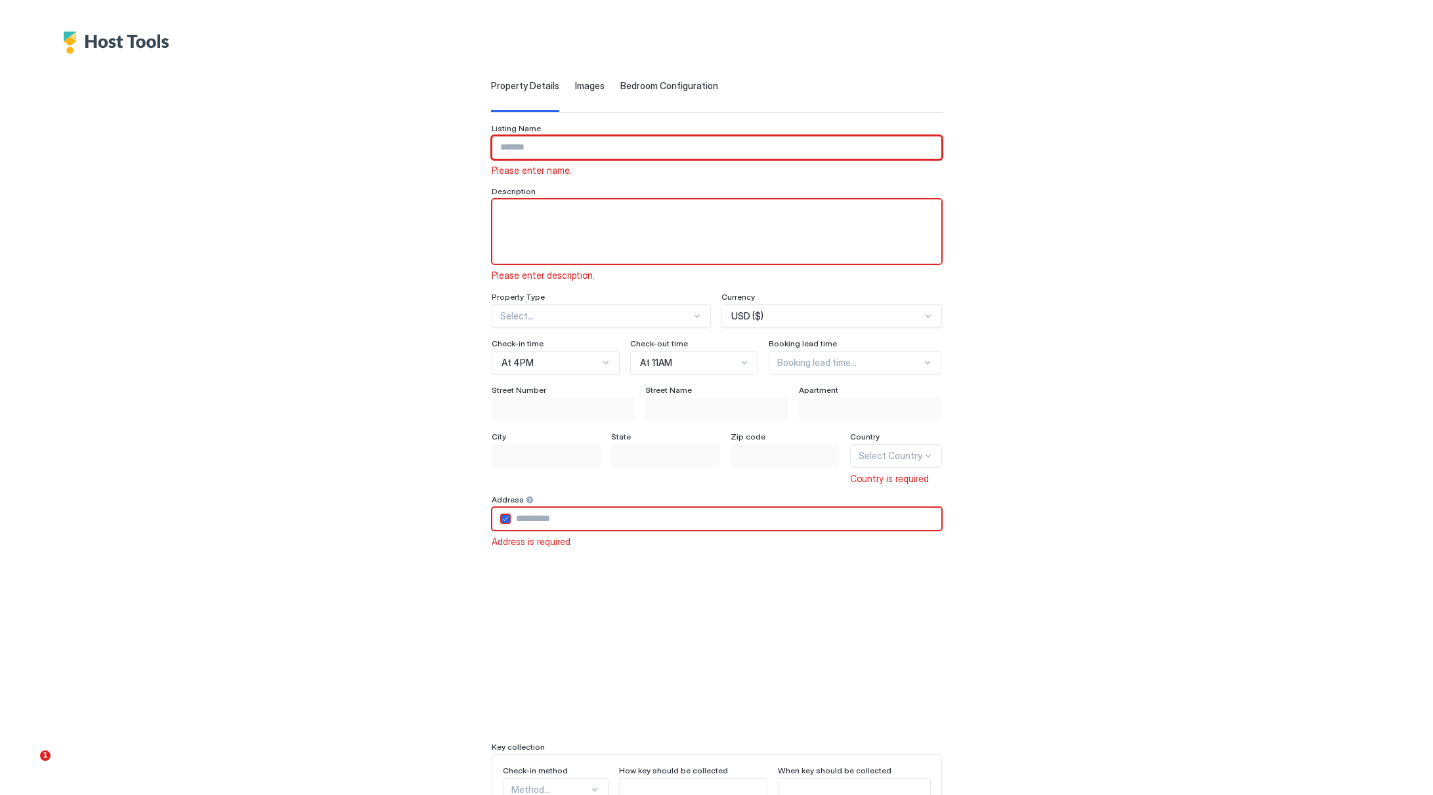
click at [601, 154] on input "Input Field" at bounding box center [716, 148] width 449 height 22
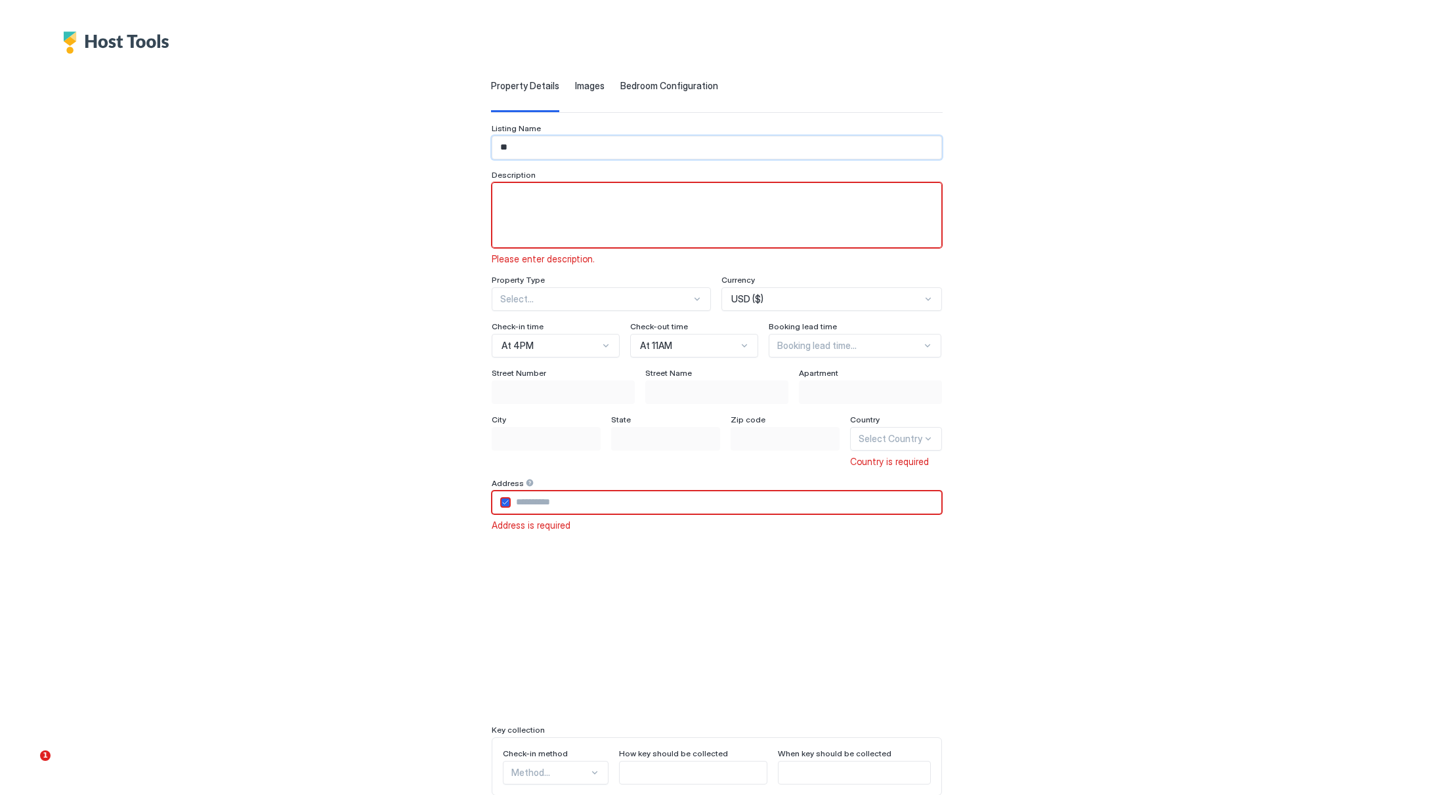
type input "*"
type input "**********"
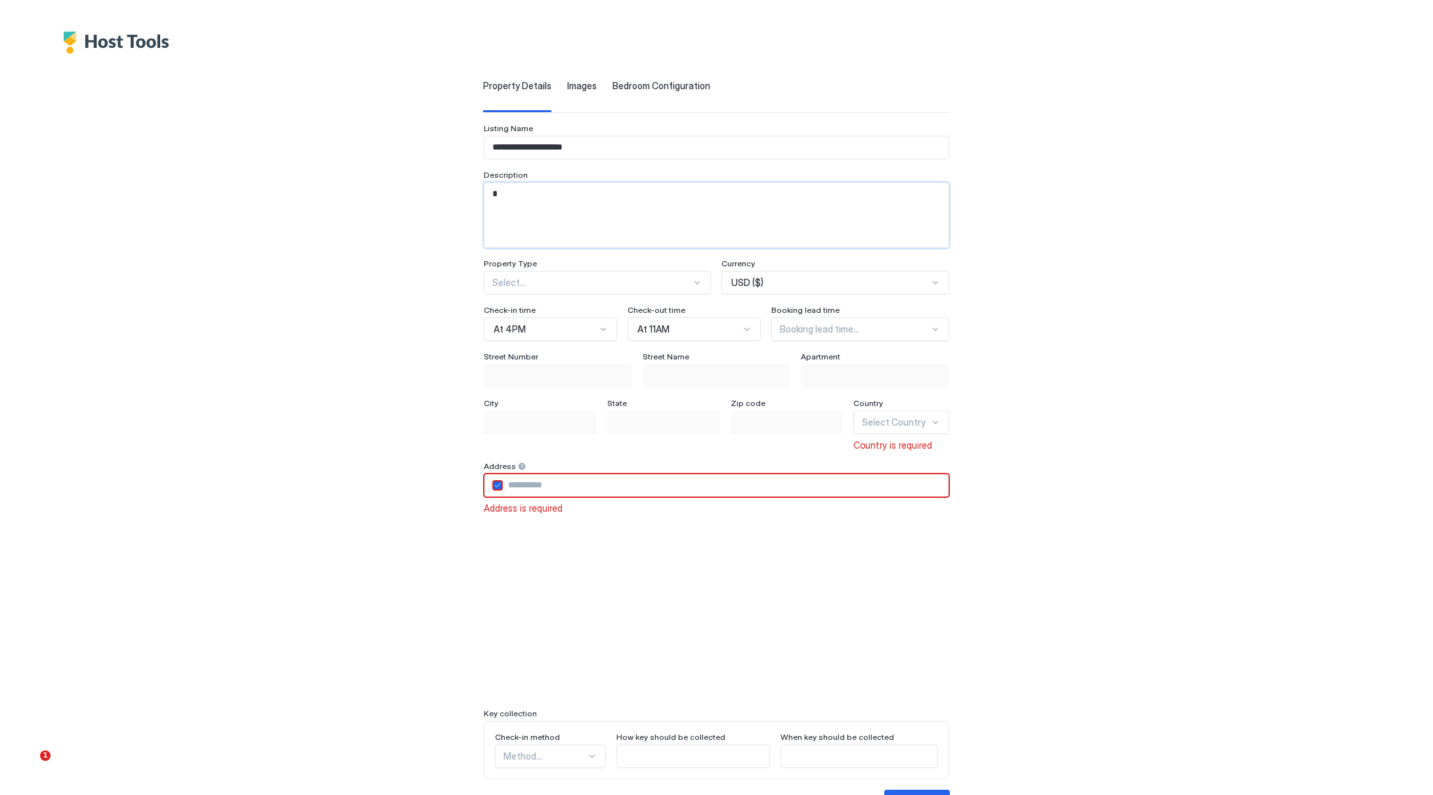
scroll to position [1, 0]
type textarea "**********"
click at [945, 427] on div "**********" at bounding box center [717, 433] width 908 height 761
click at [898, 430] on div "Select Country" at bounding box center [901, 422] width 96 height 24
click at [897, 609] on div "[GEOGRAPHIC_DATA]" at bounding box center [901, 609] width 79 height 10
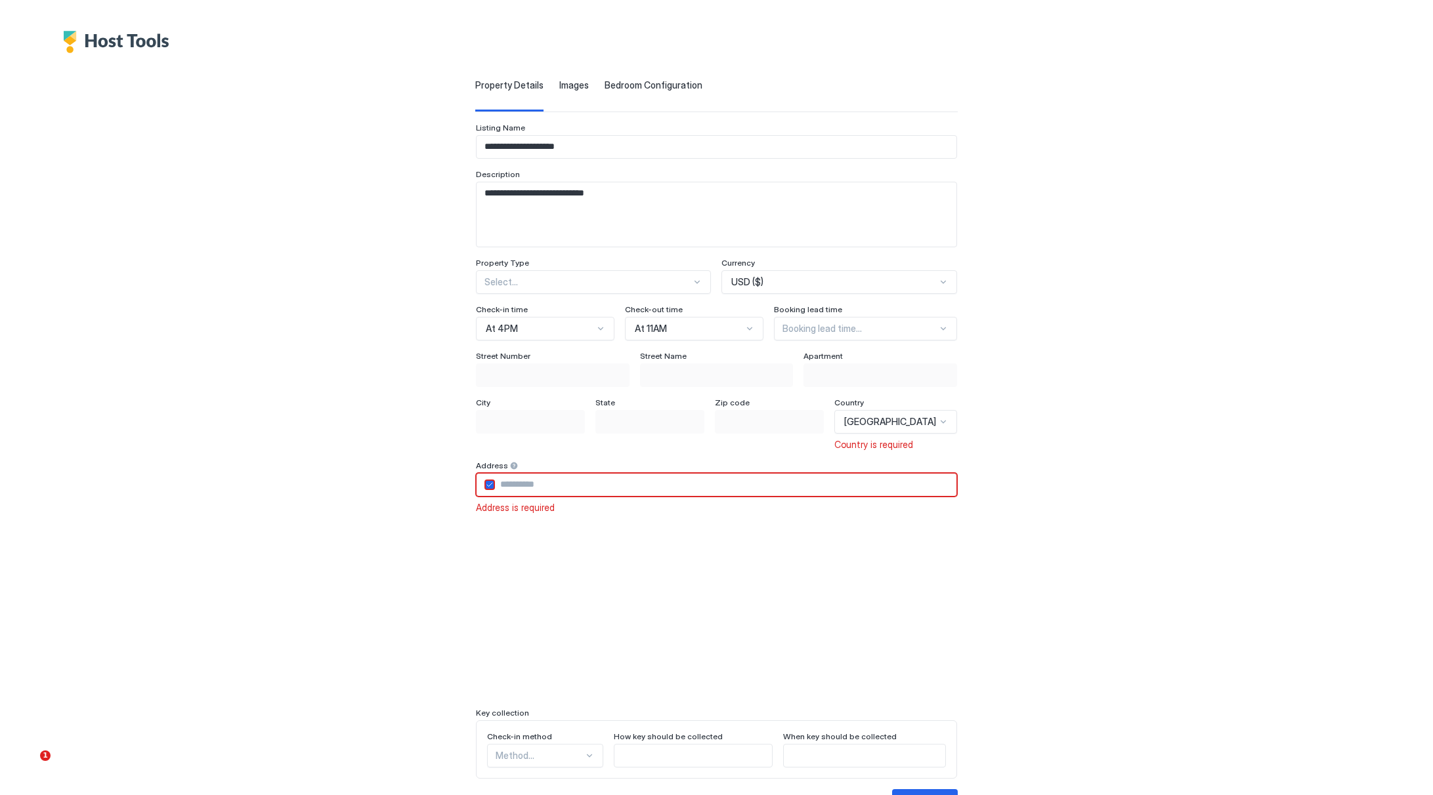
click at [565, 279] on div at bounding box center [587, 282] width 207 height 12
click at [566, 331] on div "Single Room" at bounding box center [594, 339] width 234 height 26
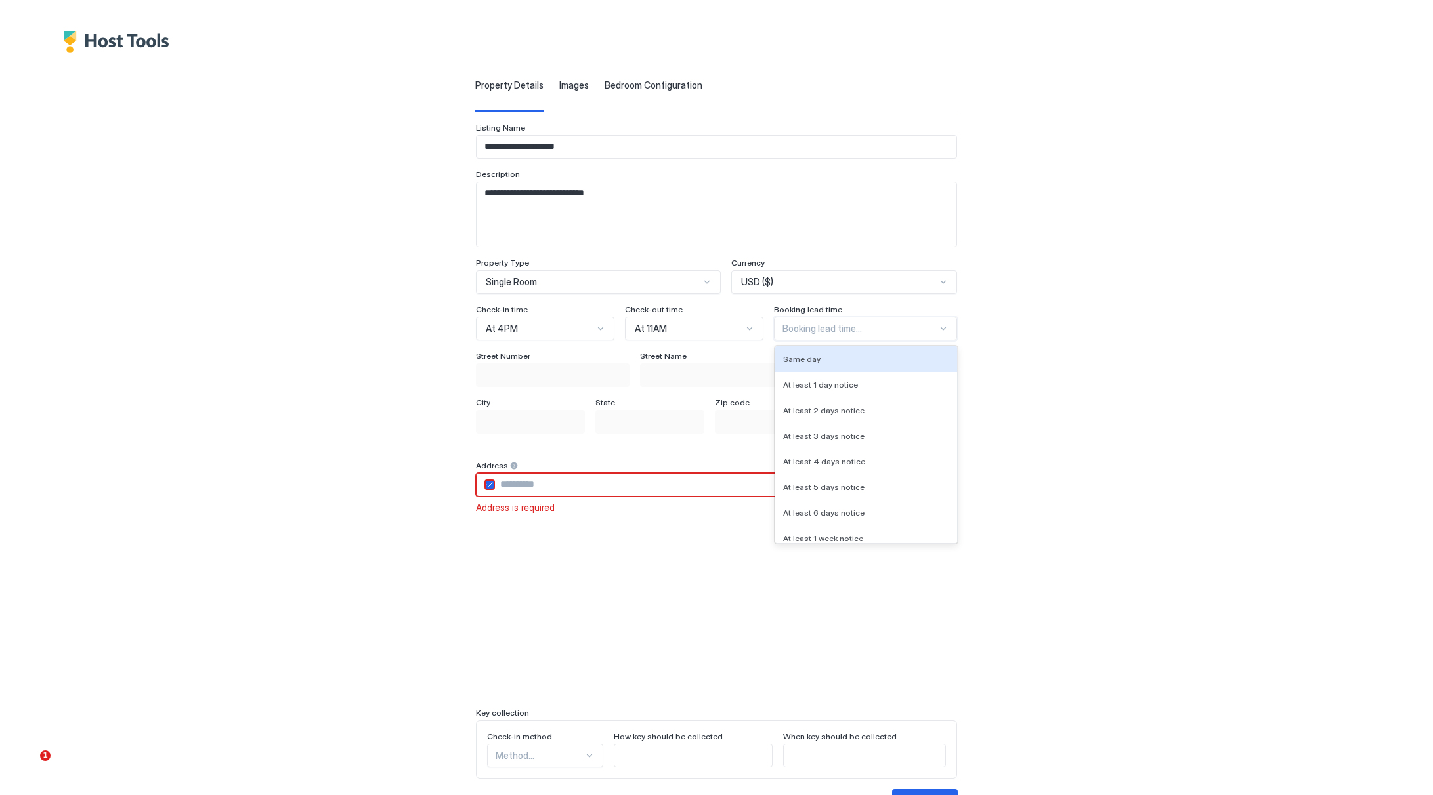
click at [793, 329] on div at bounding box center [859, 329] width 155 height 12
click at [799, 349] on div "Same day" at bounding box center [866, 360] width 182 height 26
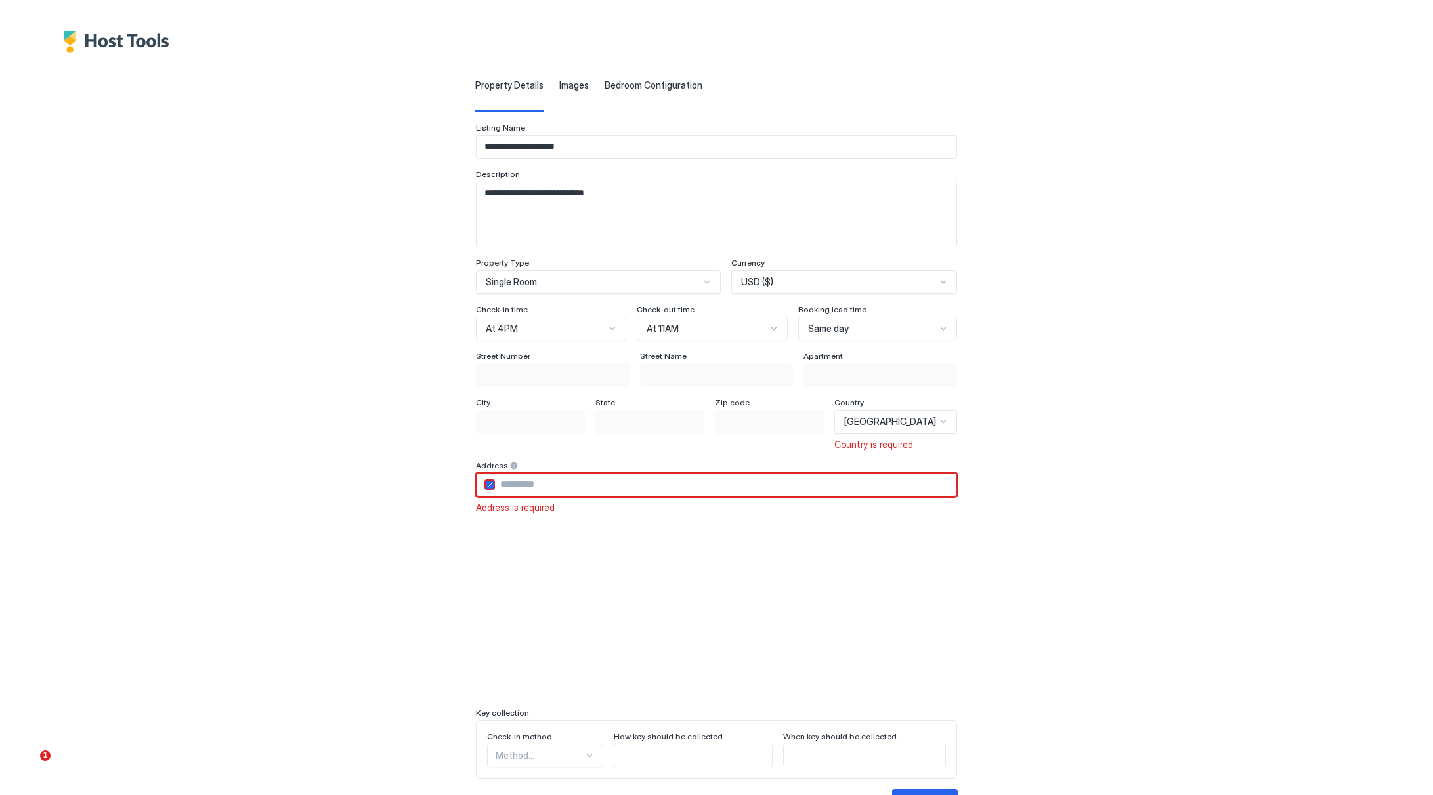
click at [572, 482] on input "Input Field" at bounding box center [725, 485] width 461 height 22
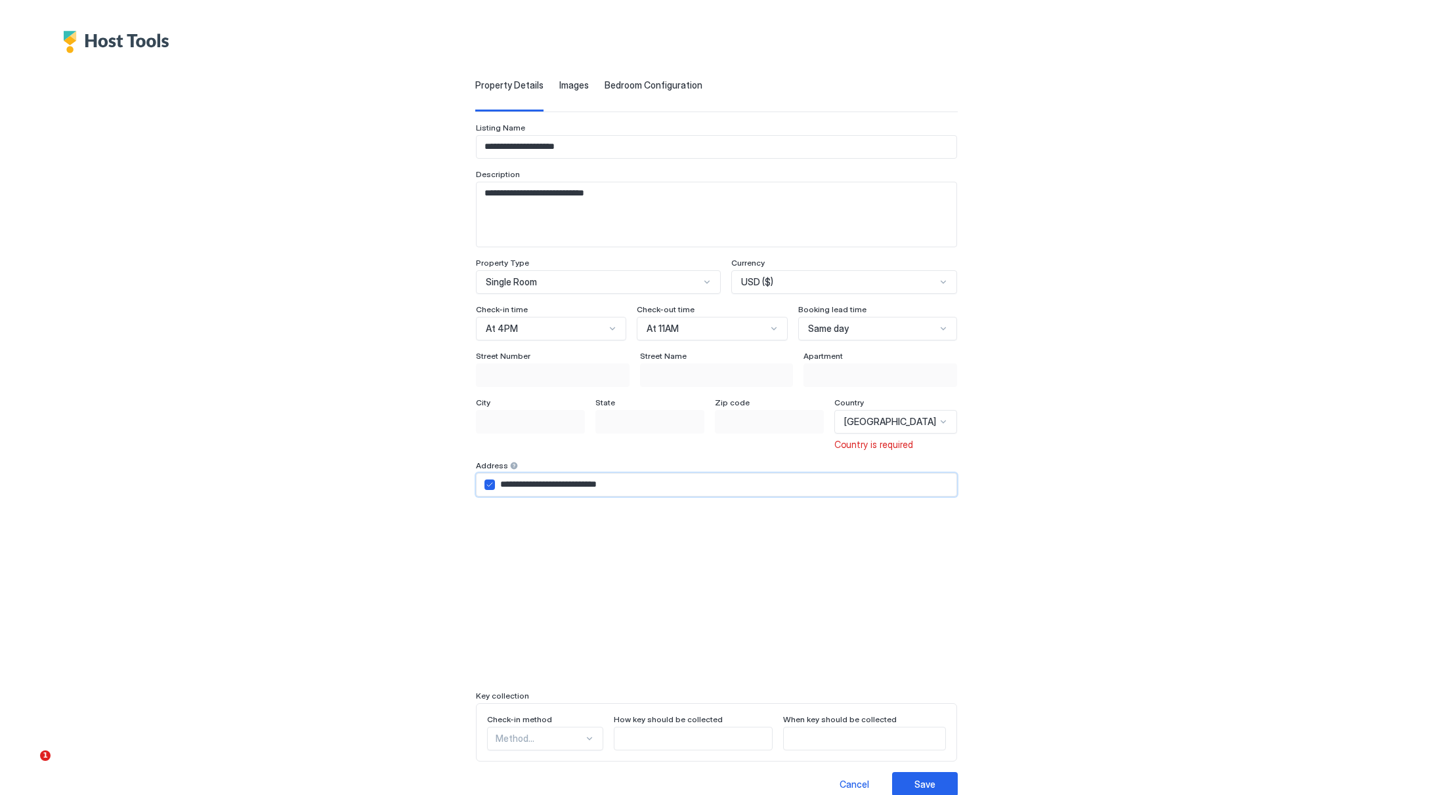
type input "**********"
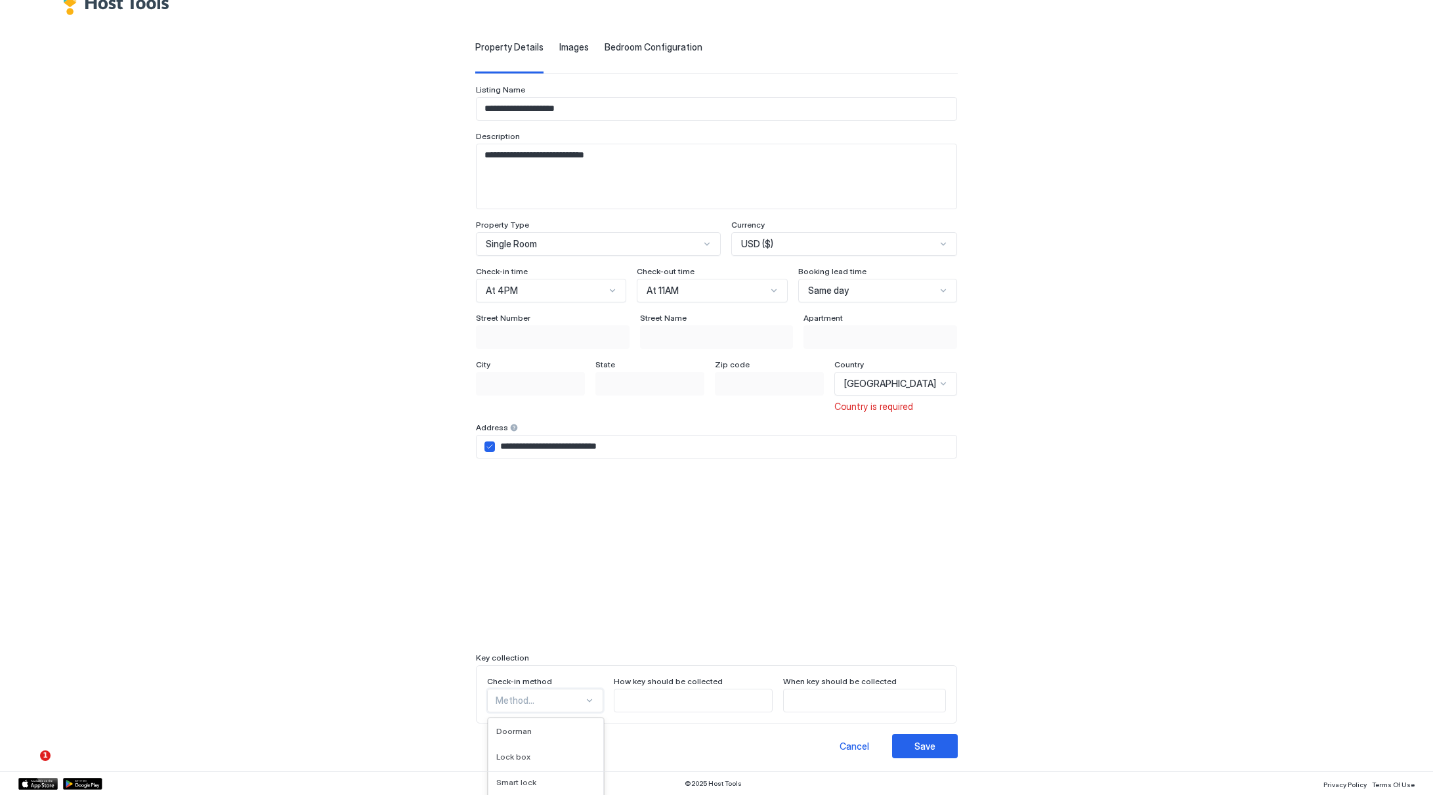
click at [517, 702] on div "In person meet, 5 of 9. 9 results available. Use Up and Down to choose options,…" at bounding box center [545, 701] width 116 height 24
click at [524, 665] on div "**********" at bounding box center [716, 397] width 1433 height 795
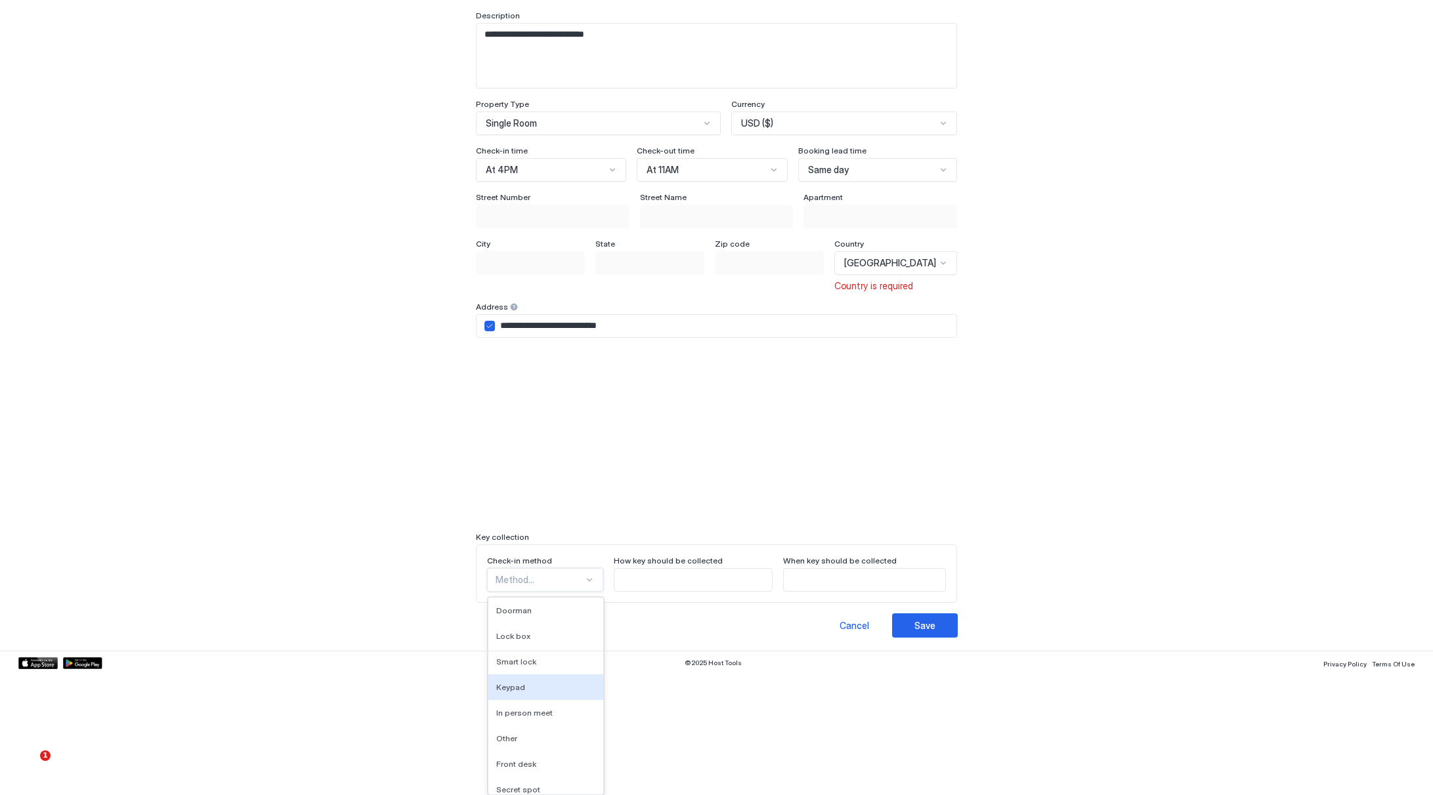
click at [536, 592] on div "Keypad, 4 of 9. 9 results available. Use Up and Down to choose options, press E…" at bounding box center [545, 580] width 116 height 24
click at [536, 625] on span "Smart lock" at bounding box center [516, 628] width 40 height 10
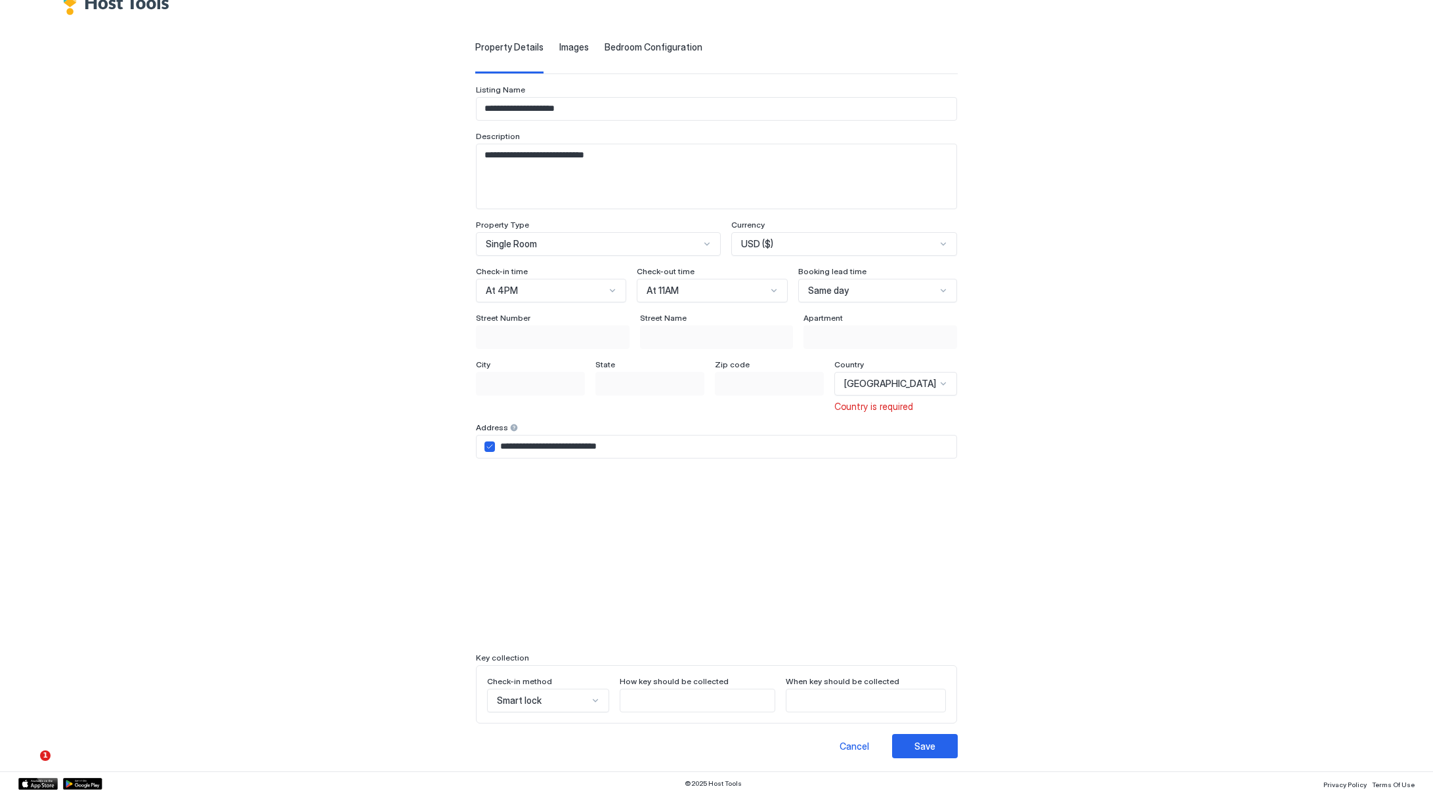
scroll to position [0, 0]
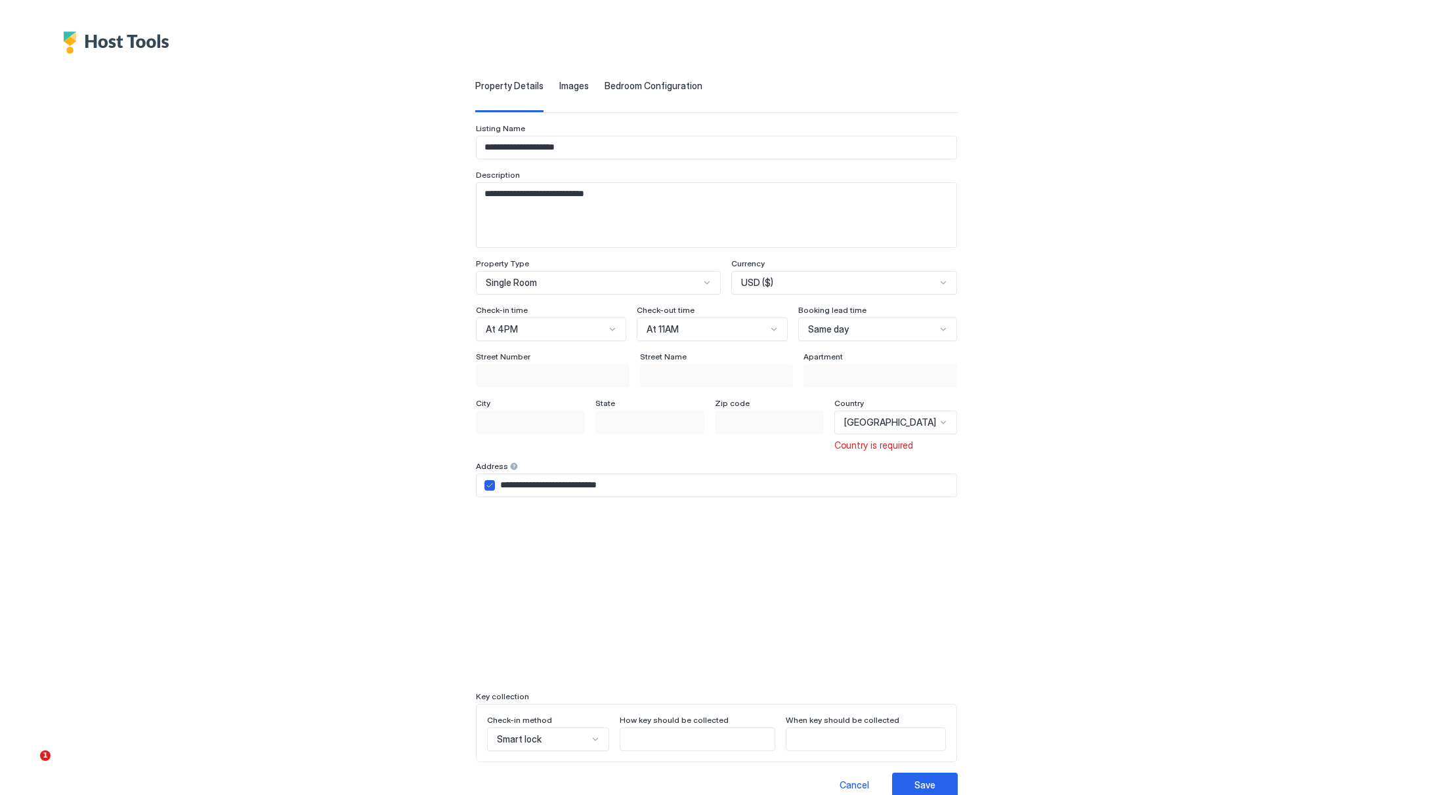
click at [138, 38] on img "Host Tools Logo" at bounding box center [119, 43] width 113 height 22
click at [144, 58] on div "**********" at bounding box center [716, 397] width 1433 height 795
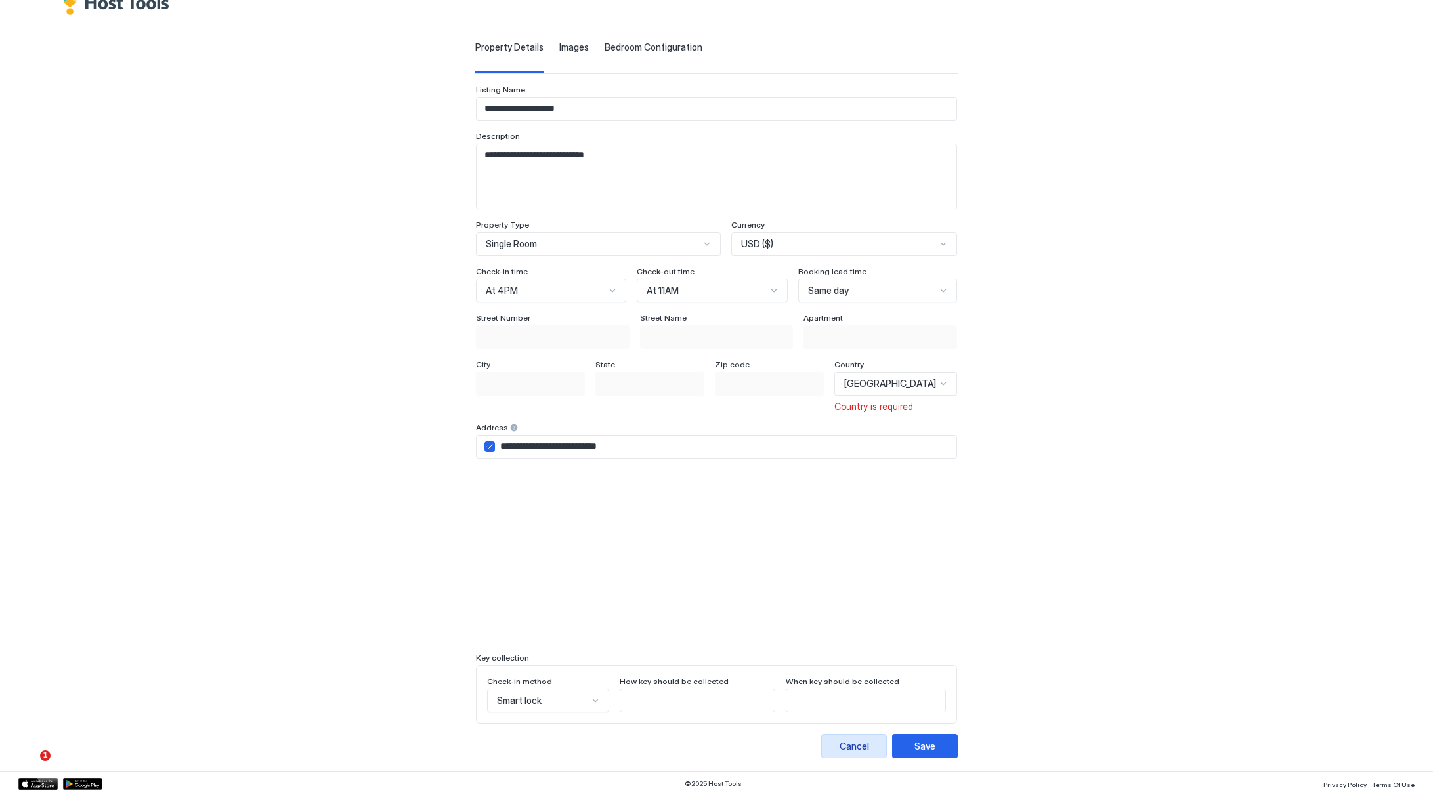
click at [839, 744] on div "Cancel" at bounding box center [854, 747] width 30 height 14
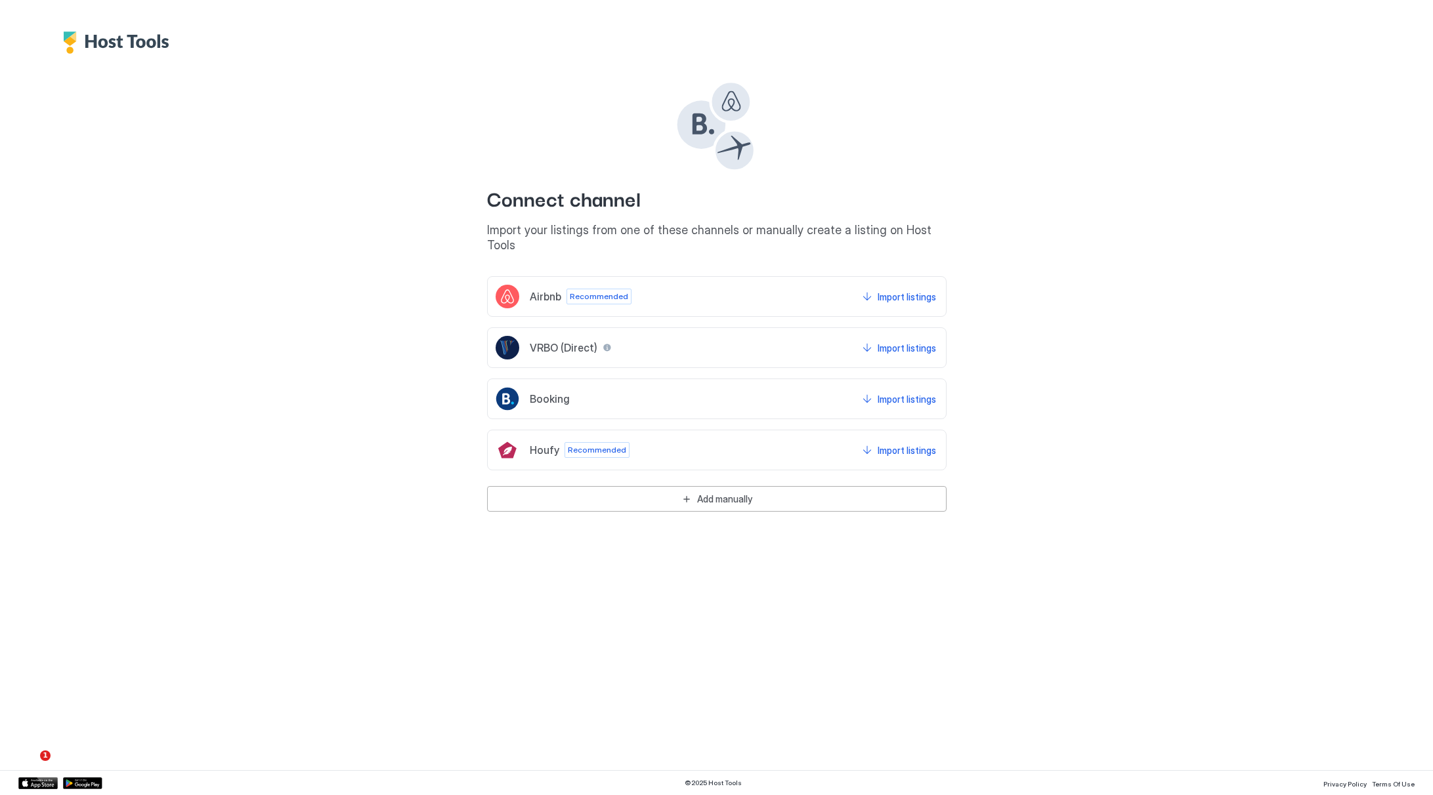
scroll to position [0, 0]
click at [1026, 715] on div "Connect channel Import your listings from one of these channels or manually cre…" at bounding box center [716, 397] width 1433 height 795
